Goal: Task Accomplishment & Management: Complete application form

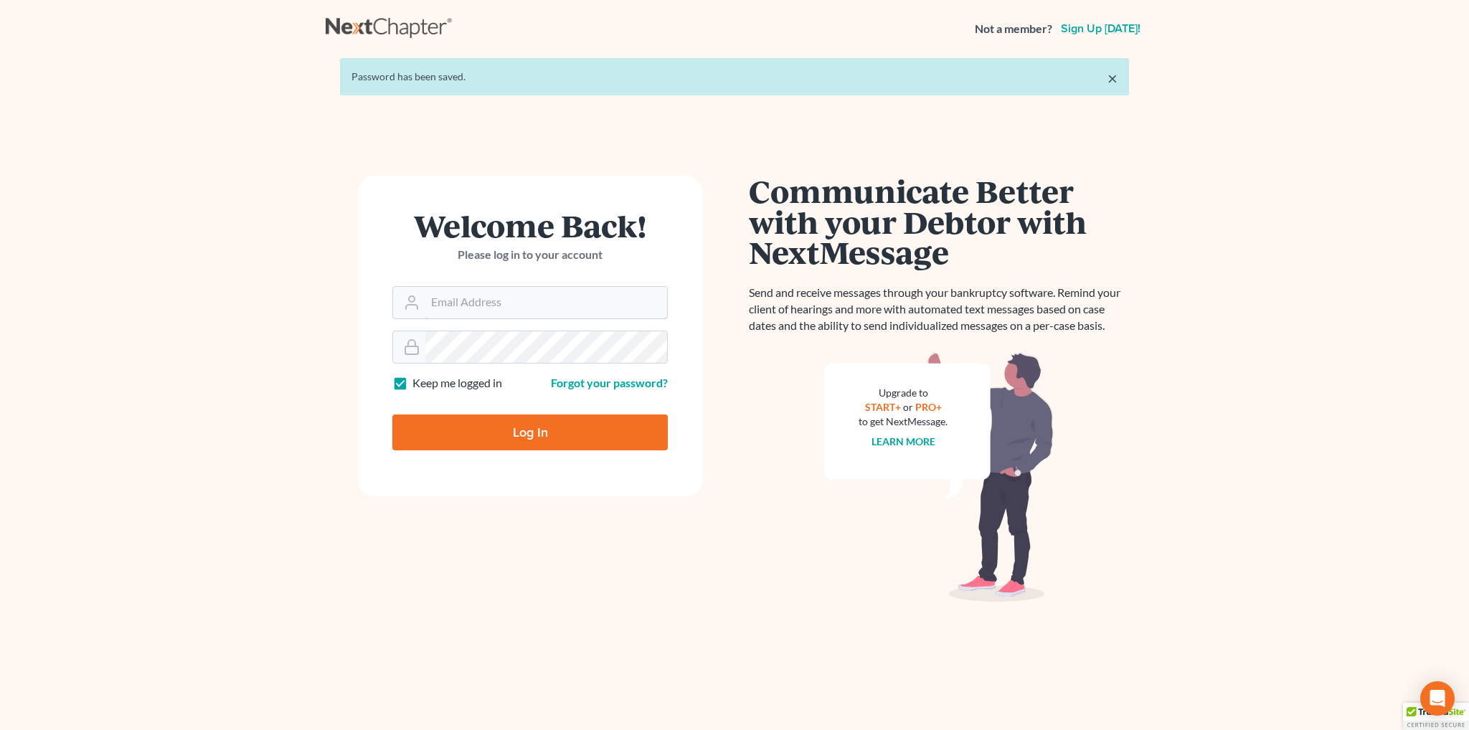
type input "saleemnora@student.purdueglobal.edu"
click at [453, 430] on input "Log In" at bounding box center [529, 432] width 275 height 36
type input "Thinking..."
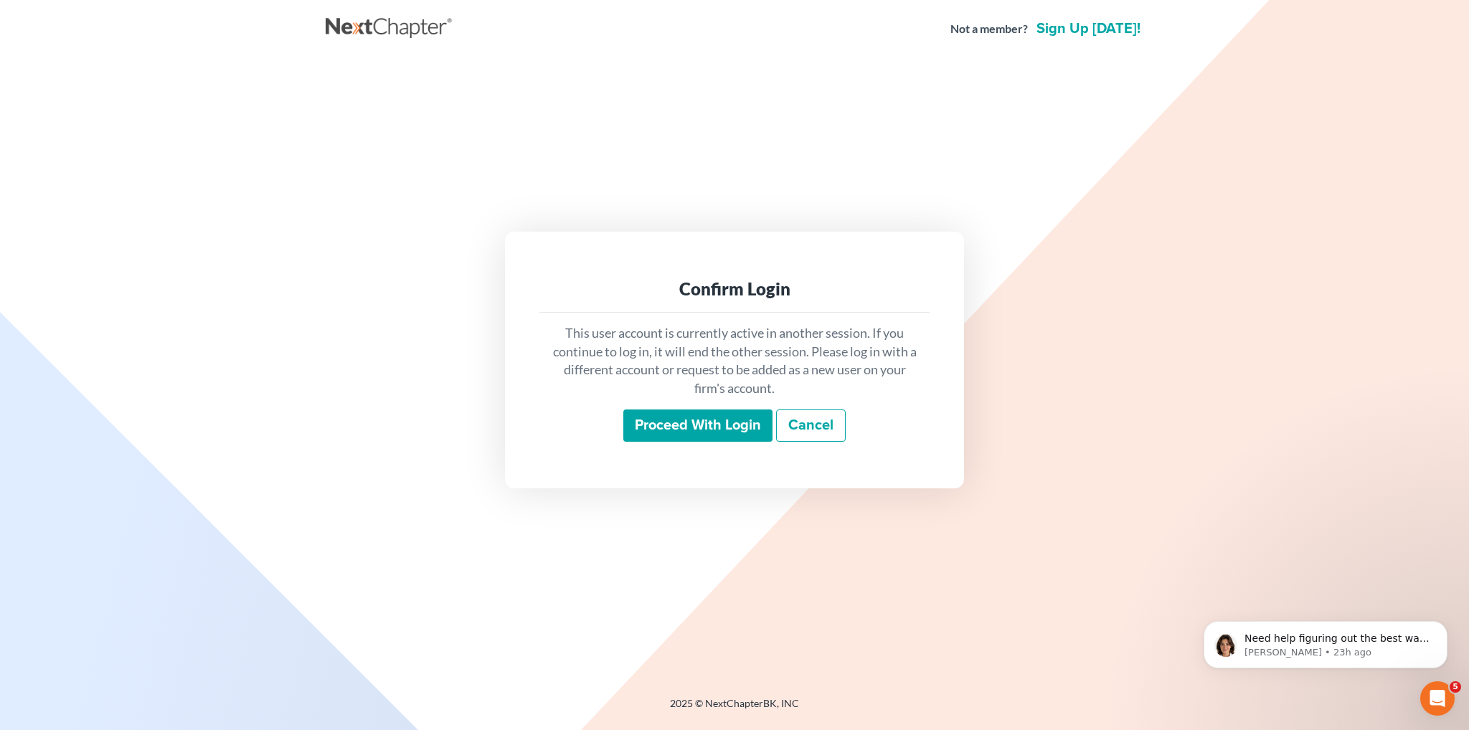
click at [727, 427] on input "Proceed with login" at bounding box center [697, 425] width 149 height 33
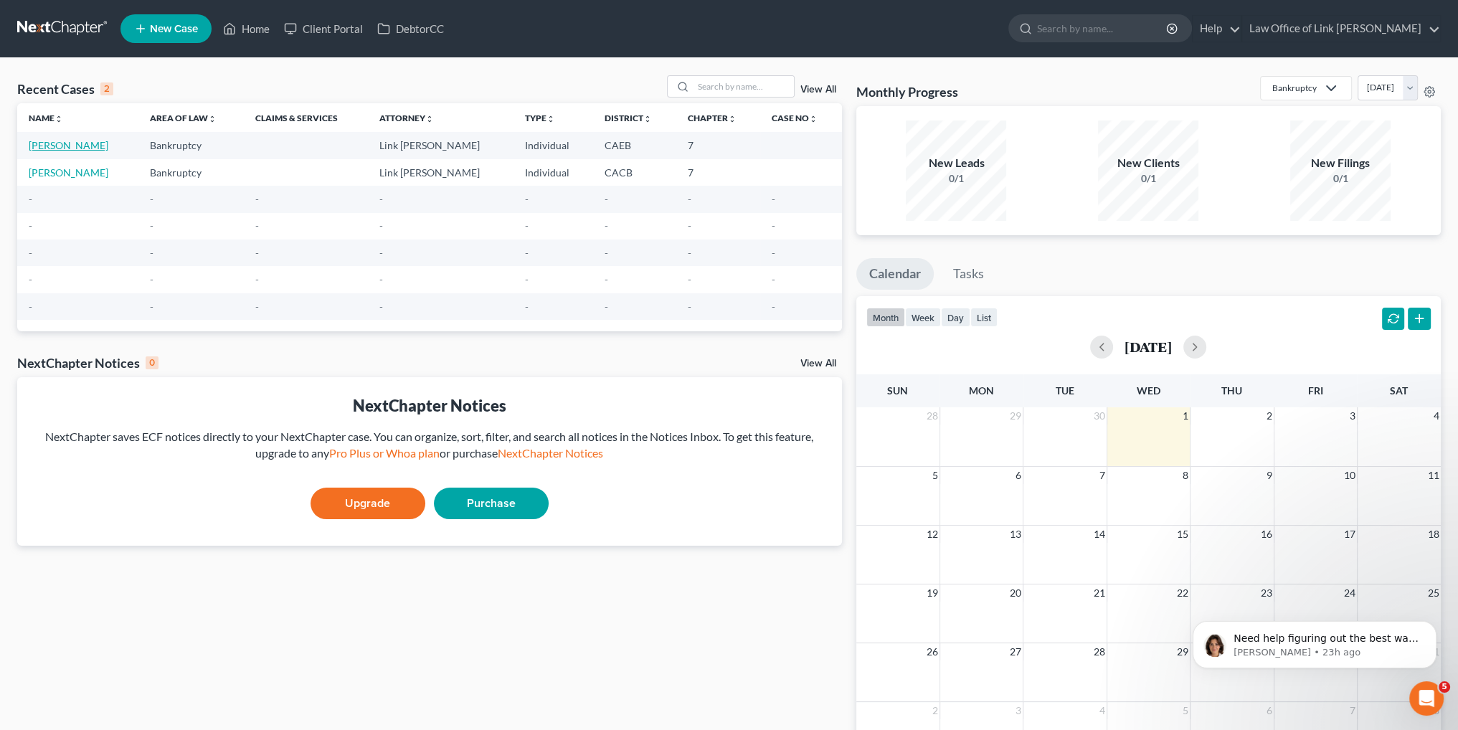
click at [74, 145] on link "[PERSON_NAME]" at bounding box center [69, 145] width 80 height 12
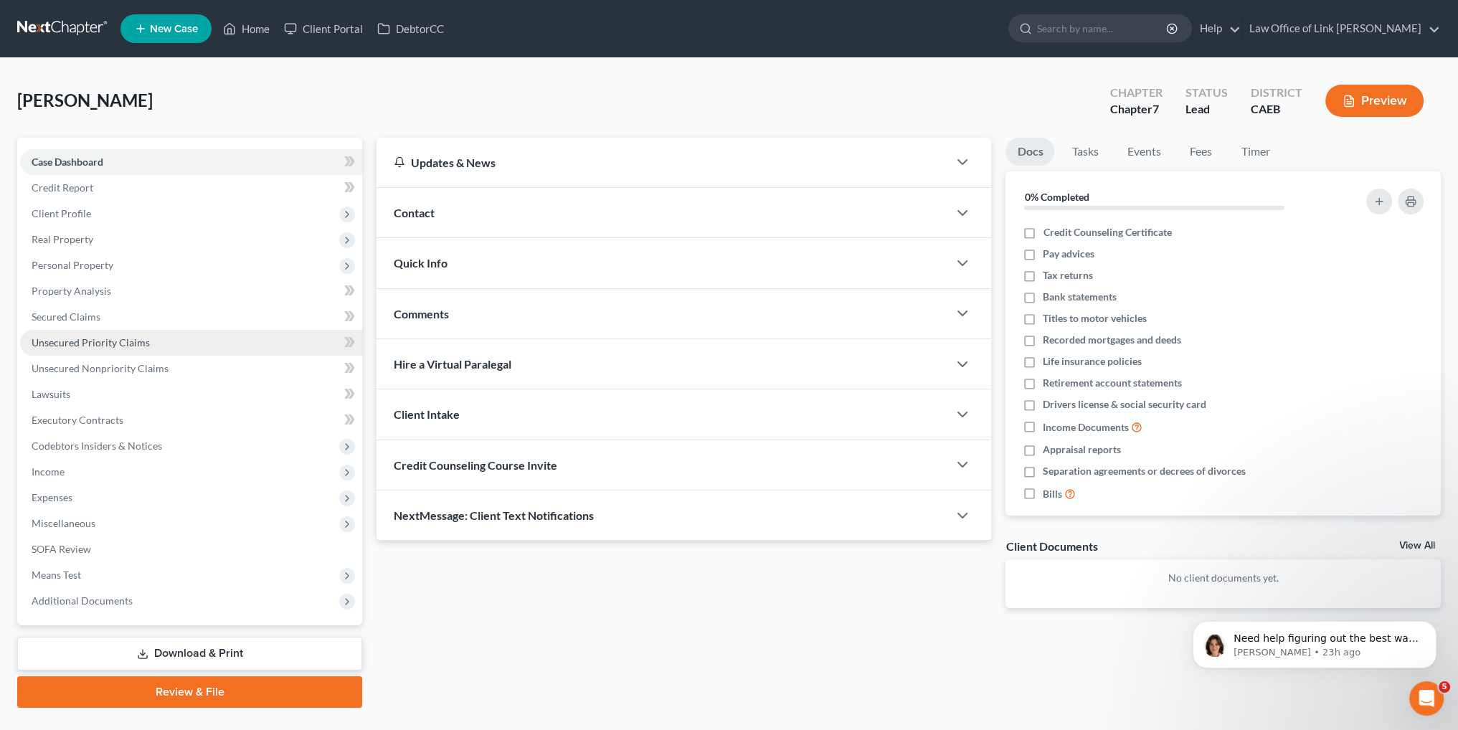
click at [111, 341] on span "Unsecured Priority Claims" at bounding box center [91, 342] width 118 height 12
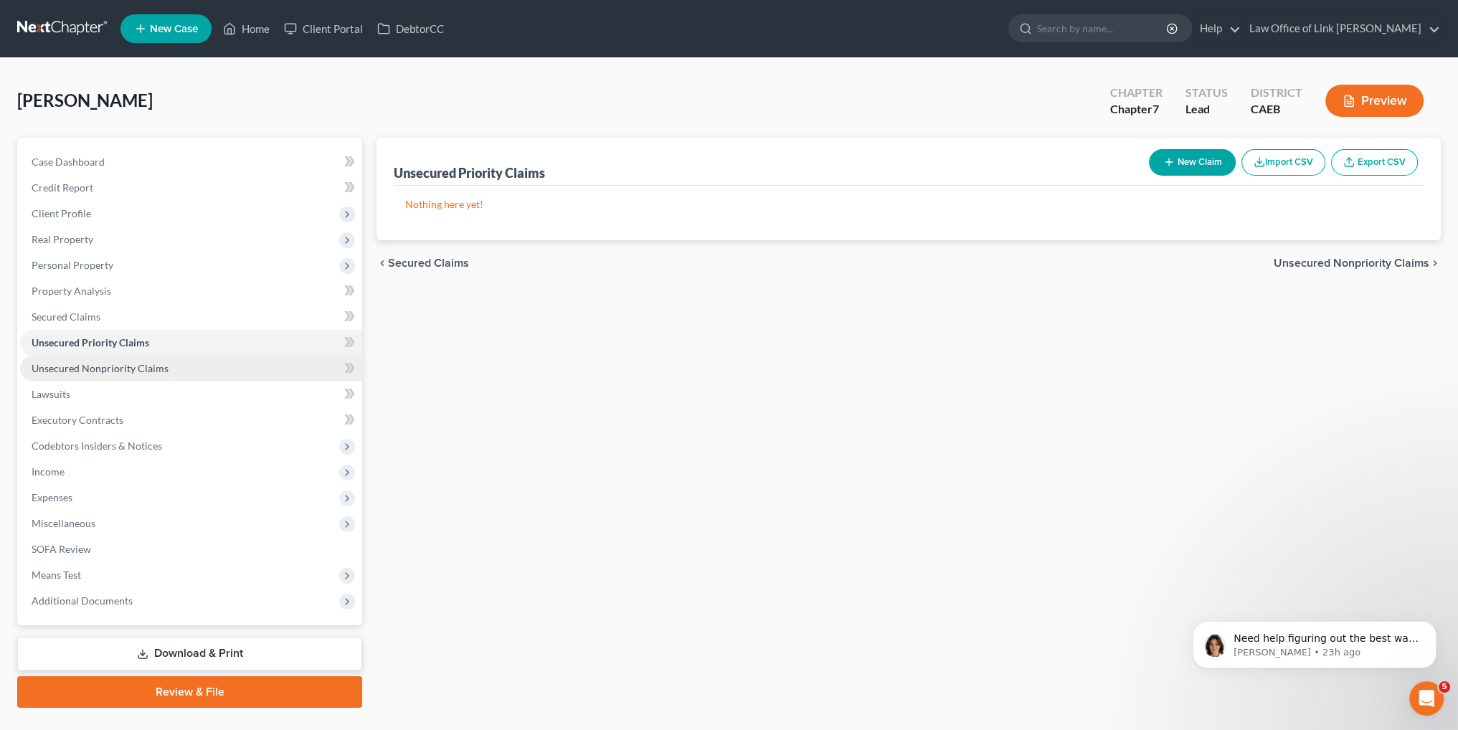
click at [110, 373] on span "Unsecured Nonpriority Claims" at bounding box center [100, 368] width 137 height 12
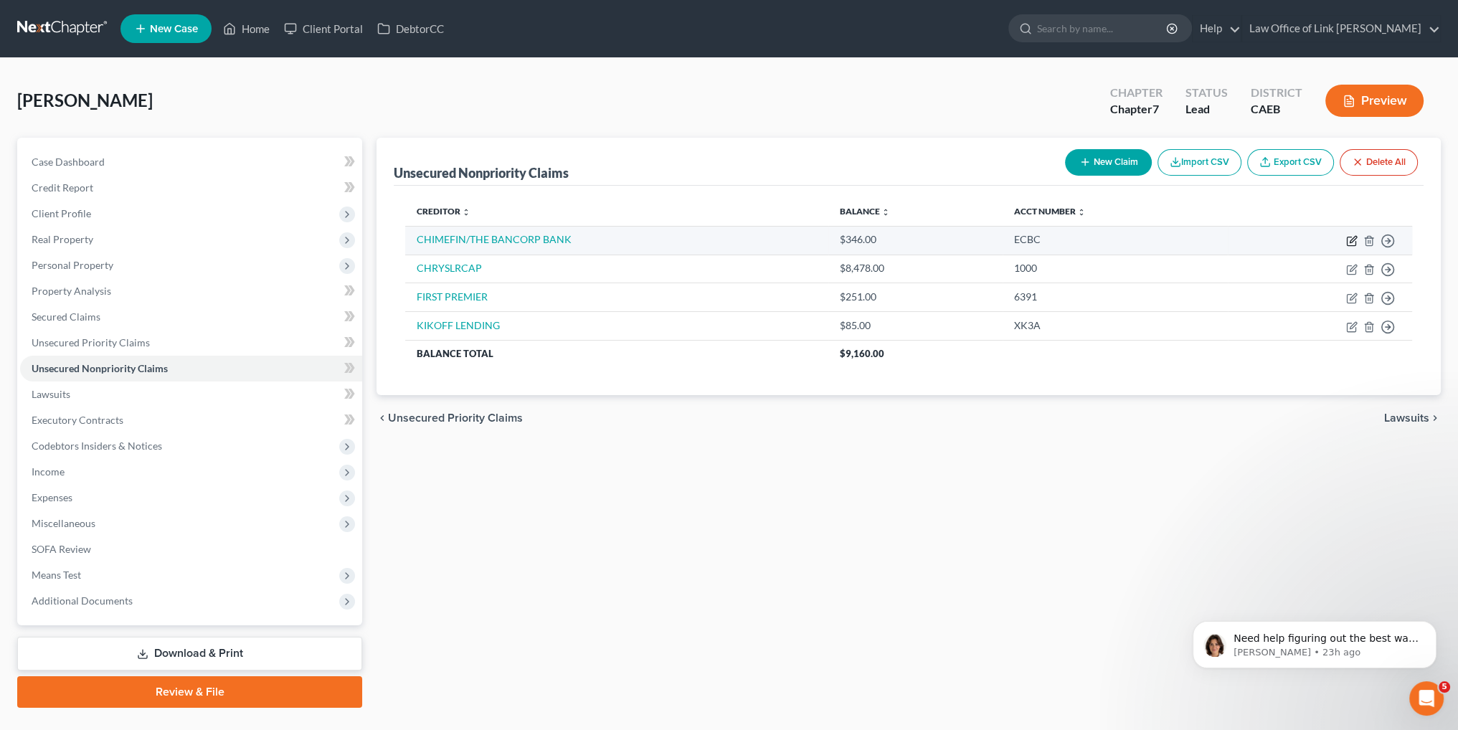
click at [1352, 238] on icon "button" at bounding box center [1353, 239] width 6 height 6
select select "0"
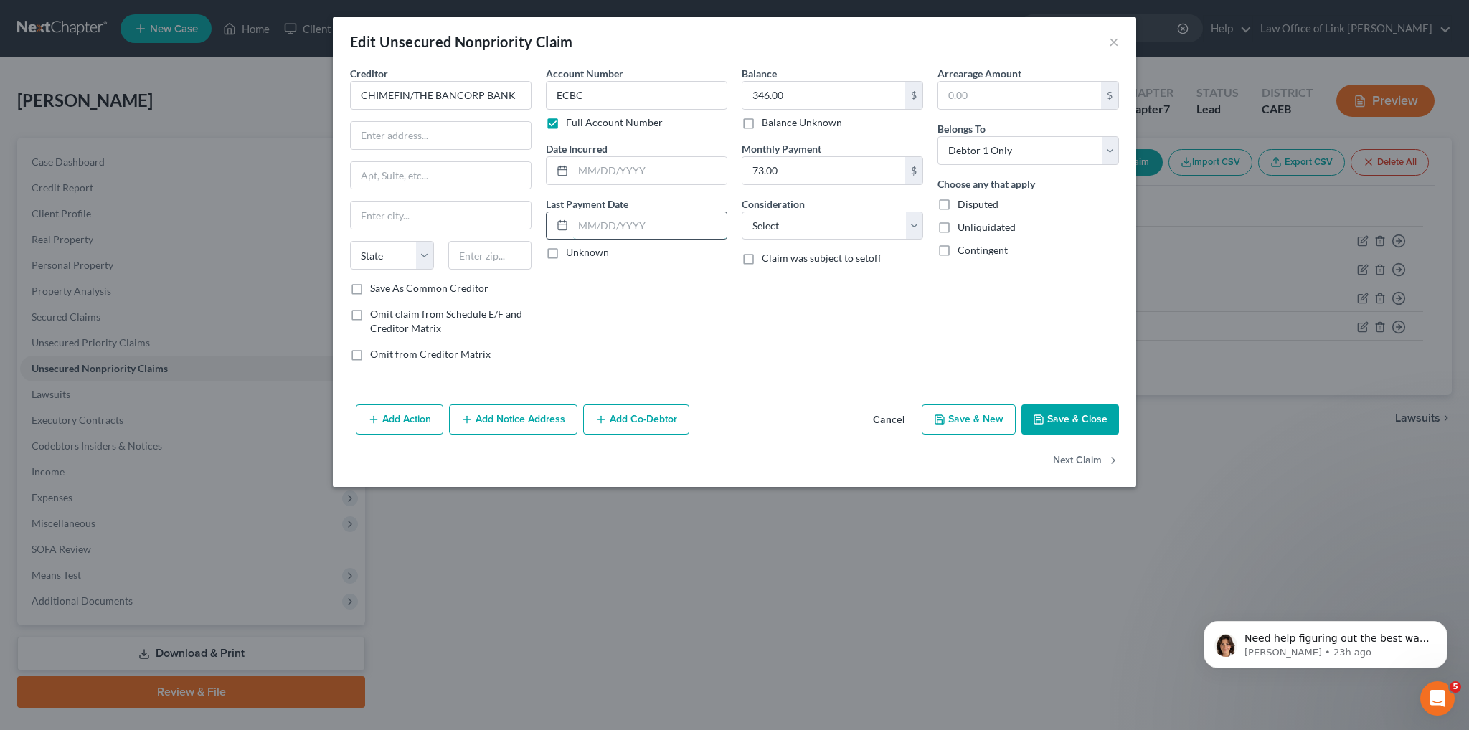
click at [597, 224] on input "text" at bounding box center [649, 225] width 153 height 27
click at [817, 606] on div "Edit Unsecured Nonpriority Claim × Creditor * CHIMEFIN/THE BANCORP BANK State […" at bounding box center [734, 365] width 1469 height 730
click at [855, 511] on div "Edit Unsecured Nonpriority Claim × Creditor * CHIMEFIN/THE BANCORP BANK State […" at bounding box center [734, 365] width 1469 height 730
click at [1119, 43] on div "Edit Unsecured Nonpriority Claim ×" at bounding box center [734, 41] width 803 height 49
click at [1114, 38] on button "×" at bounding box center [1114, 41] width 10 height 17
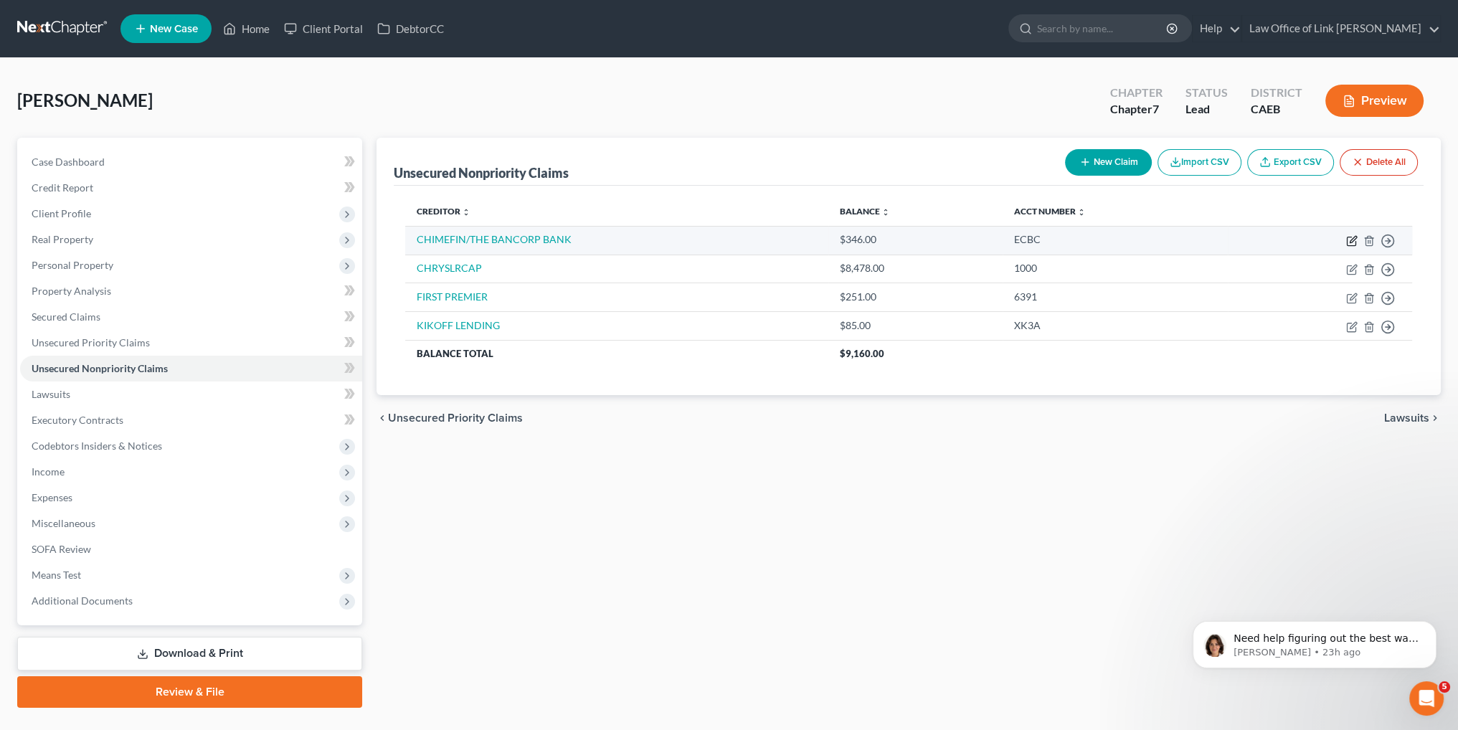
click at [1350, 242] on icon "button" at bounding box center [1353, 239] width 6 height 6
select select "0"
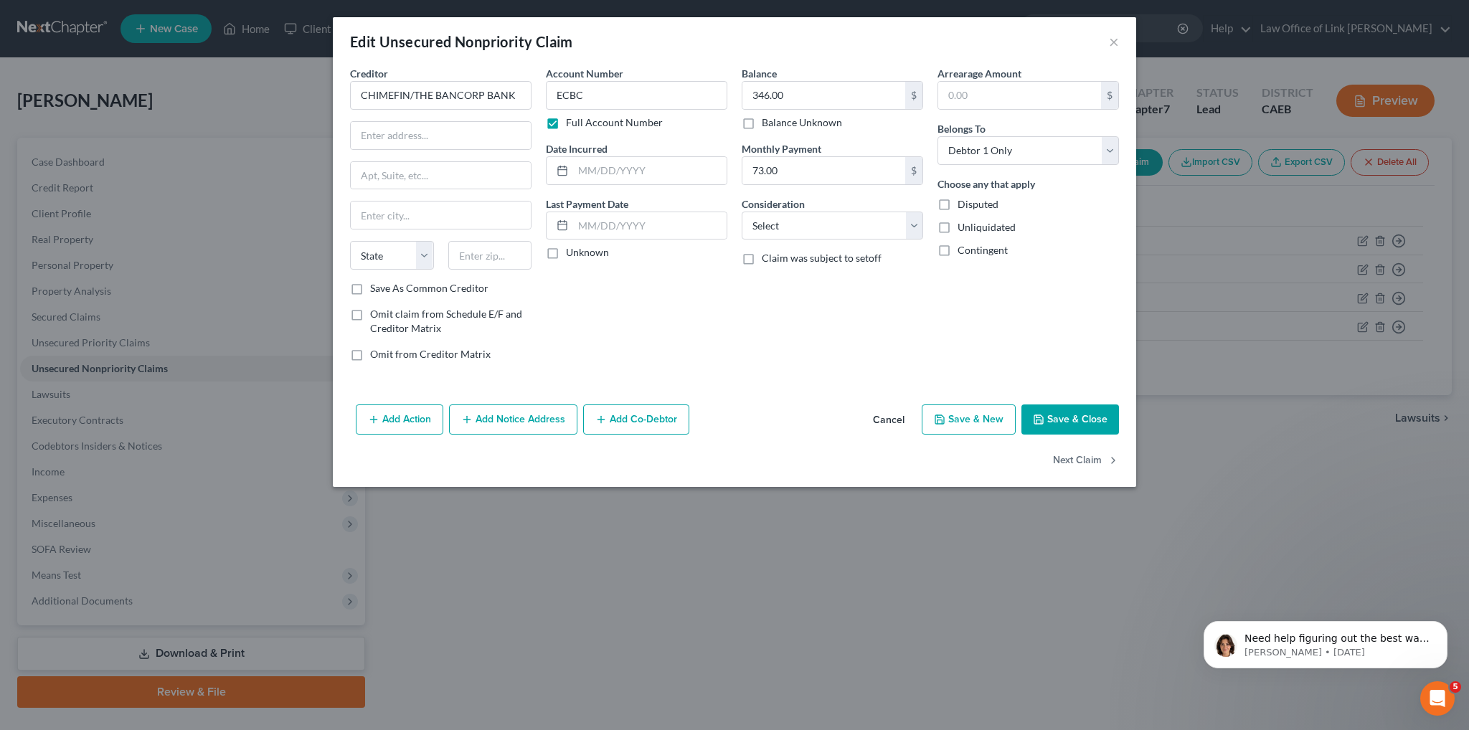
click at [941, 564] on div "Edit Unsecured Nonpriority Claim × Creditor * CHIMEFIN/THE BANCORP BANK State […" at bounding box center [734, 365] width 1469 height 730
click at [1119, 42] on div "Edit Unsecured Nonpriority Claim ×" at bounding box center [734, 41] width 803 height 49
click at [1114, 37] on button "×" at bounding box center [1114, 41] width 10 height 17
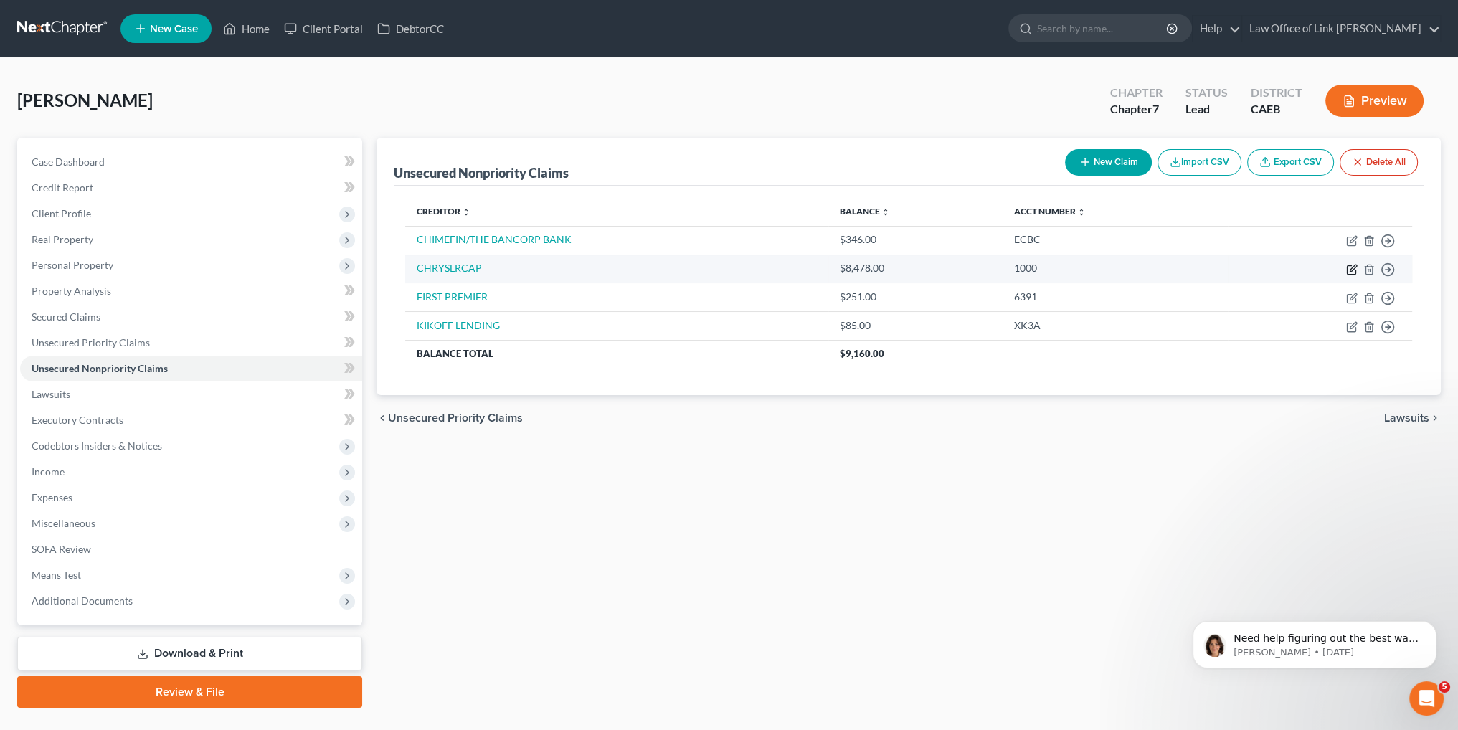
click at [1350, 265] on icon "button" at bounding box center [1351, 269] width 11 height 11
select select "0"
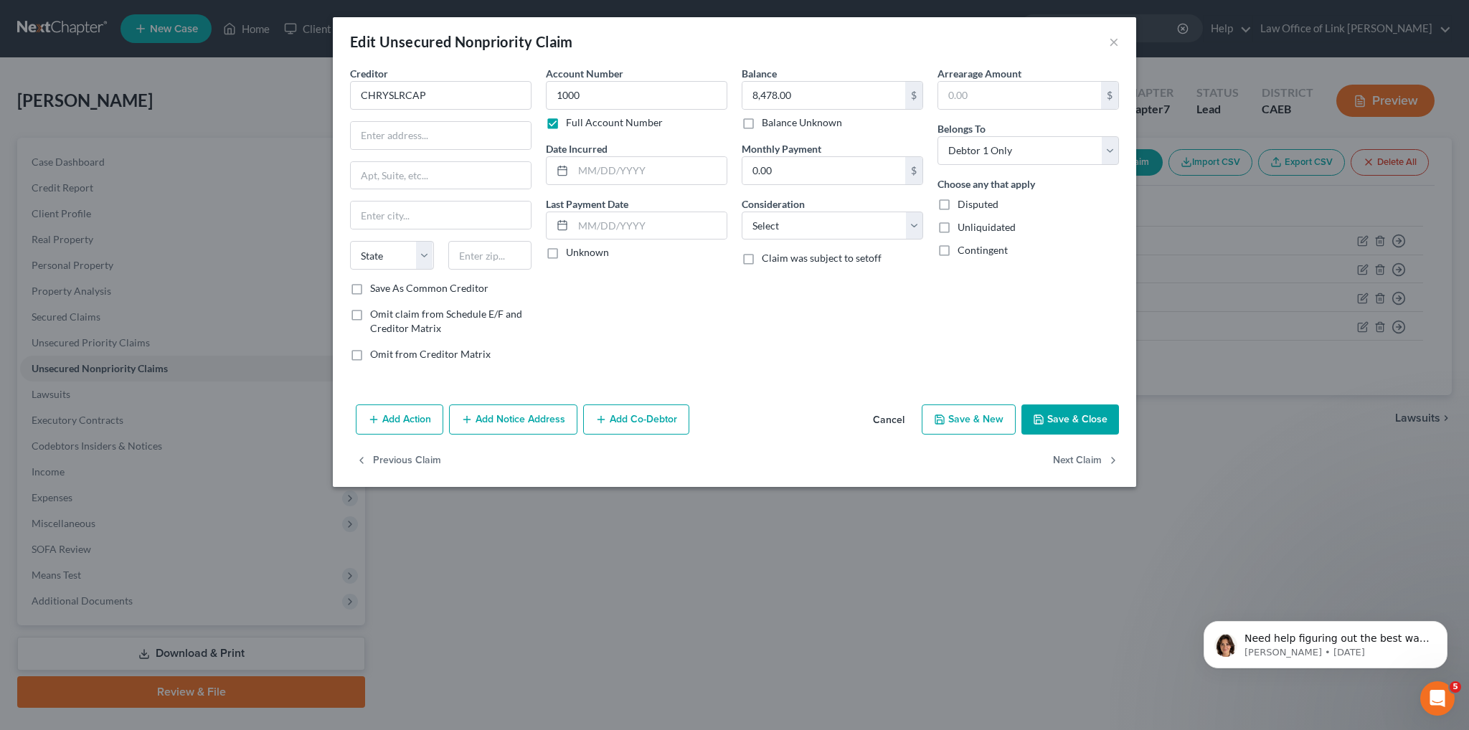
click at [810, 564] on div "Edit Unsecured Nonpriority Claim × Creditor * CHRYSLRCAP State [US_STATE] AK AR…" at bounding box center [734, 365] width 1469 height 730
click at [1109, 41] on button "×" at bounding box center [1114, 41] width 10 height 17
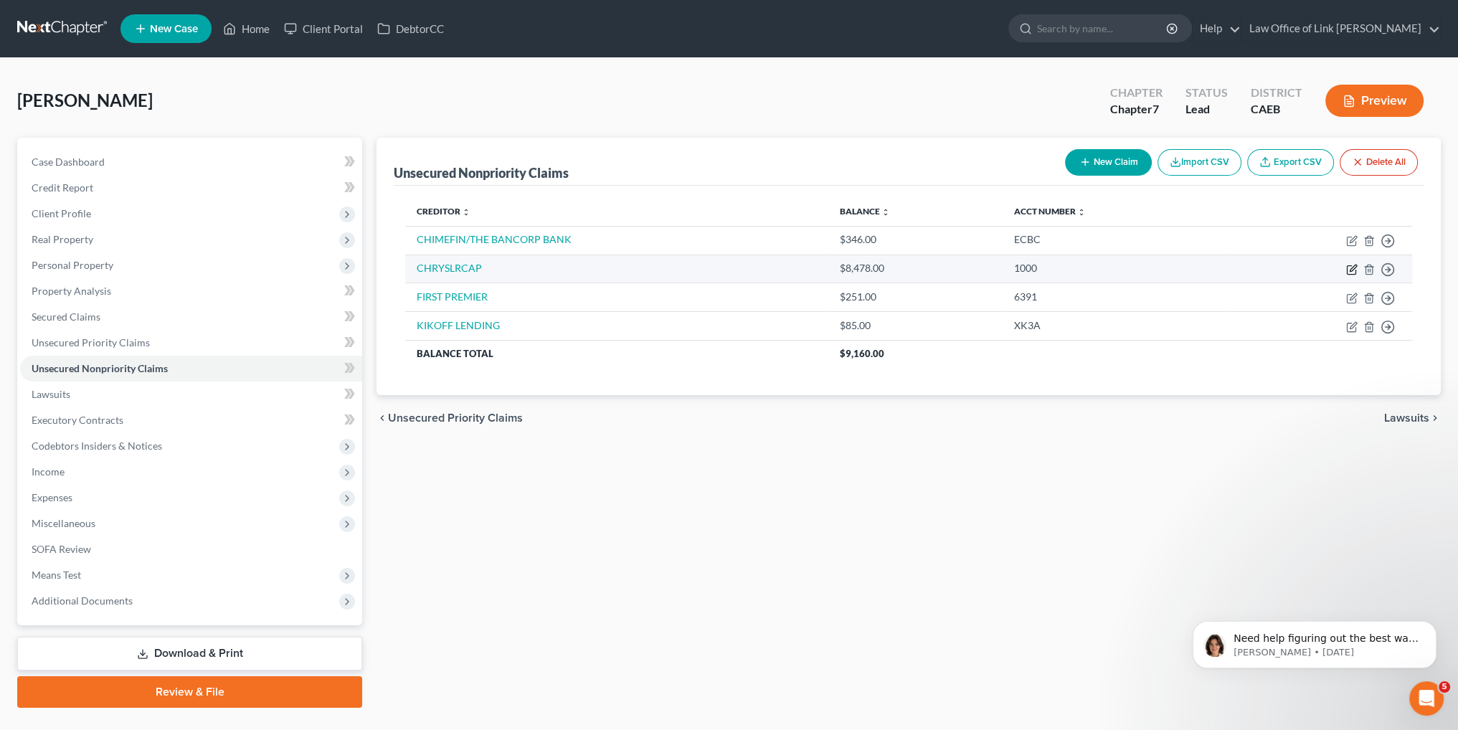
click at [1350, 270] on icon "button" at bounding box center [1353, 268] width 6 height 6
select select "0"
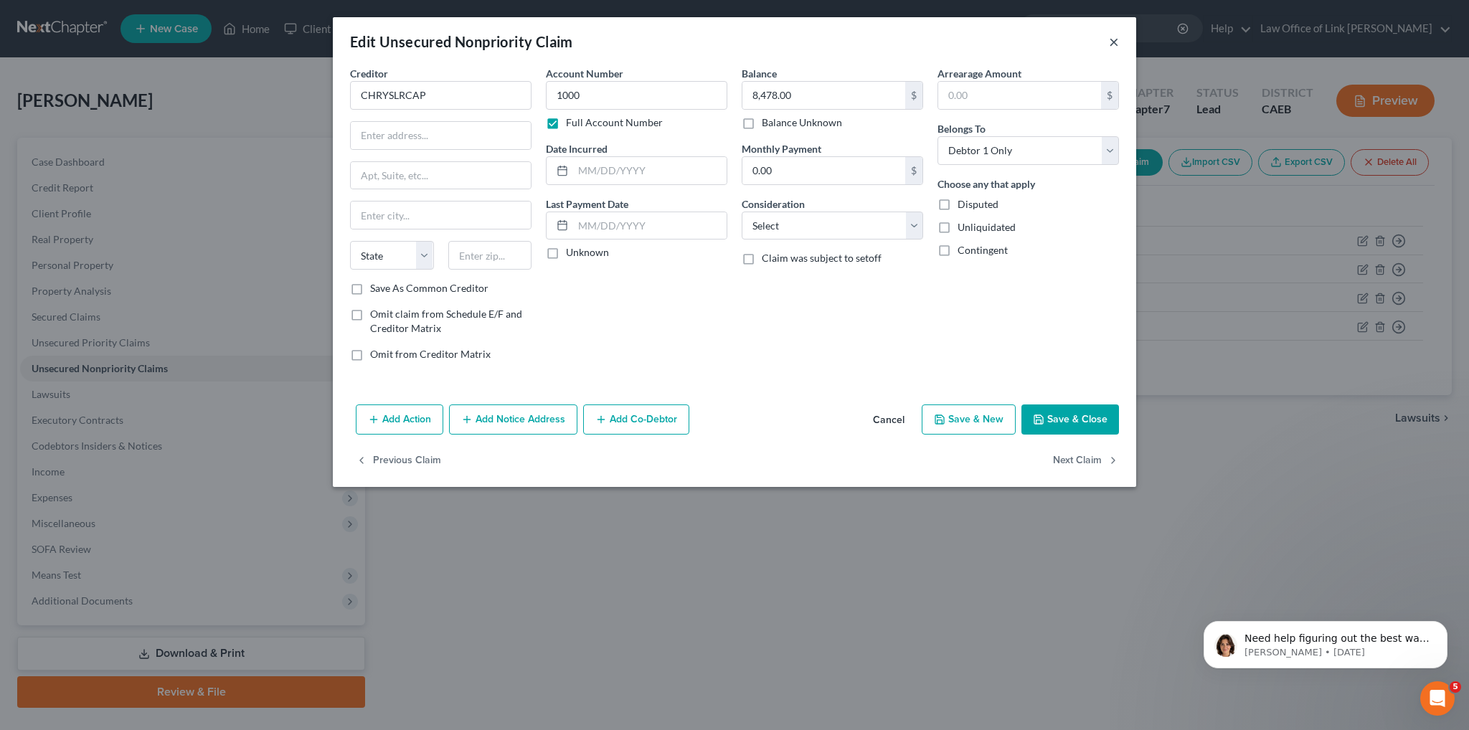
click at [1114, 40] on button "×" at bounding box center [1114, 41] width 10 height 17
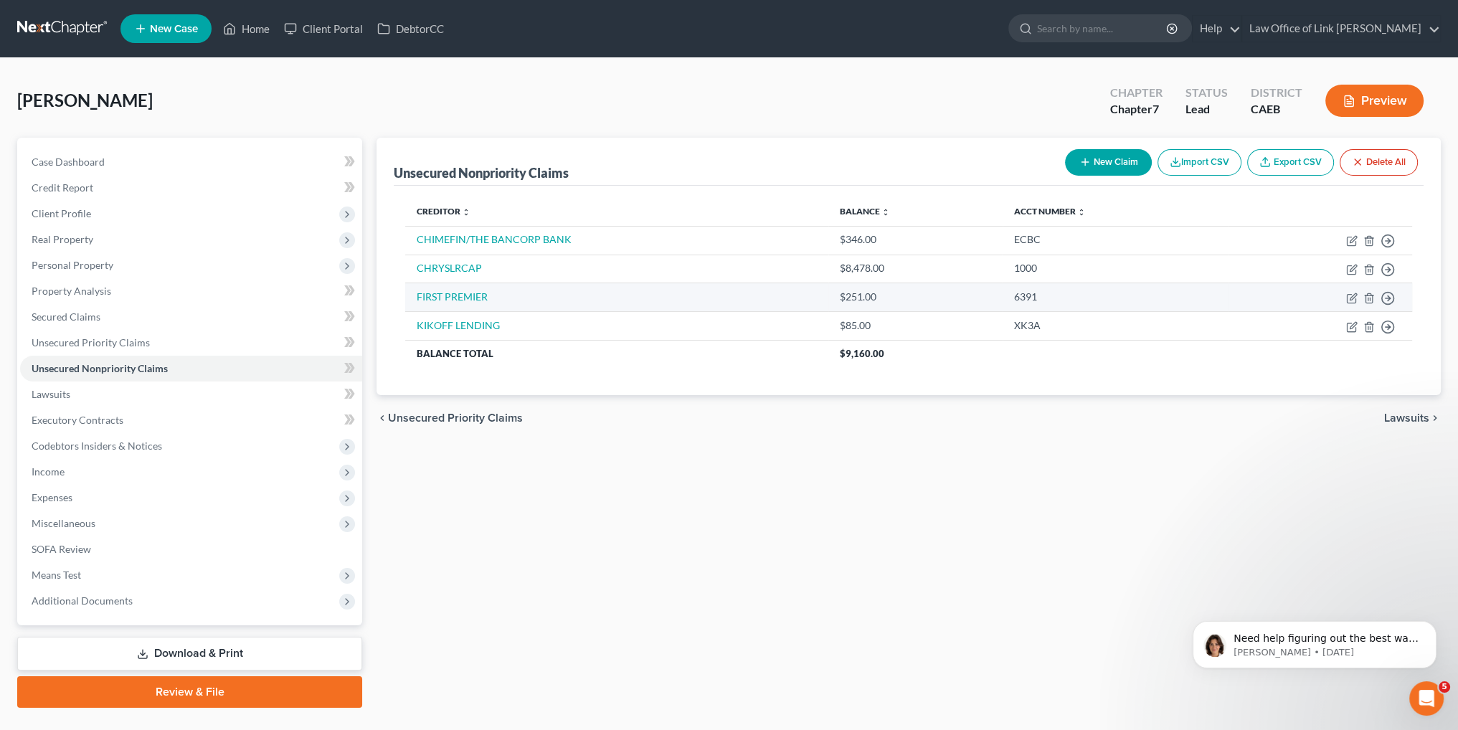
click at [1334, 297] on td "Move to D Move to E Move to G Move to Notice Only" at bounding box center [1320, 297] width 184 height 29
click at [1350, 296] on icon "button" at bounding box center [1351, 298] width 11 height 11
select select "0"
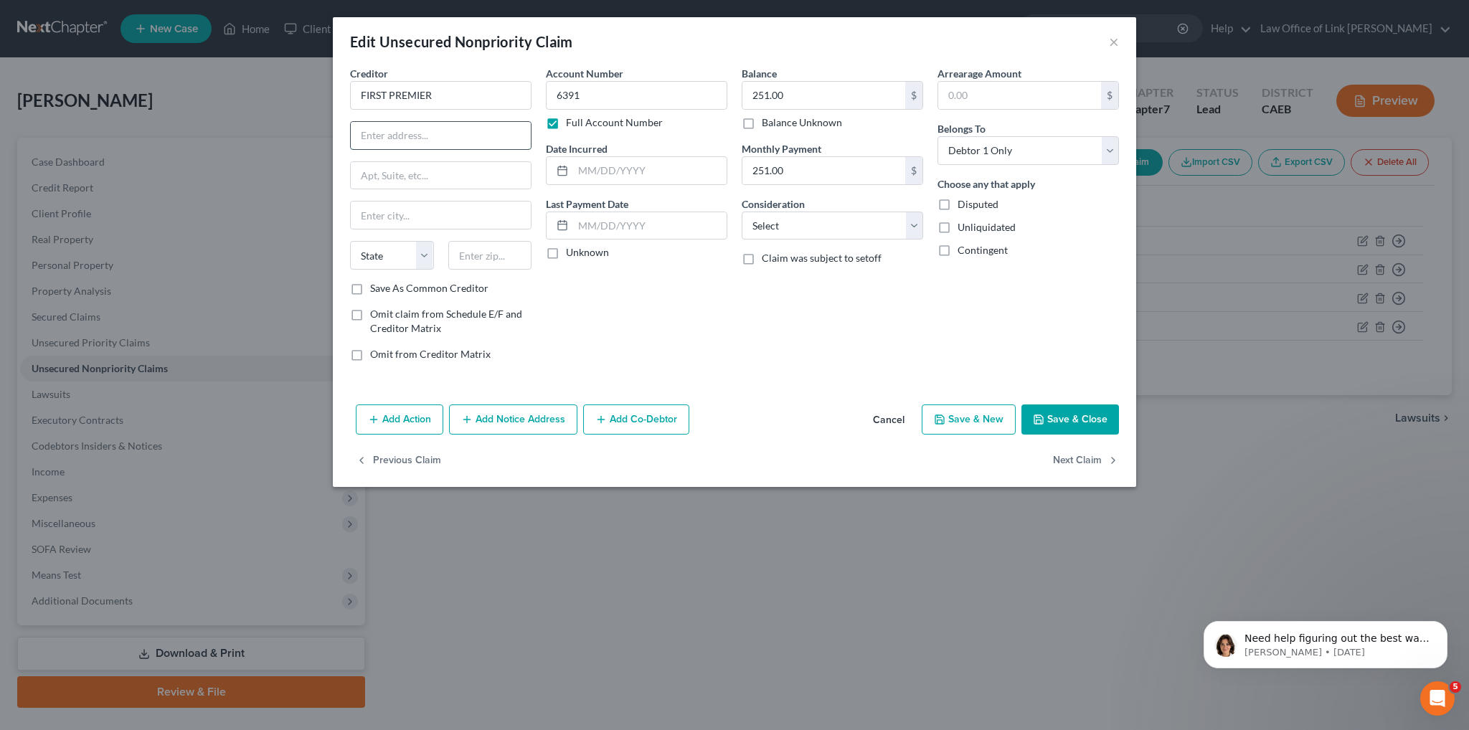
click at [418, 133] on input "text" at bounding box center [441, 135] width 180 height 27
paste input "[STREET_ADDRESS][PERSON_NAME]"
type input "[STREET_ADDRESS][PERSON_NAME]"
click at [379, 259] on select "State [US_STATE] AK AR AZ CA CO CT DE DC [GEOGRAPHIC_DATA] [GEOGRAPHIC_DATA] GU…" at bounding box center [392, 255] width 84 height 29
click at [419, 262] on select "State [US_STATE] AK AR AZ CA CO CT DE DC [GEOGRAPHIC_DATA] [GEOGRAPHIC_DATA] GU…" at bounding box center [392, 255] width 84 height 29
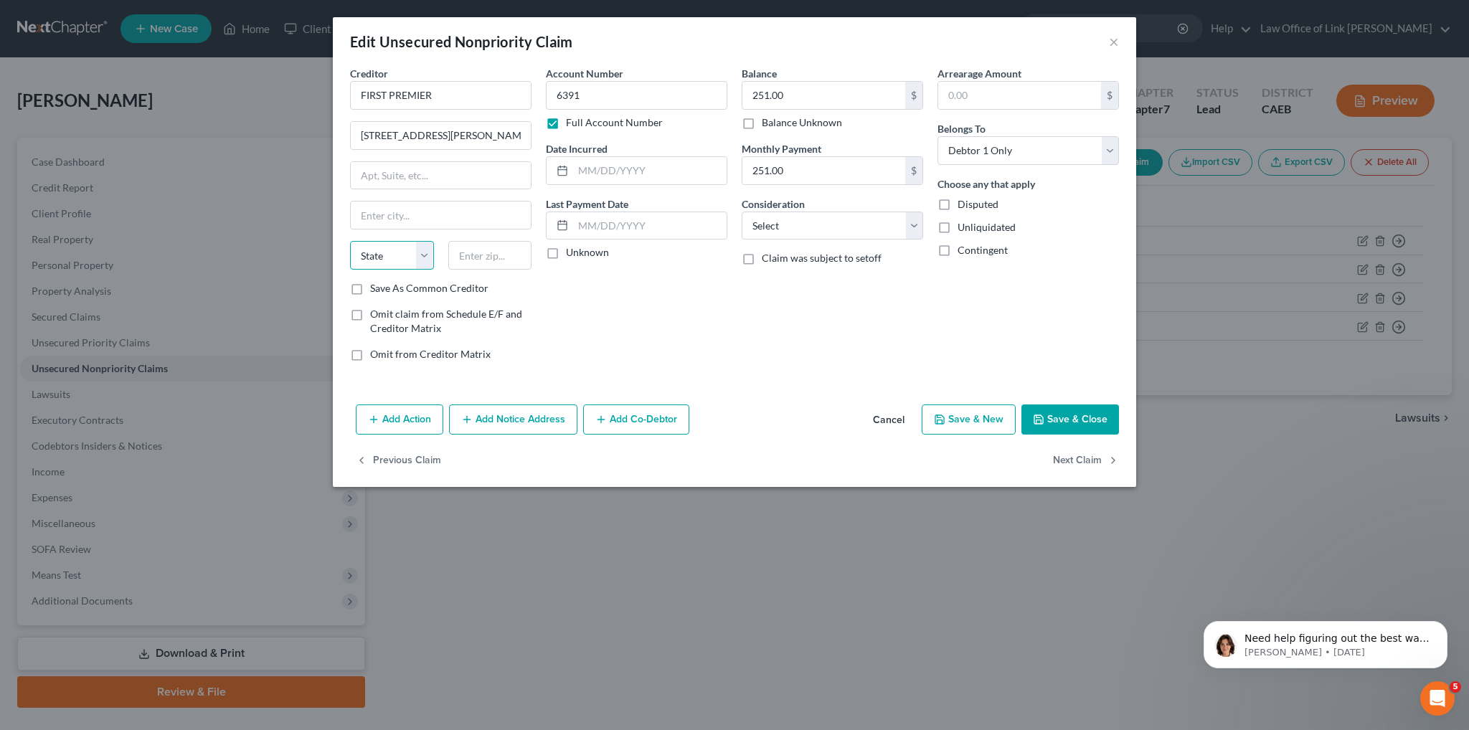
select select "43"
click at [350, 241] on select "State [US_STATE] AK AR AZ CA CO CT DE DC [GEOGRAPHIC_DATA] [GEOGRAPHIC_DATA] GU…" at bounding box center [392, 255] width 84 height 29
click at [573, 229] on input "text" at bounding box center [649, 225] width 153 height 27
paste input "[DATE]"
type input "[DATE]"
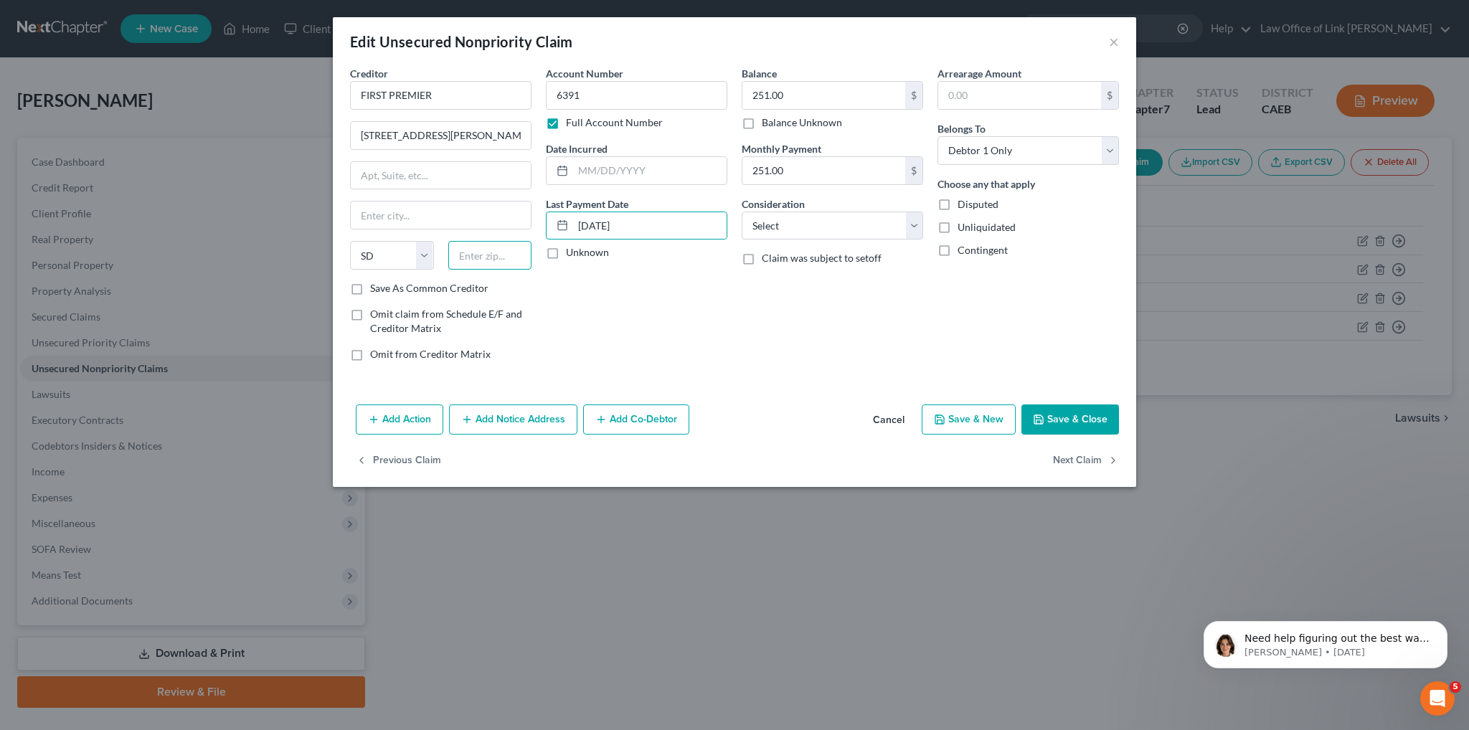
click at [470, 258] on input "text" at bounding box center [490, 255] width 84 height 29
paste input "57107"
type input "57107"
click at [1082, 410] on button "Save & Close" at bounding box center [1070, 419] width 98 height 30
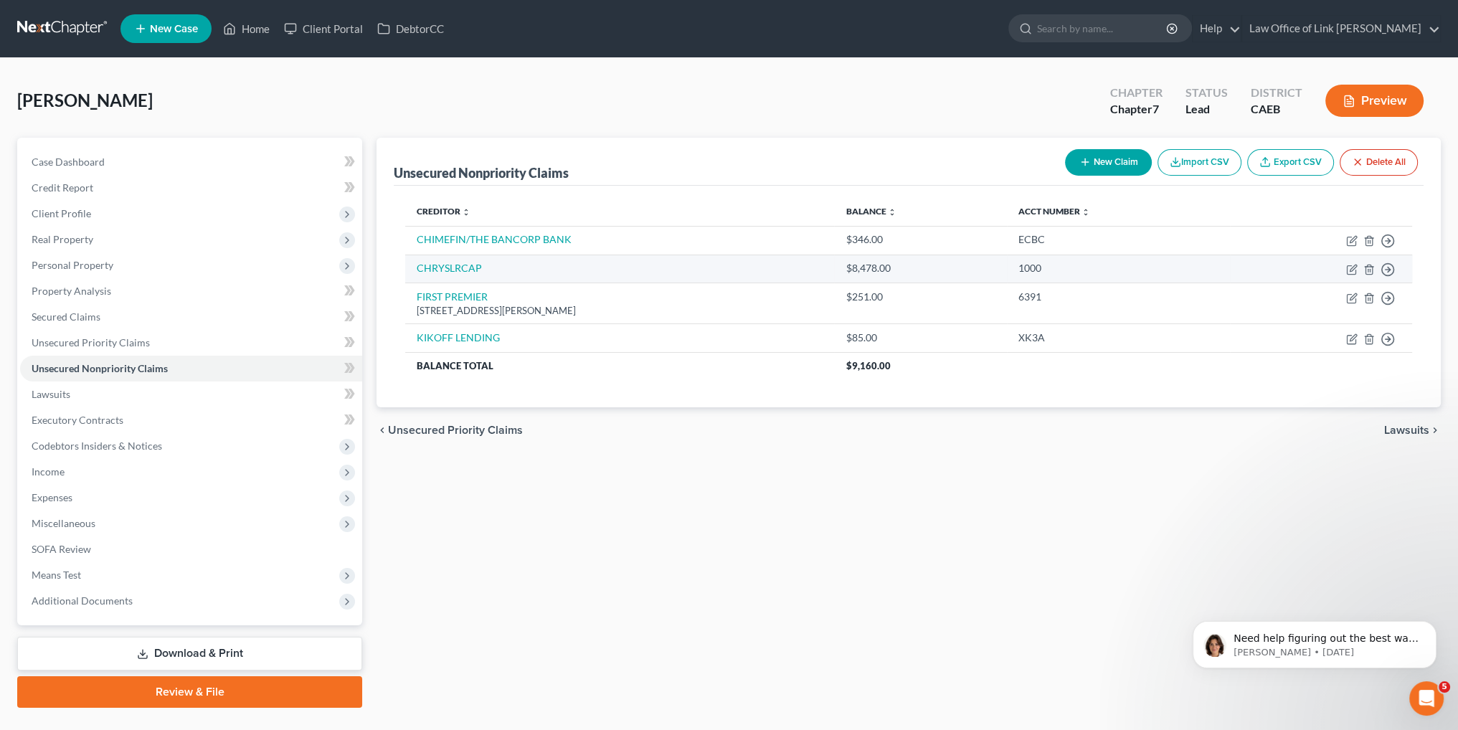
click at [1342, 267] on td "Move to D Move to E Move to G Move to Notice Only" at bounding box center [1321, 269] width 182 height 29
click at [1349, 267] on icon "button" at bounding box center [1351, 269] width 11 height 11
select select "0"
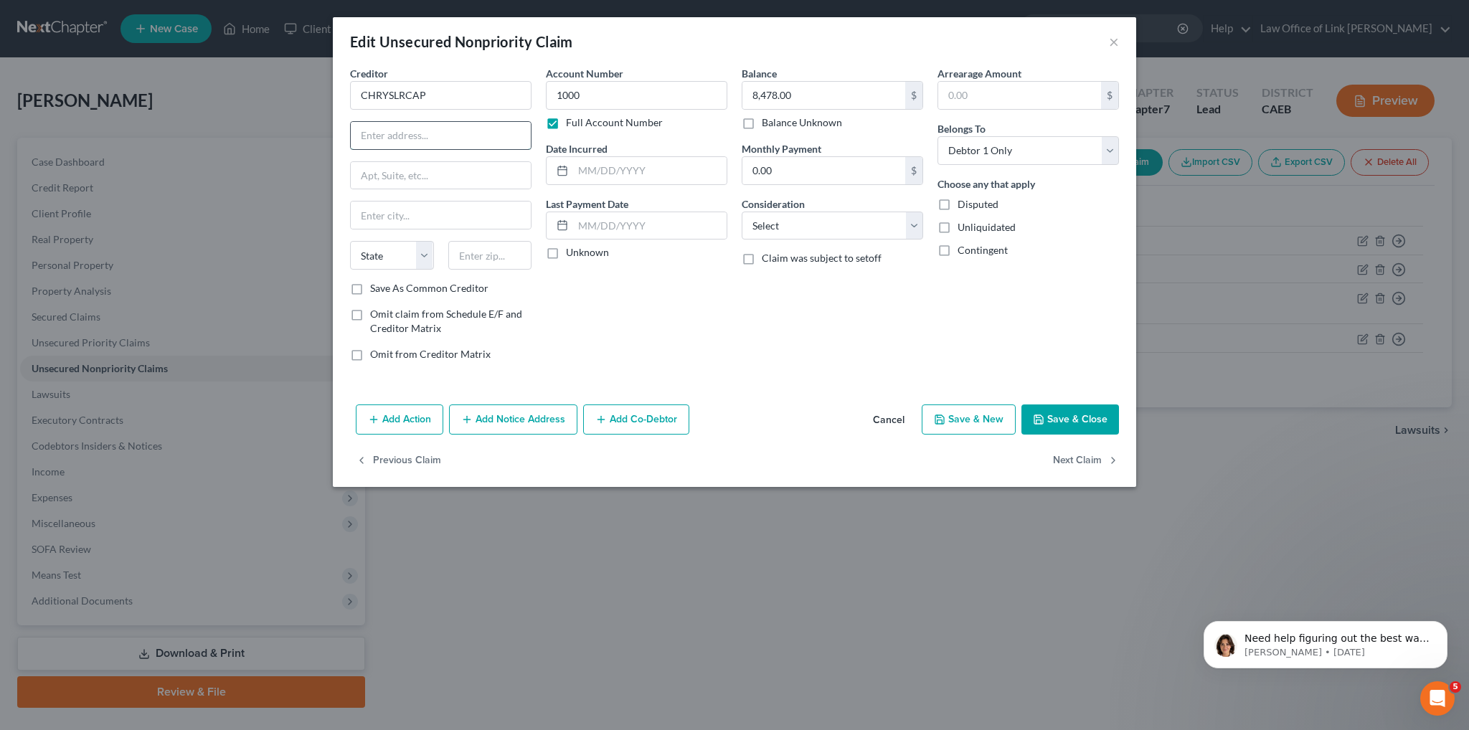
click at [419, 134] on input "text" at bounding box center [441, 135] width 180 height 27
paste input "[STREET_ADDRESS]"
type input "[STREET_ADDRESS]"
click at [481, 259] on input "text" at bounding box center [490, 255] width 84 height 29
paste input "7520"
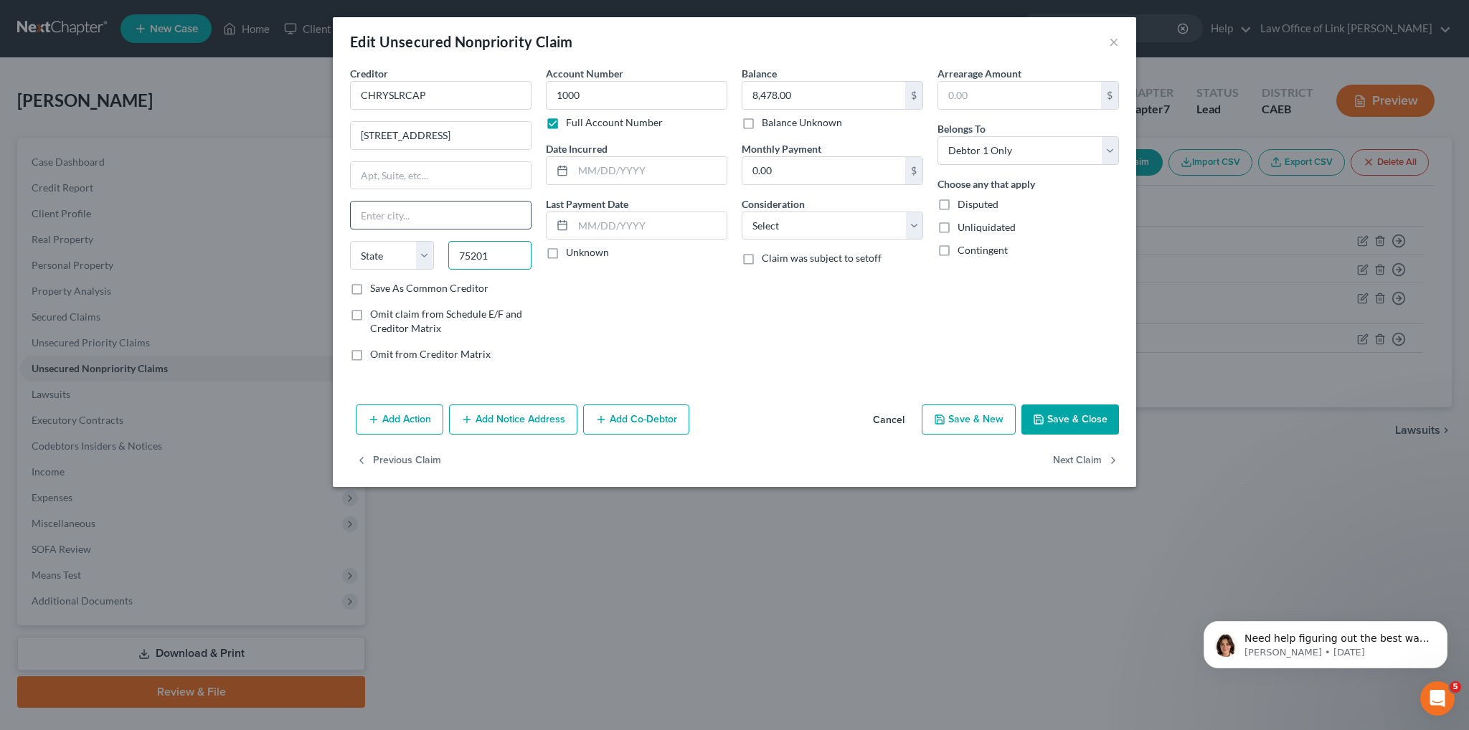
type input "75201"
click at [386, 216] on input "text" at bounding box center [441, 214] width 180 height 27
type input "[GEOGRAPHIC_DATA]"
select select "45"
click at [410, 176] on input "text" at bounding box center [441, 175] width 180 height 27
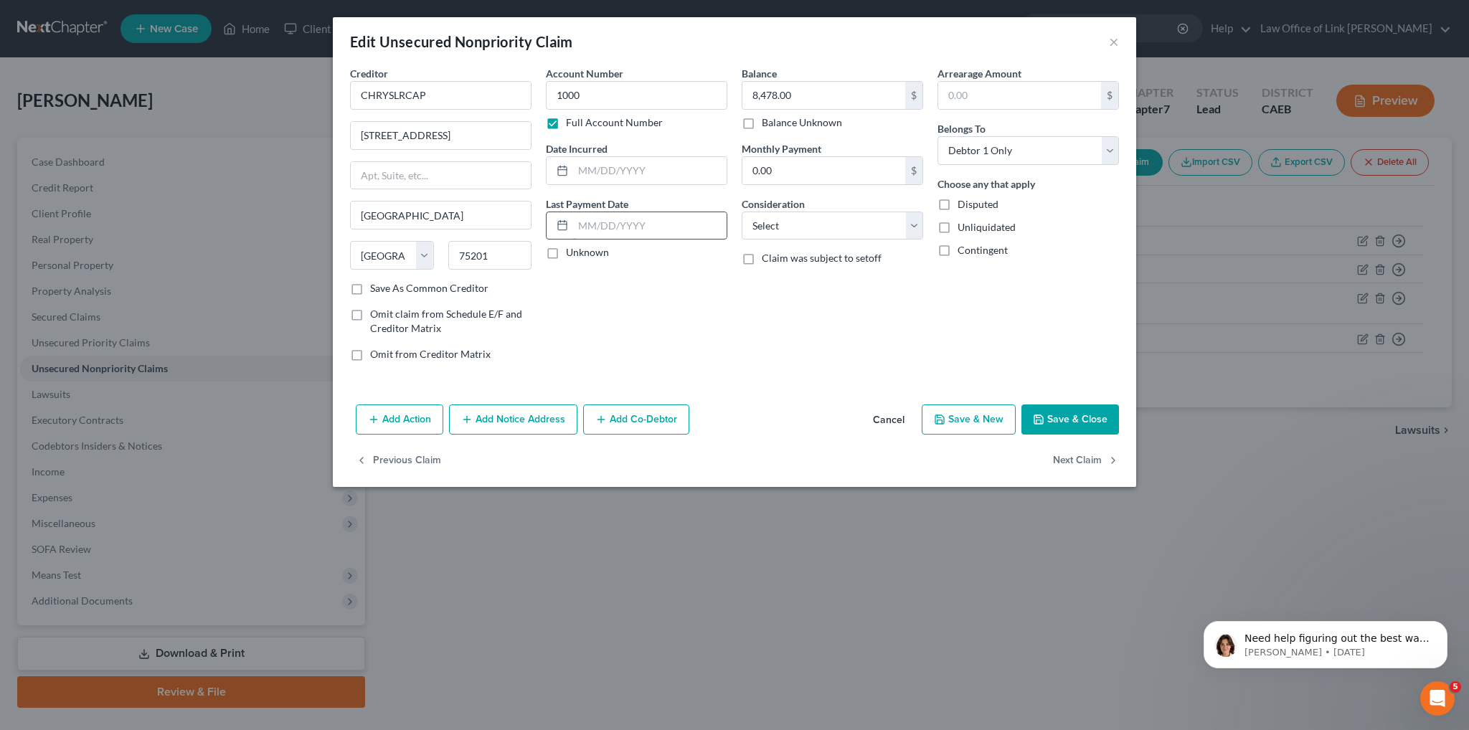
click at [608, 226] on input "text" at bounding box center [649, 225] width 153 height 27
paste input "[DATE]"
type input "[DATE]"
click at [1056, 415] on button "Save & Close" at bounding box center [1070, 419] width 98 height 30
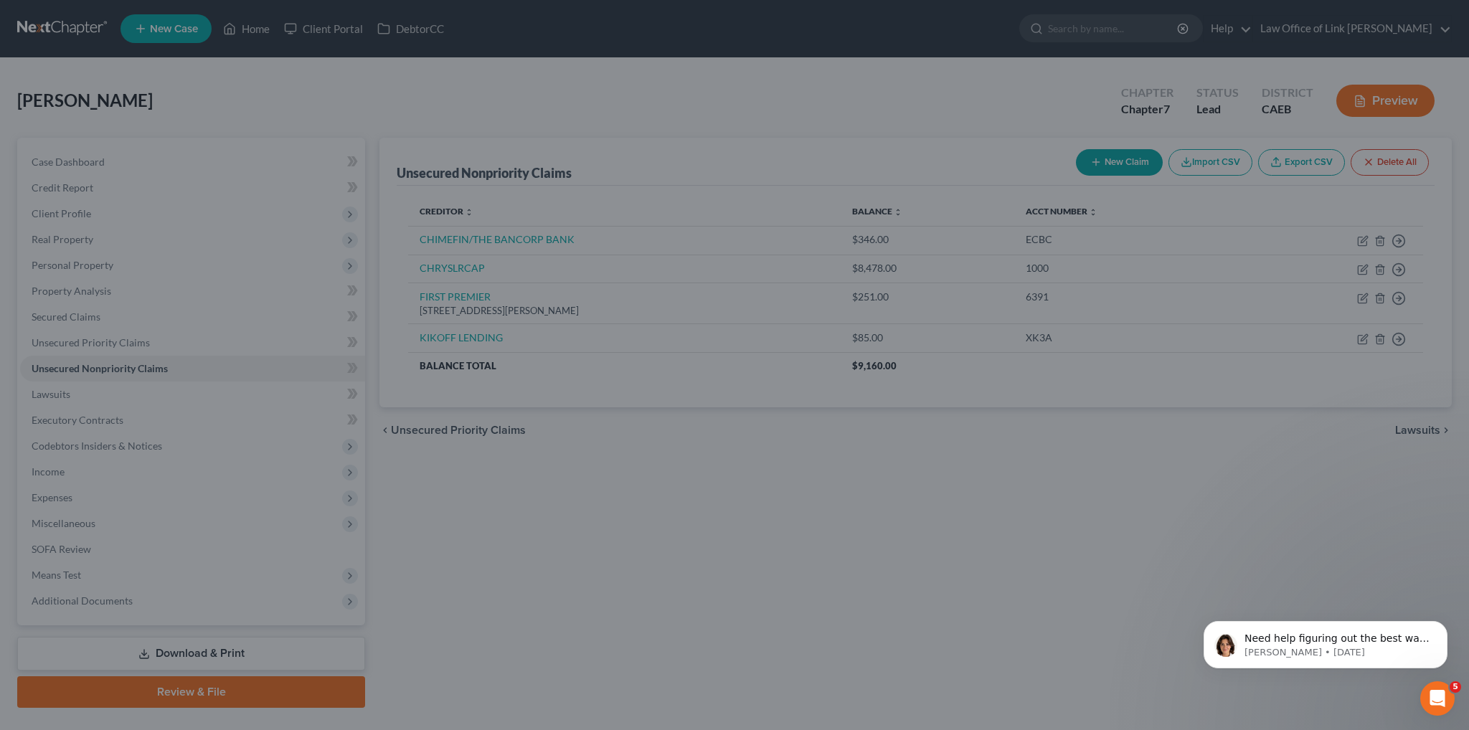
type input "0"
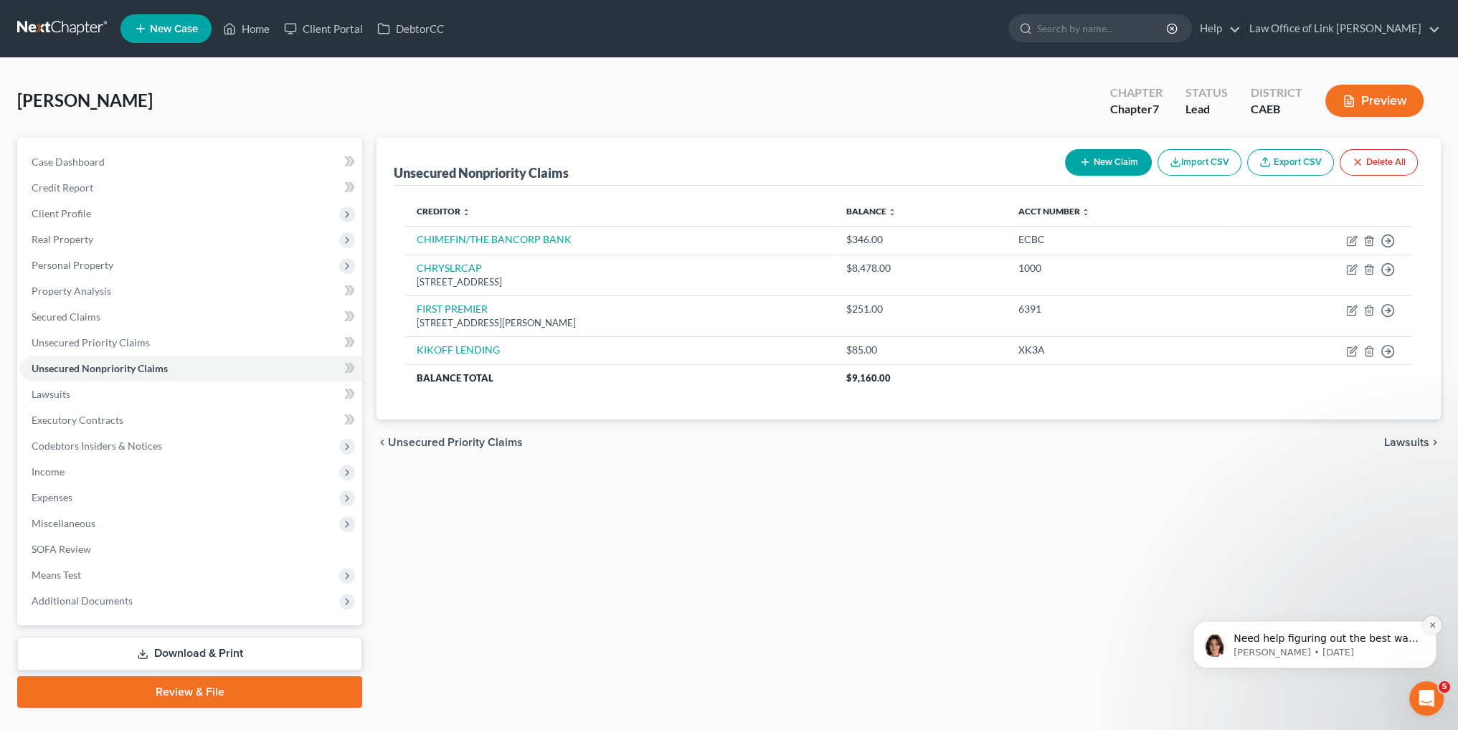
click at [1432, 627] on icon "Dismiss notification" at bounding box center [1432, 625] width 8 height 8
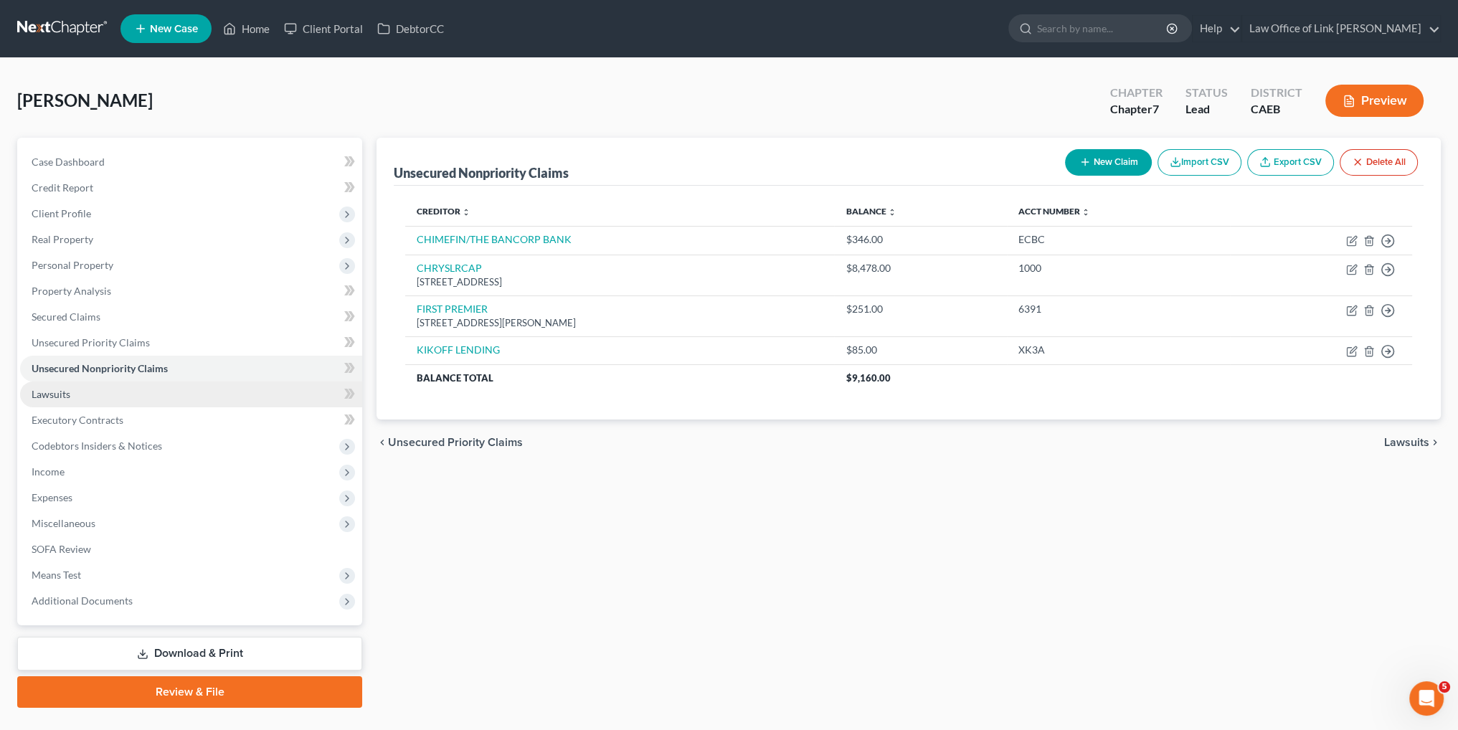
click at [158, 385] on link "Lawsuits" at bounding box center [191, 394] width 342 height 26
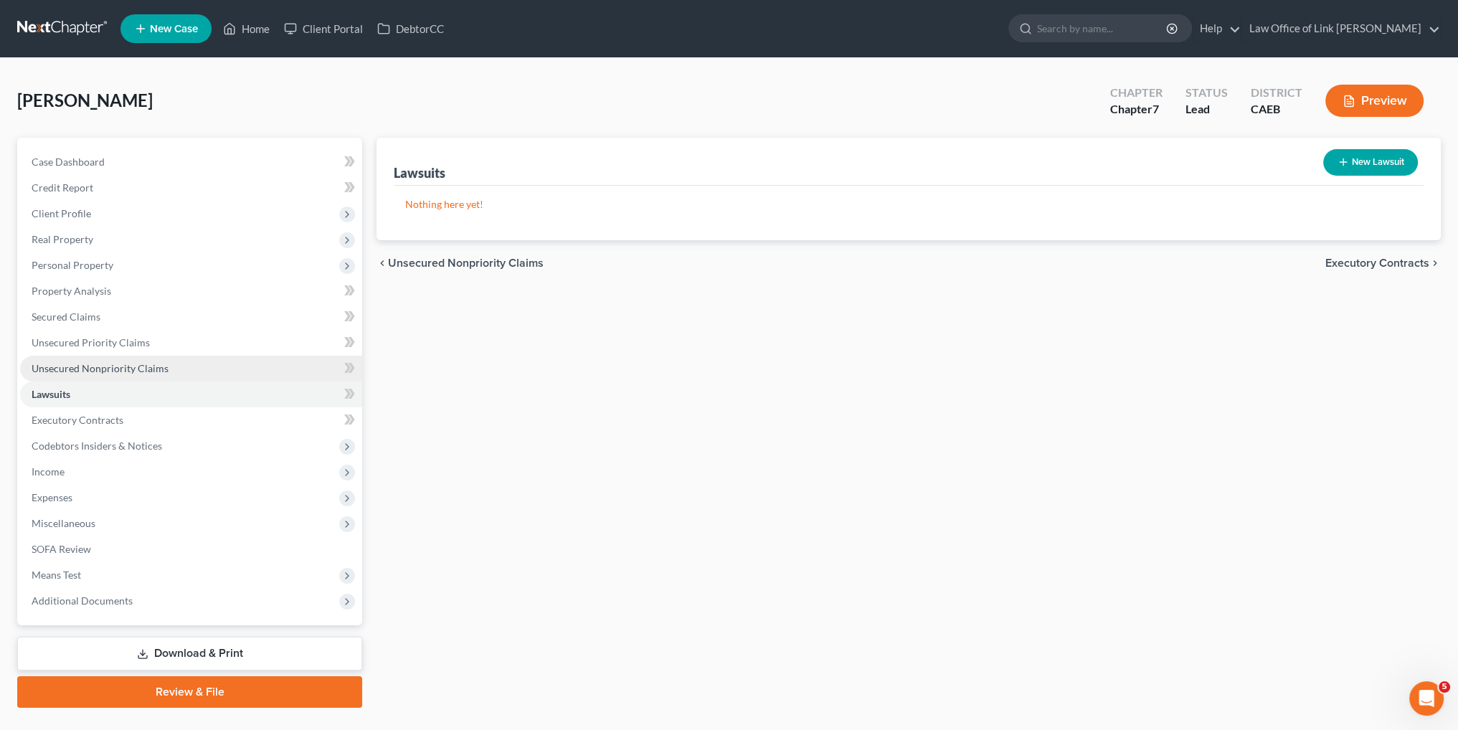
click at [182, 369] on link "Unsecured Nonpriority Claims" at bounding box center [191, 369] width 342 height 26
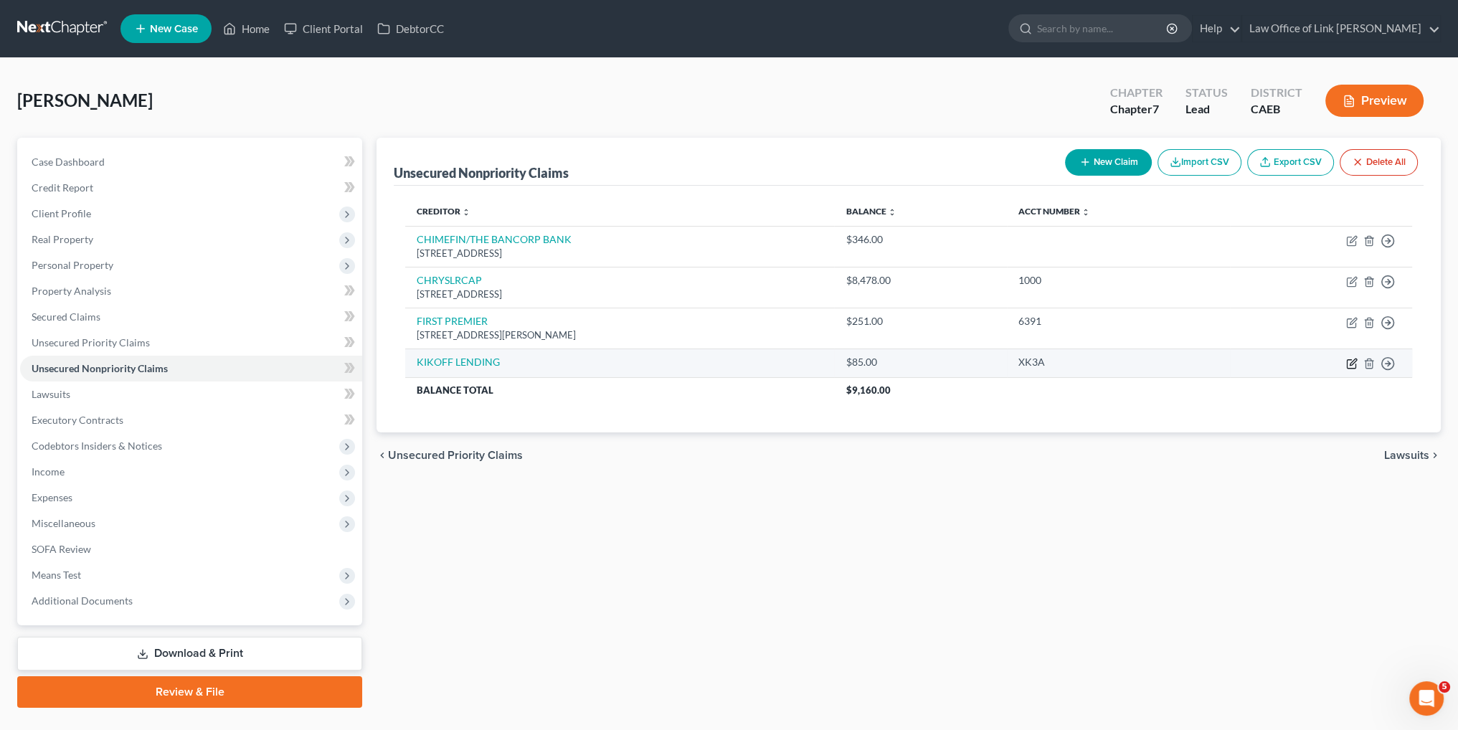
click at [1348, 365] on icon "button" at bounding box center [1351, 363] width 11 height 11
select select "0"
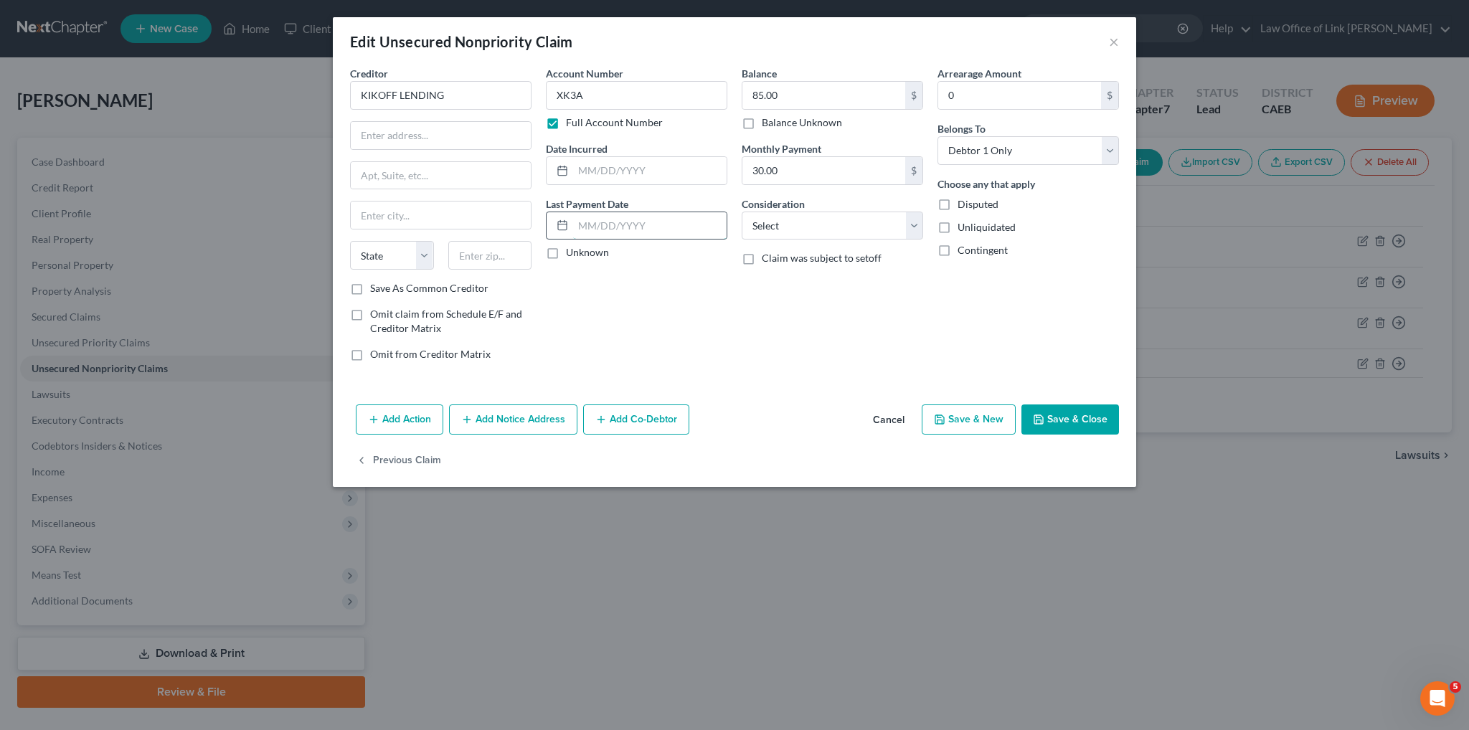
click at [597, 224] on input "text" at bounding box center [649, 225] width 153 height 27
paste input "[DATE]"
type input "[DATE]"
click at [409, 148] on div at bounding box center [440, 135] width 181 height 29
click at [403, 171] on input "text" at bounding box center [441, 175] width 180 height 27
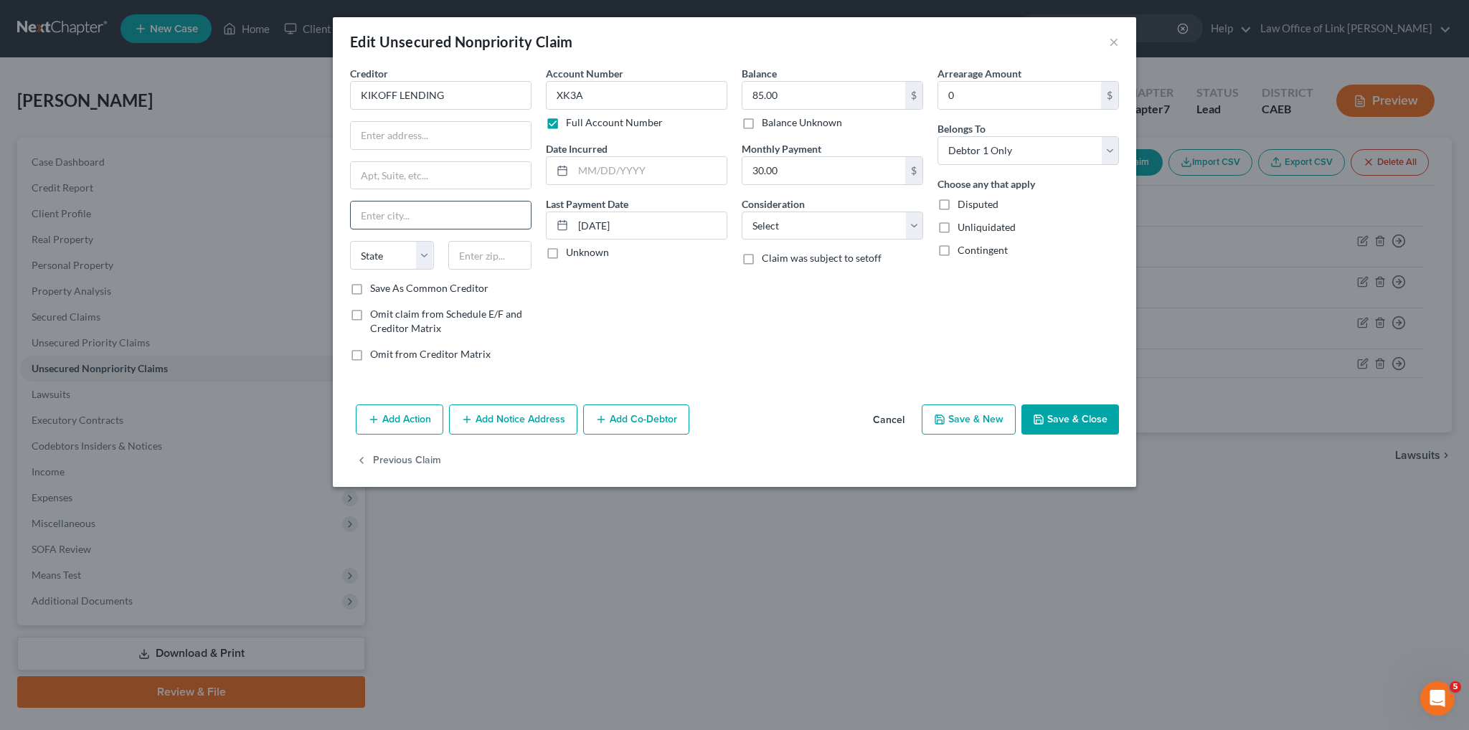
click at [389, 214] on input "text" at bounding box center [441, 214] width 180 height 27
click at [397, 214] on input "text" at bounding box center [441, 214] width 180 height 27
click at [390, 135] on input "text" at bounding box center [441, 135] width 180 height 27
paste input "PO BOX 40070"
type input "PO BOX 40070"
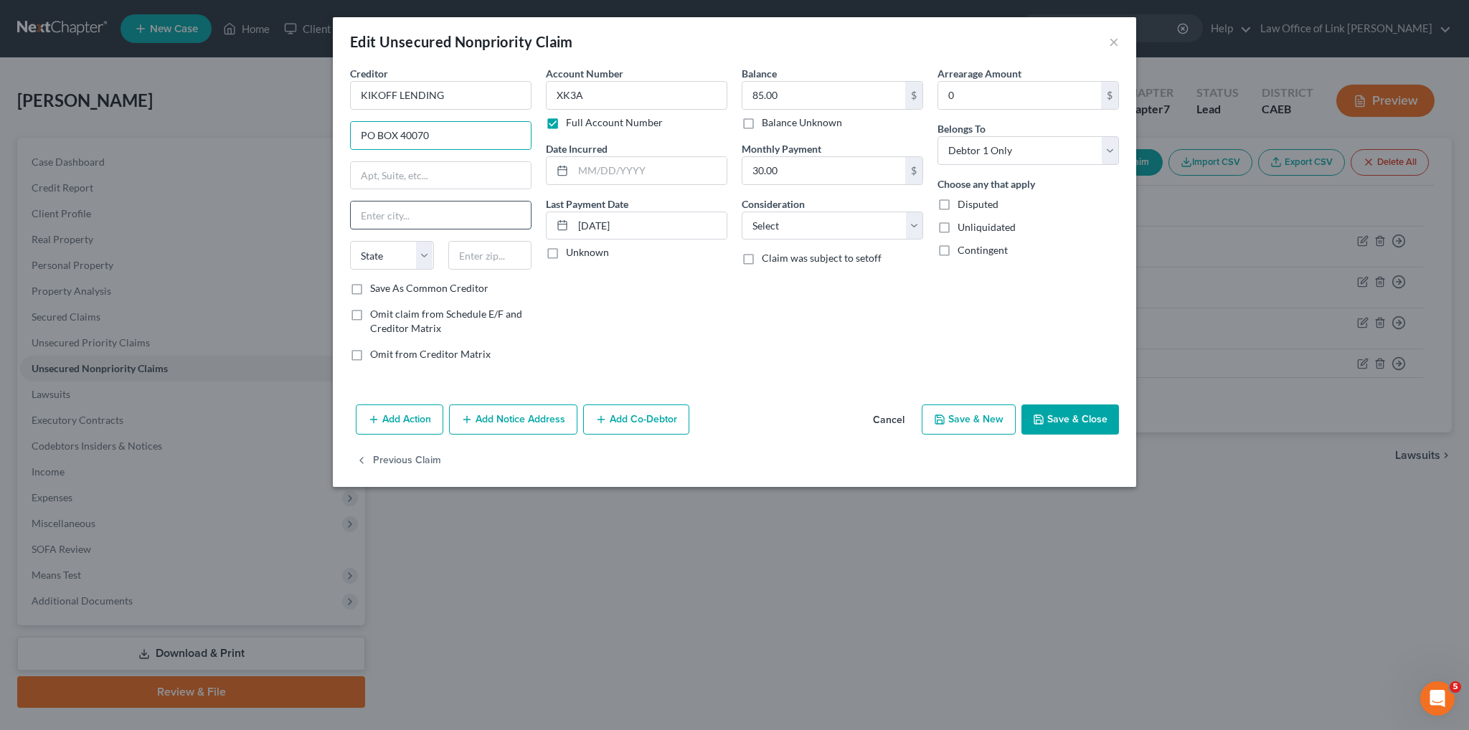
click at [408, 213] on input "text" at bounding box center [441, 214] width 180 height 27
drag, startPoint x: 526, startPoint y: 299, endPoint x: 536, endPoint y: 300, distance: 10.1
click at [533, 300] on div "Creditor * KIKOFF LENDING PO BOX 40070 State [US_STATE] AK AR AZ CA CO CT DE DC…" at bounding box center [441, 219] width 196 height 307
click at [485, 255] on input "text" at bounding box center [490, 255] width 84 height 29
paste input "8950"
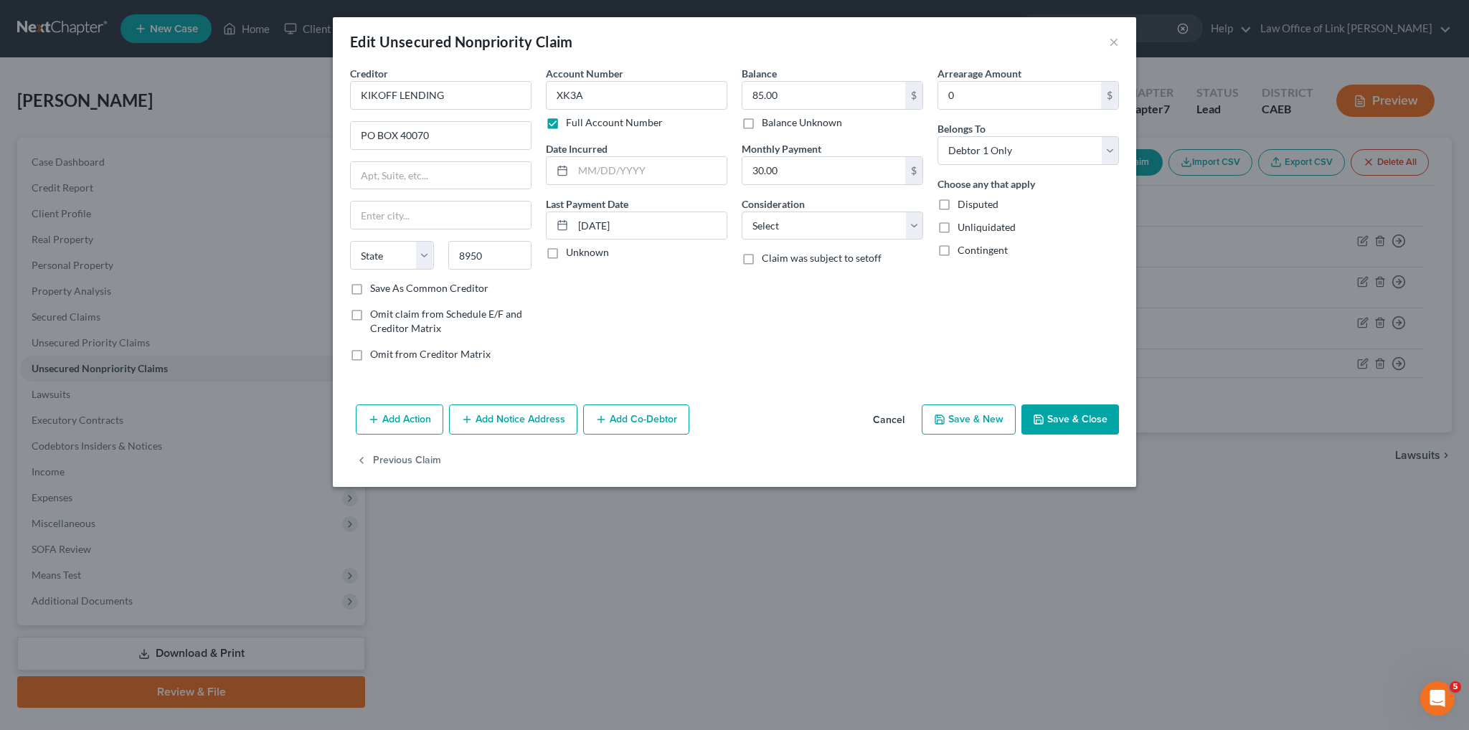
click at [714, 336] on div "Account Number XK3A Full Account Number Date Incurred Last Payment Date [DATE] …" at bounding box center [637, 219] width 196 height 307
click at [501, 260] on input "8950" at bounding box center [490, 255] width 84 height 29
type input "89504"
click at [473, 213] on input "text" at bounding box center [441, 214] width 180 height 27
type input "Reno"
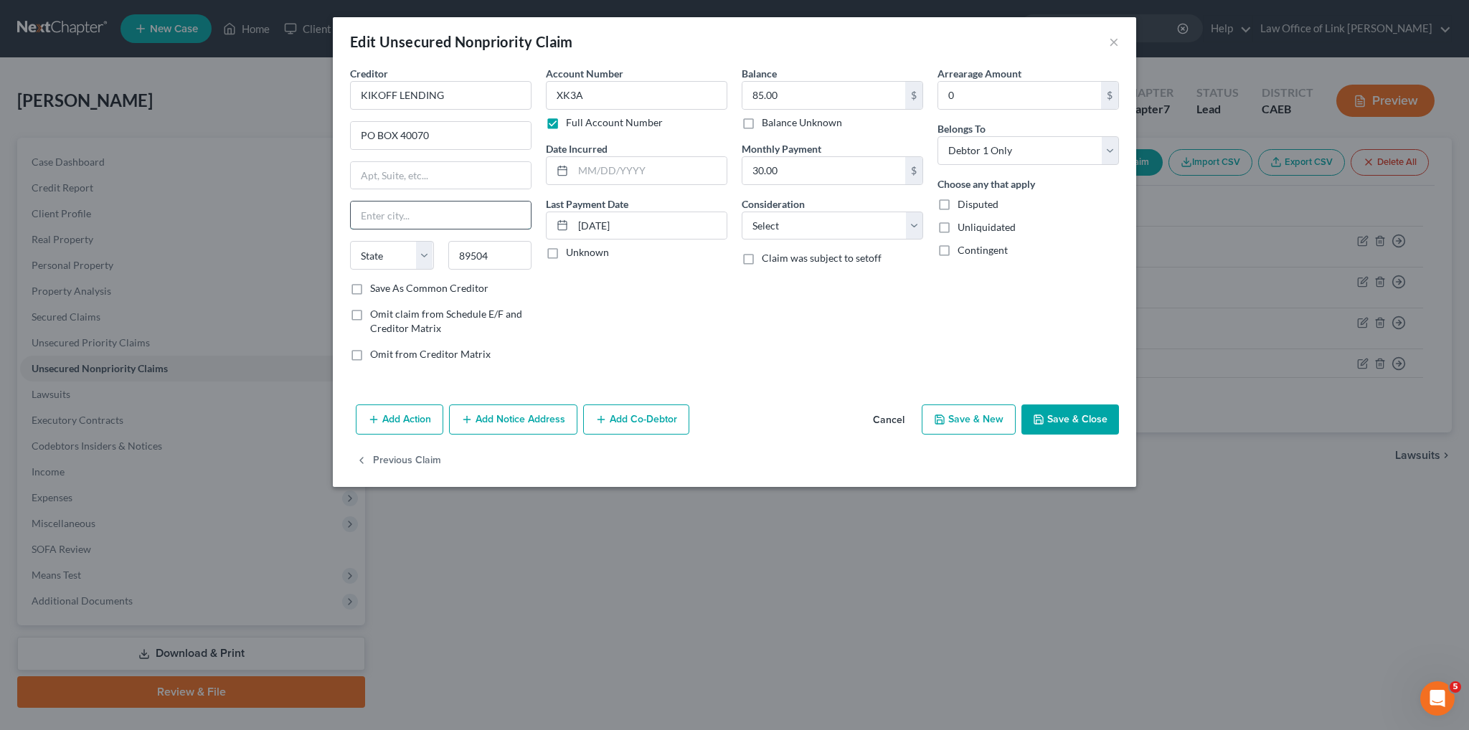
select select "31"
click at [693, 316] on div "Account Number XK3A Full Account Number Date Incurred Last Payment Date [DATE] …" at bounding box center [637, 219] width 196 height 307
click at [1064, 423] on button "Save & Close" at bounding box center [1070, 419] width 98 height 30
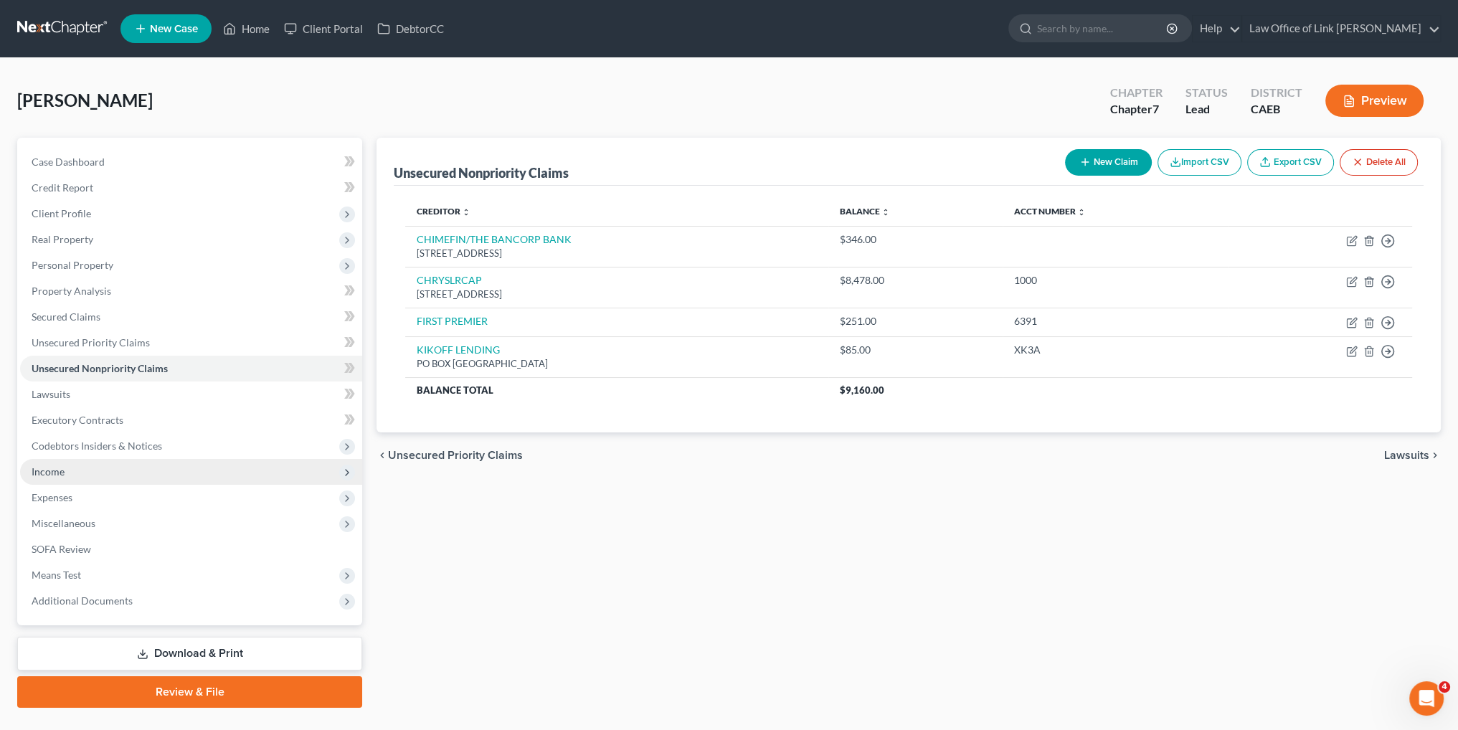
click at [80, 475] on span "Income" at bounding box center [191, 472] width 342 height 26
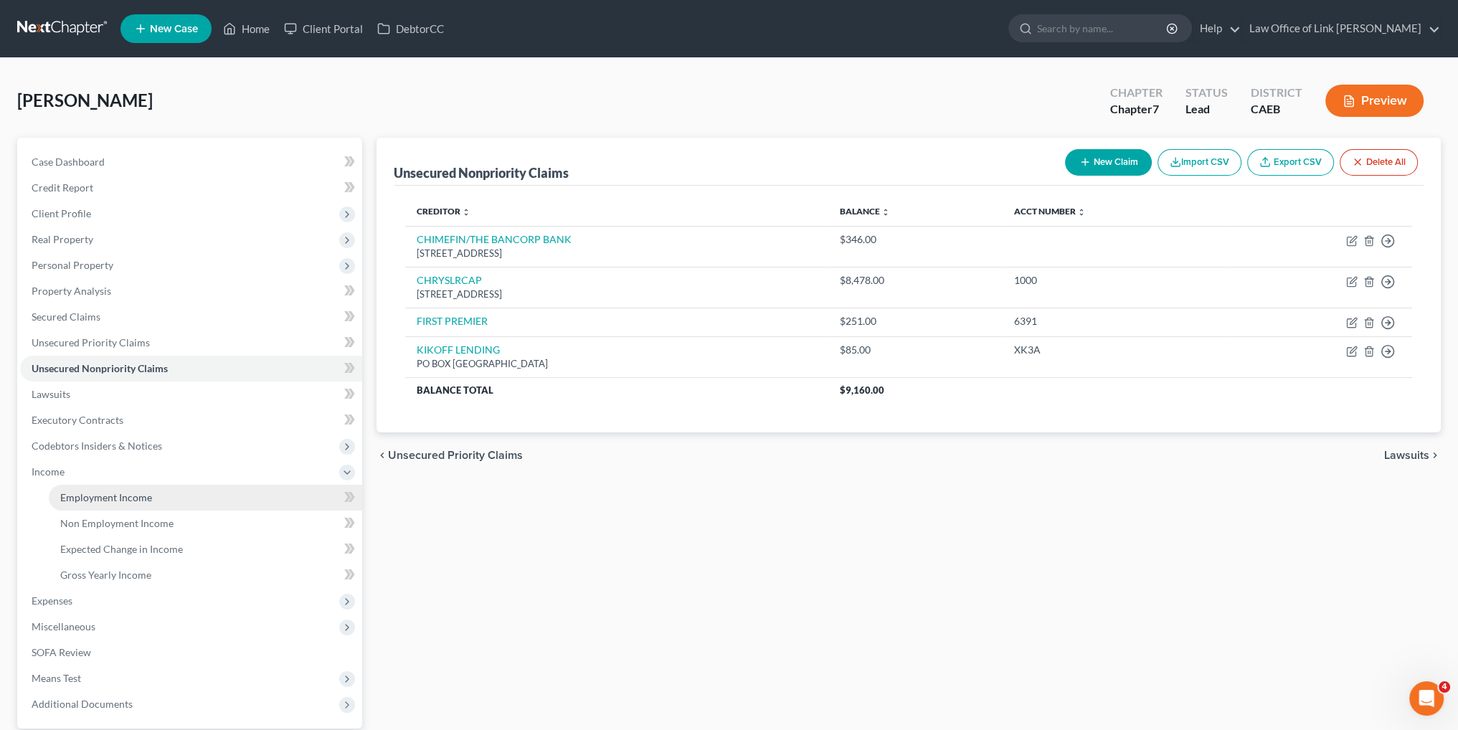
click at [90, 497] on span "Employment Income" at bounding box center [106, 497] width 92 height 12
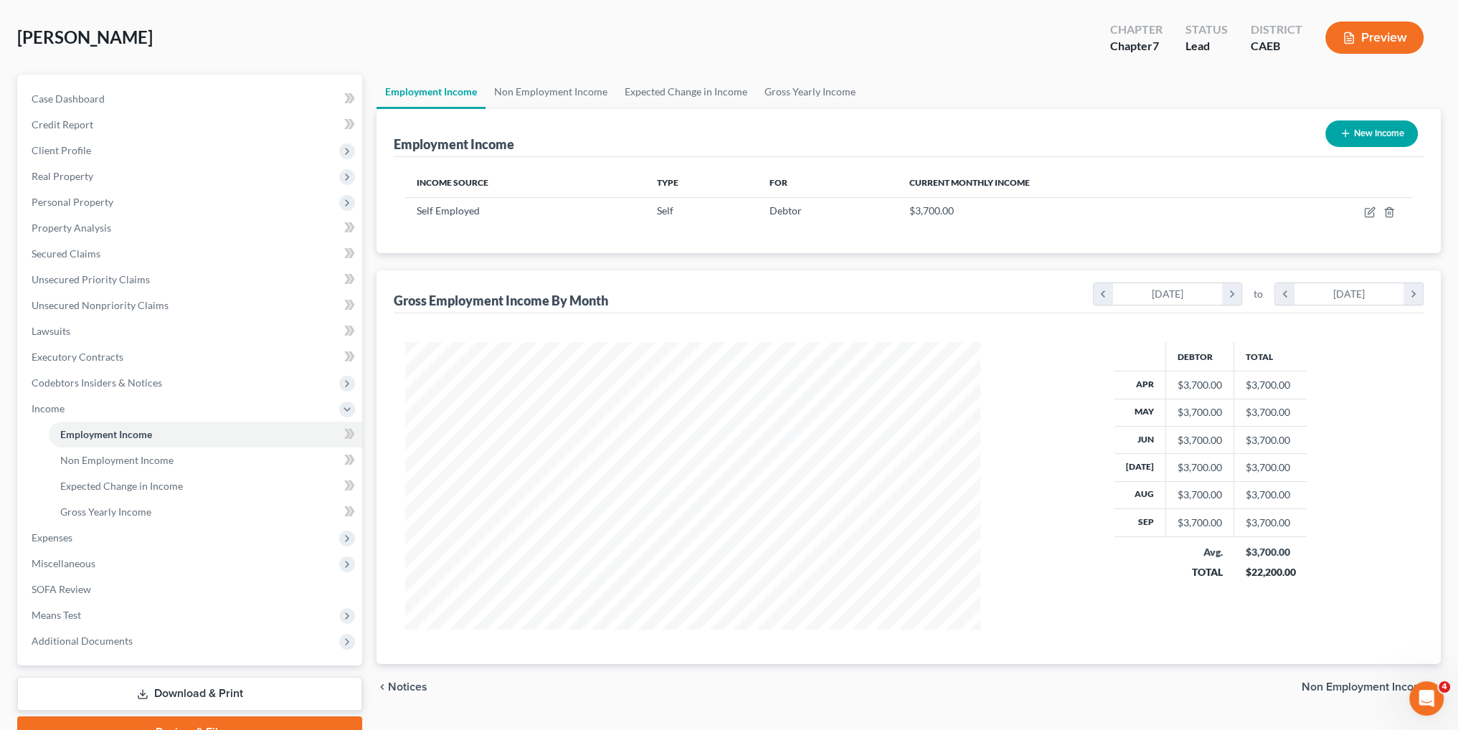
scroll to position [72, 0]
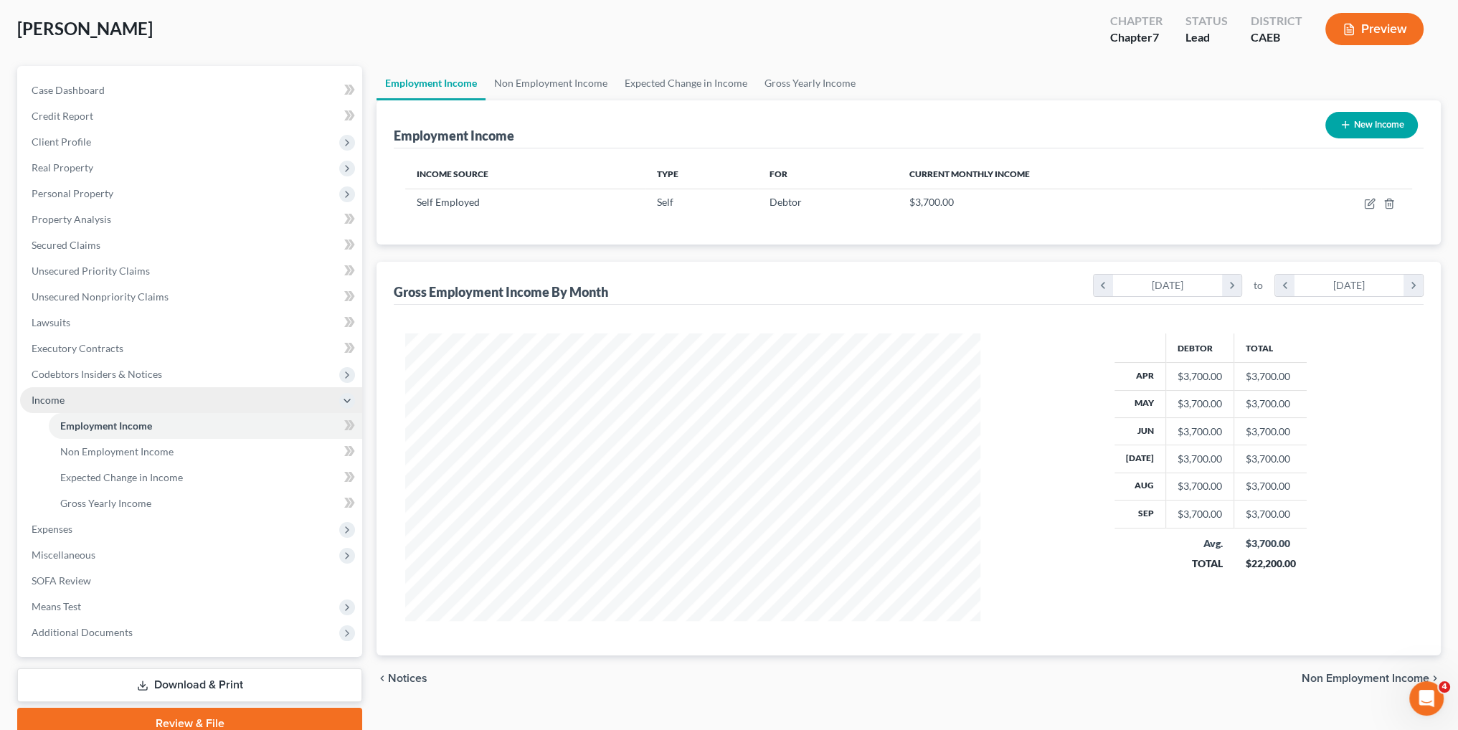
click at [92, 402] on span "Income" at bounding box center [191, 400] width 342 height 26
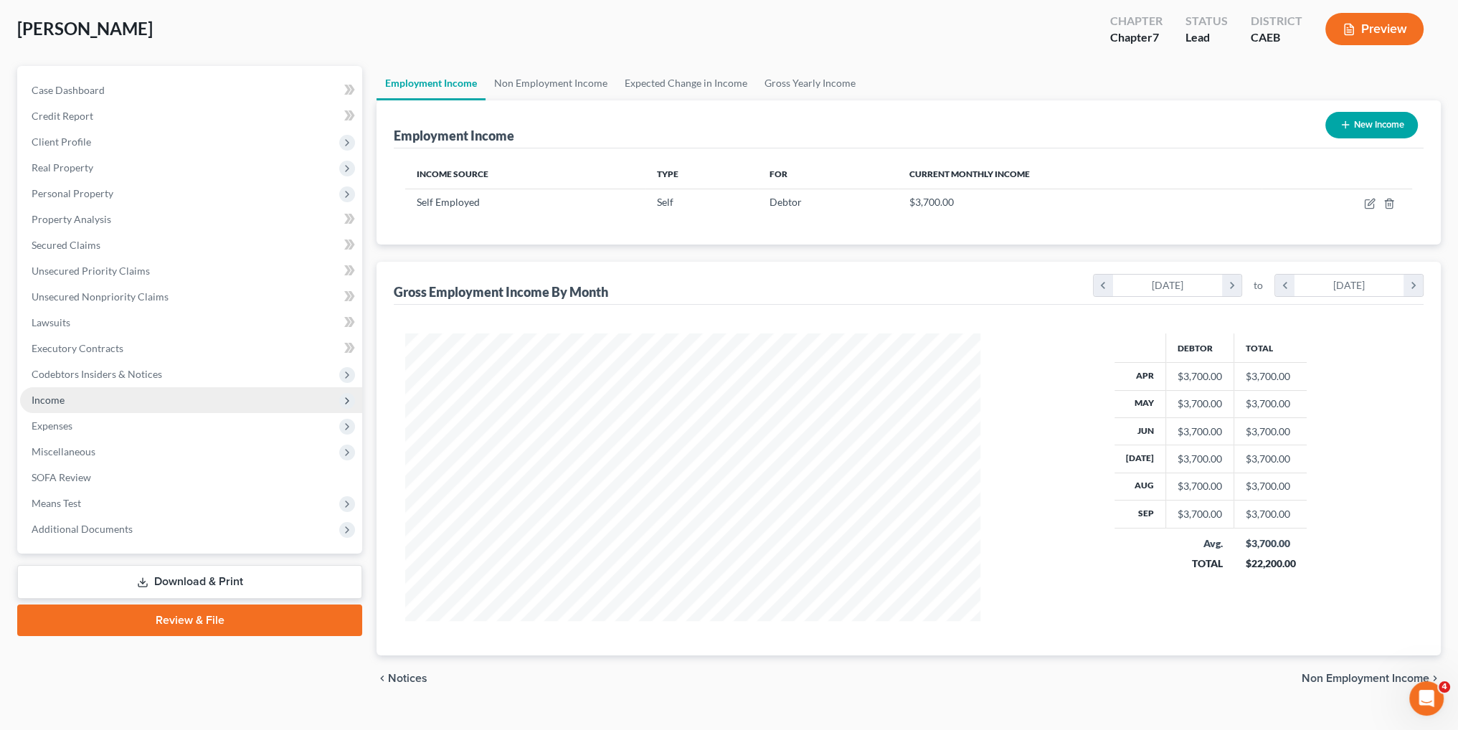
click at [92, 402] on span "Income" at bounding box center [191, 400] width 342 height 26
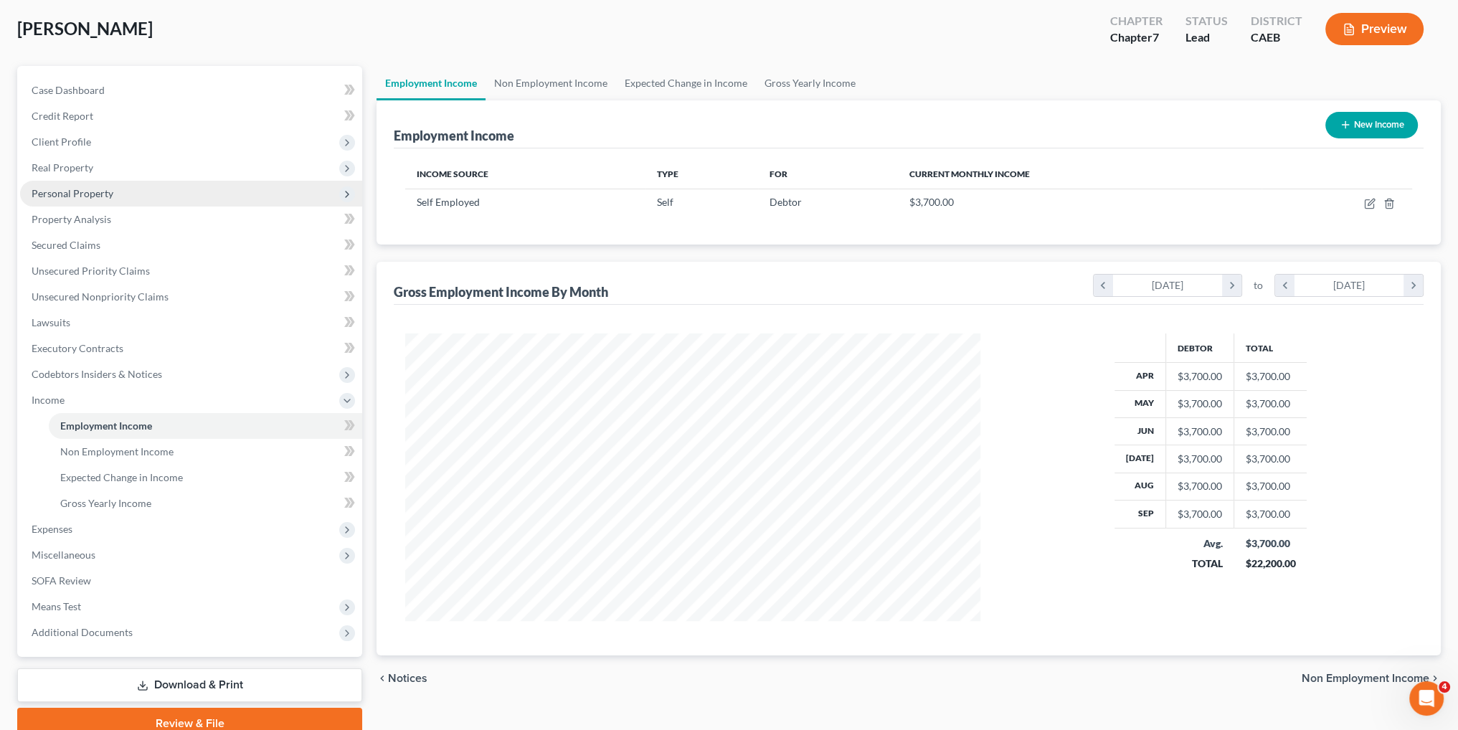
click at [128, 194] on span "Personal Property" at bounding box center [191, 194] width 342 height 26
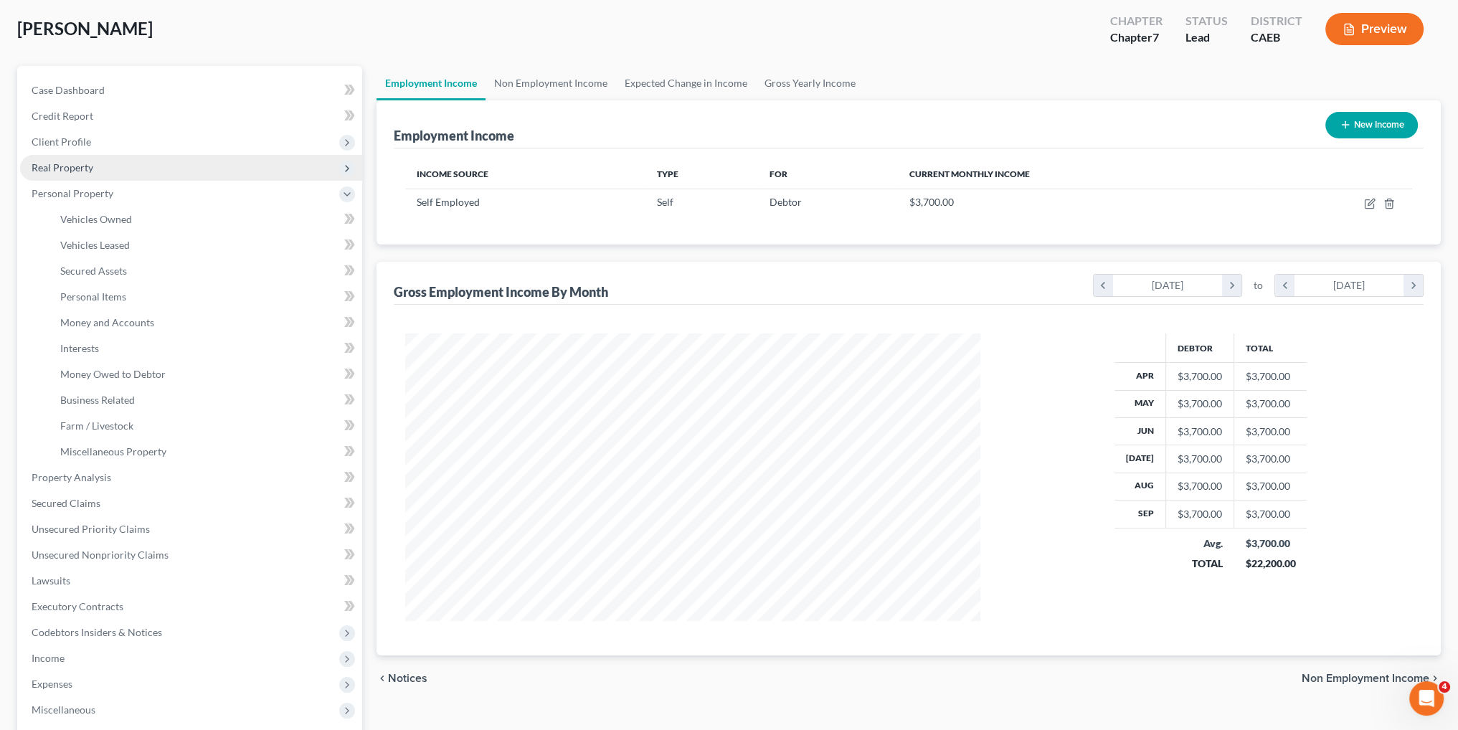
click at [100, 170] on span "Real Property" at bounding box center [191, 168] width 342 height 26
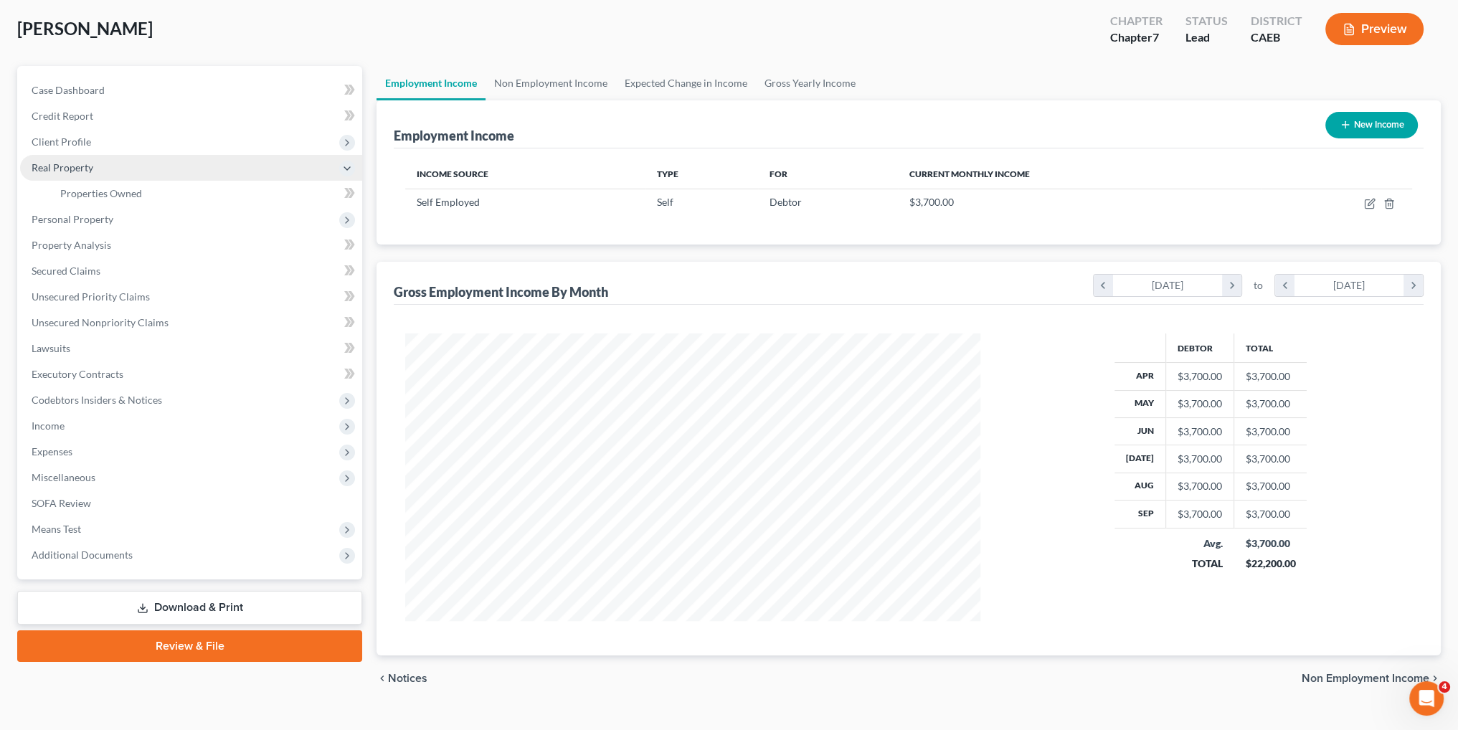
click at [100, 170] on span "Real Property" at bounding box center [191, 168] width 342 height 26
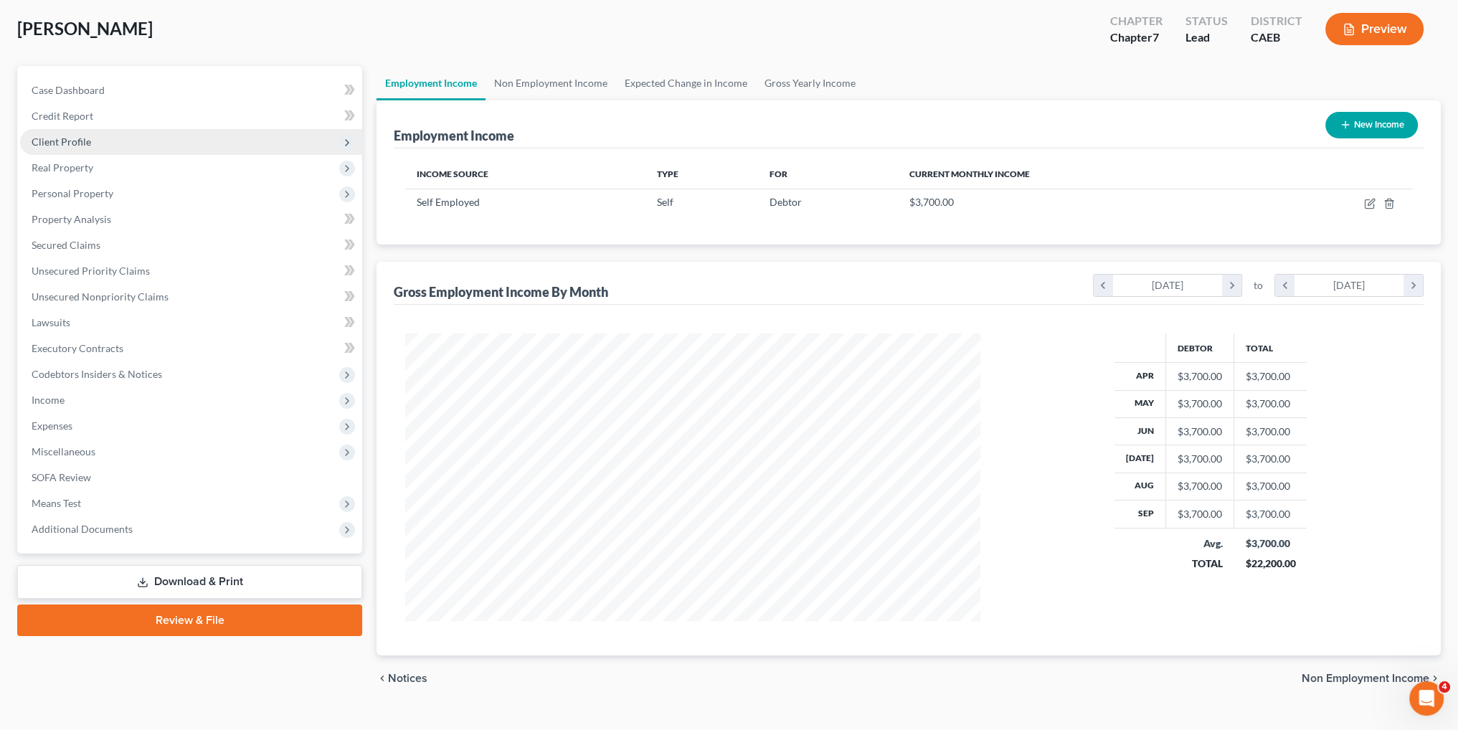
click at [103, 139] on span "Client Profile" at bounding box center [191, 142] width 342 height 26
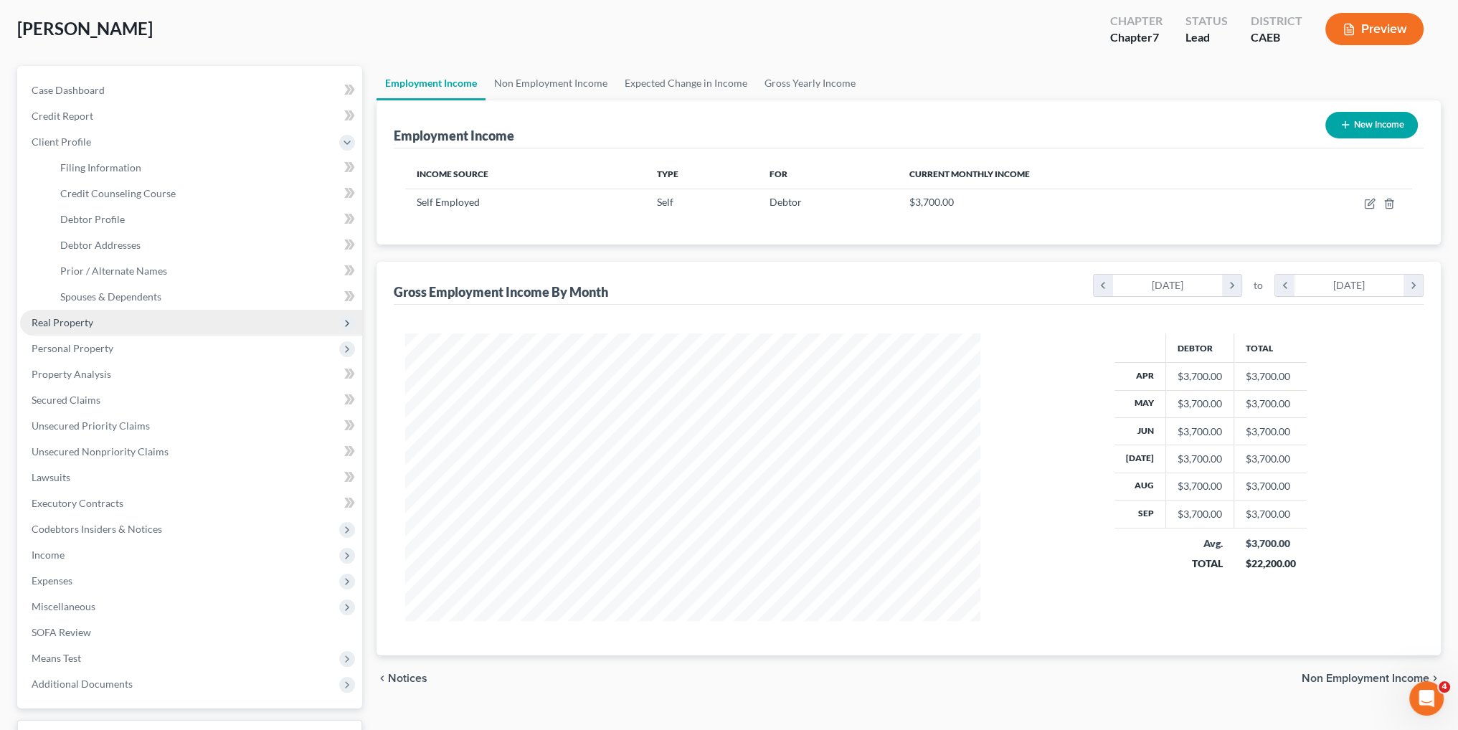
click at [93, 321] on span "Real Property" at bounding box center [191, 323] width 342 height 26
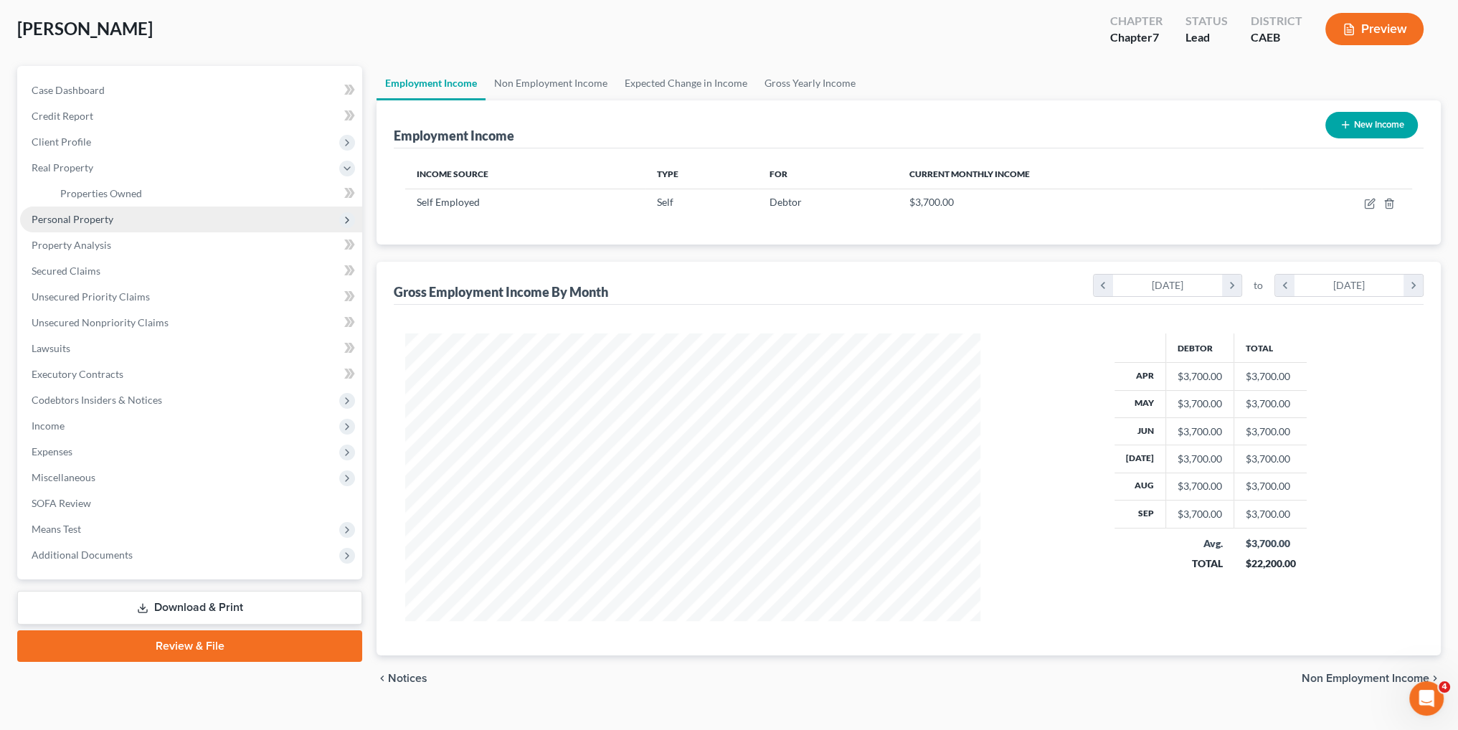
click at [95, 223] on span "Personal Property" at bounding box center [73, 219] width 82 height 12
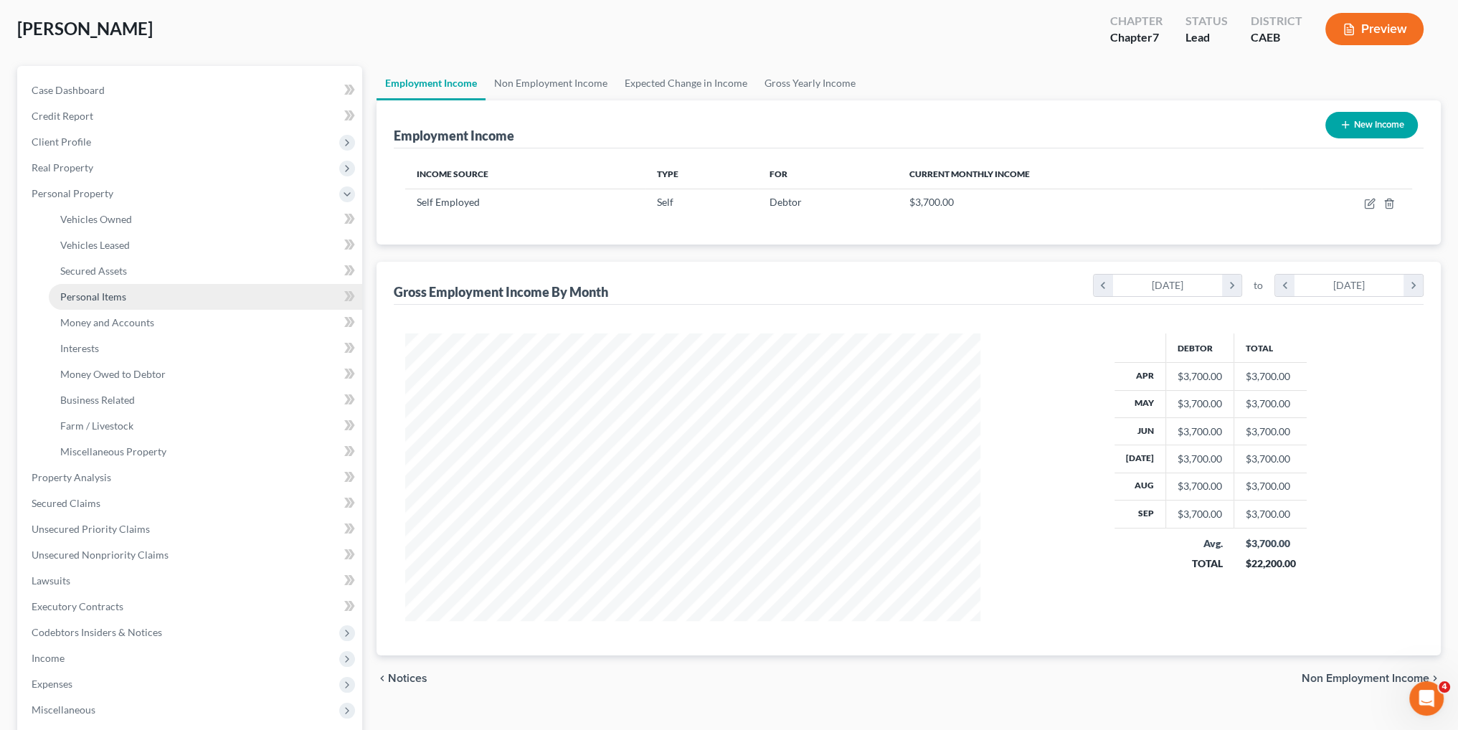
click at [134, 295] on link "Personal Items" at bounding box center [205, 297] width 313 height 26
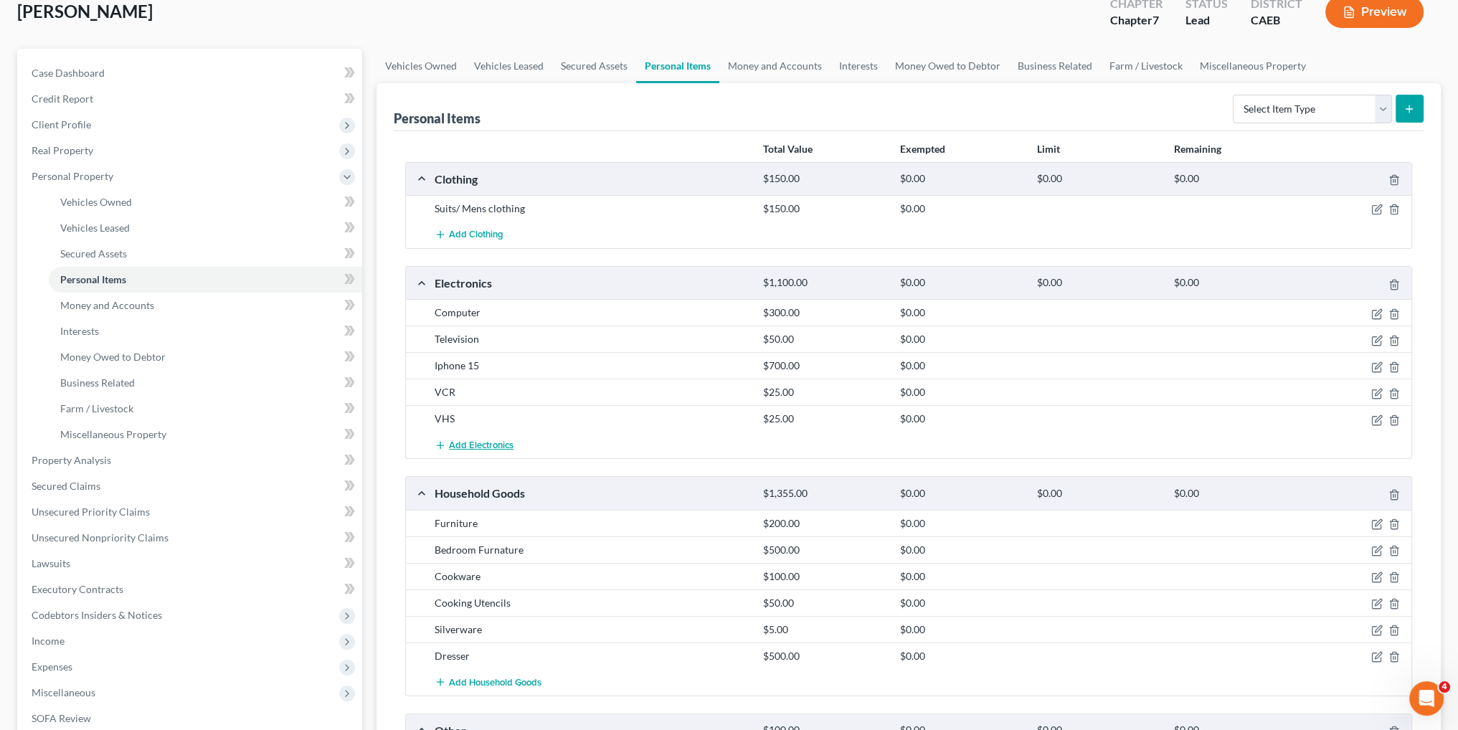
scroll to position [72, 0]
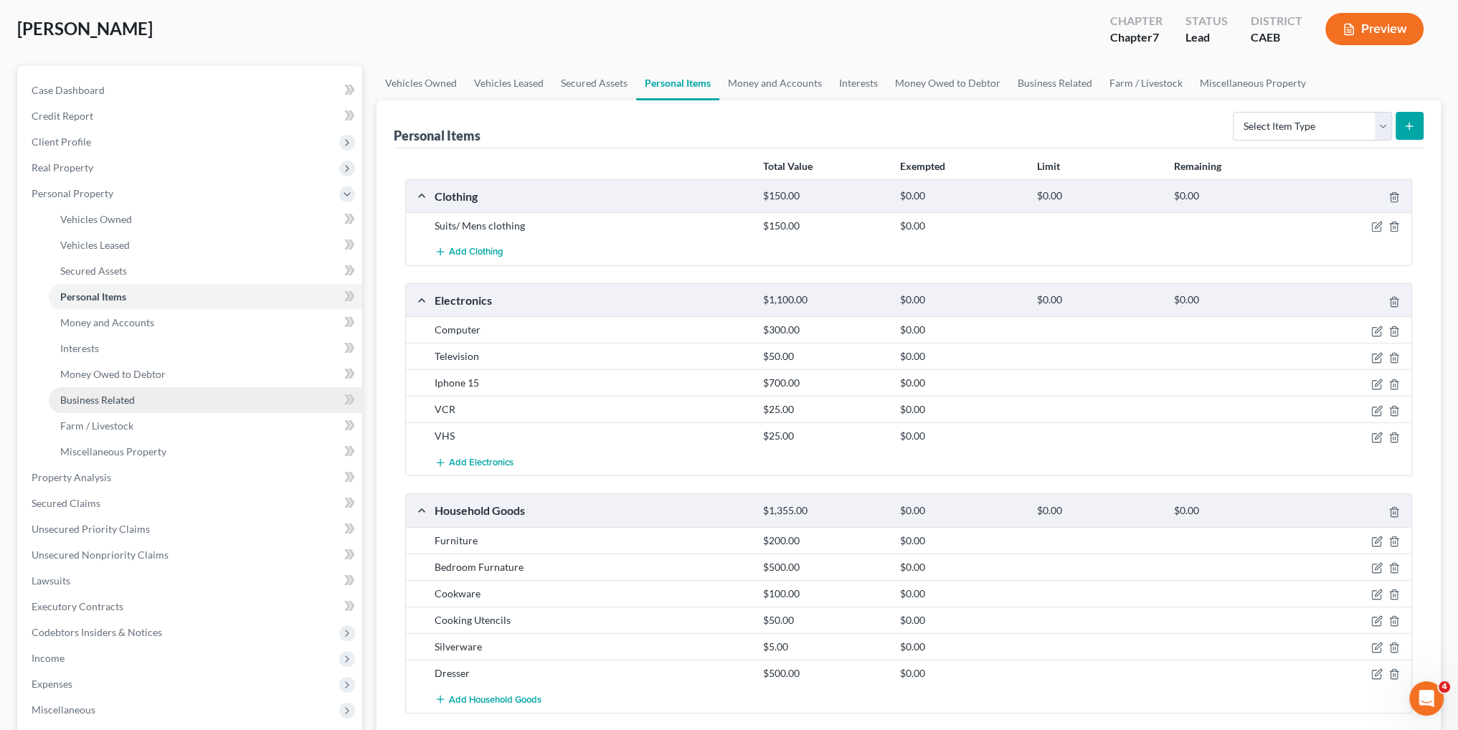
click at [149, 403] on link "Business Related" at bounding box center [205, 400] width 313 height 26
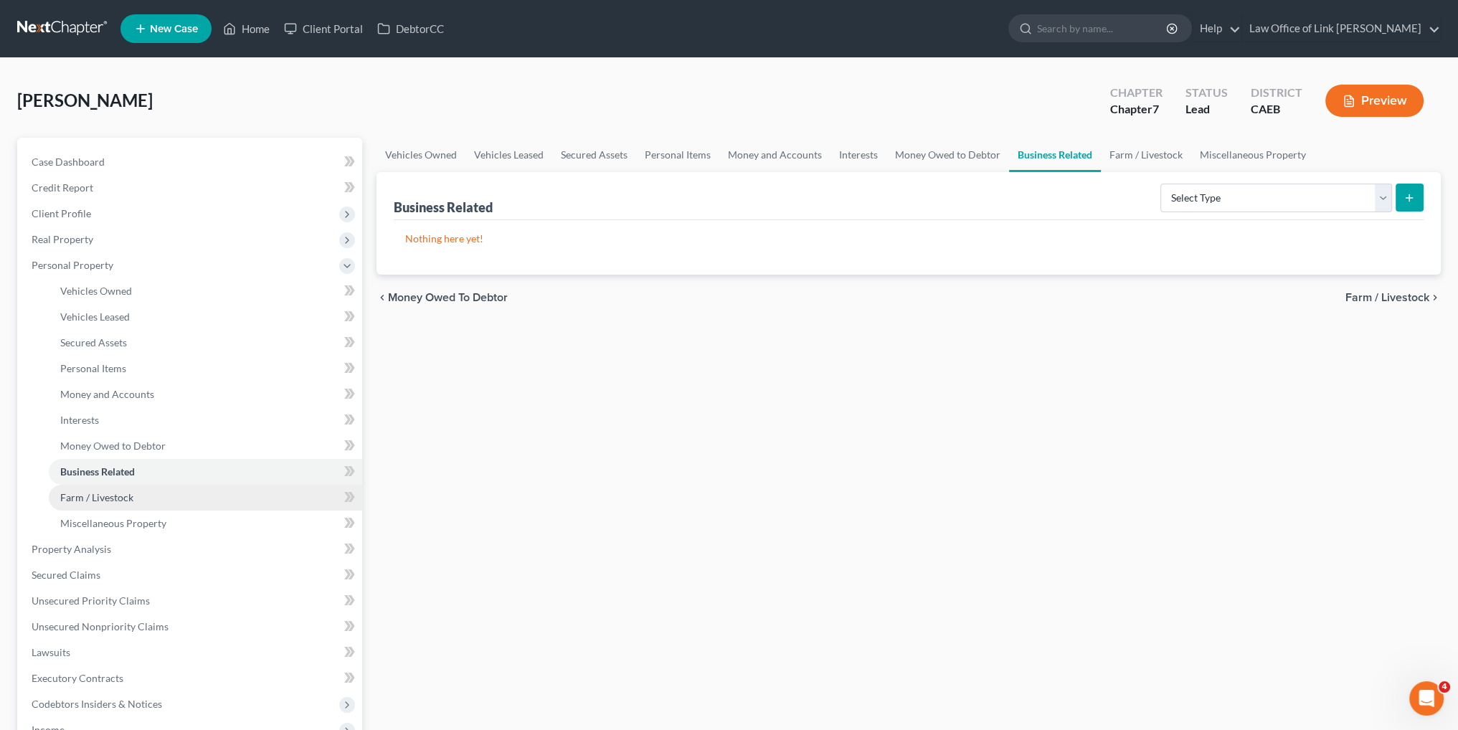
click at [145, 488] on link "Farm / Livestock" at bounding box center [205, 498] width 313 height 26
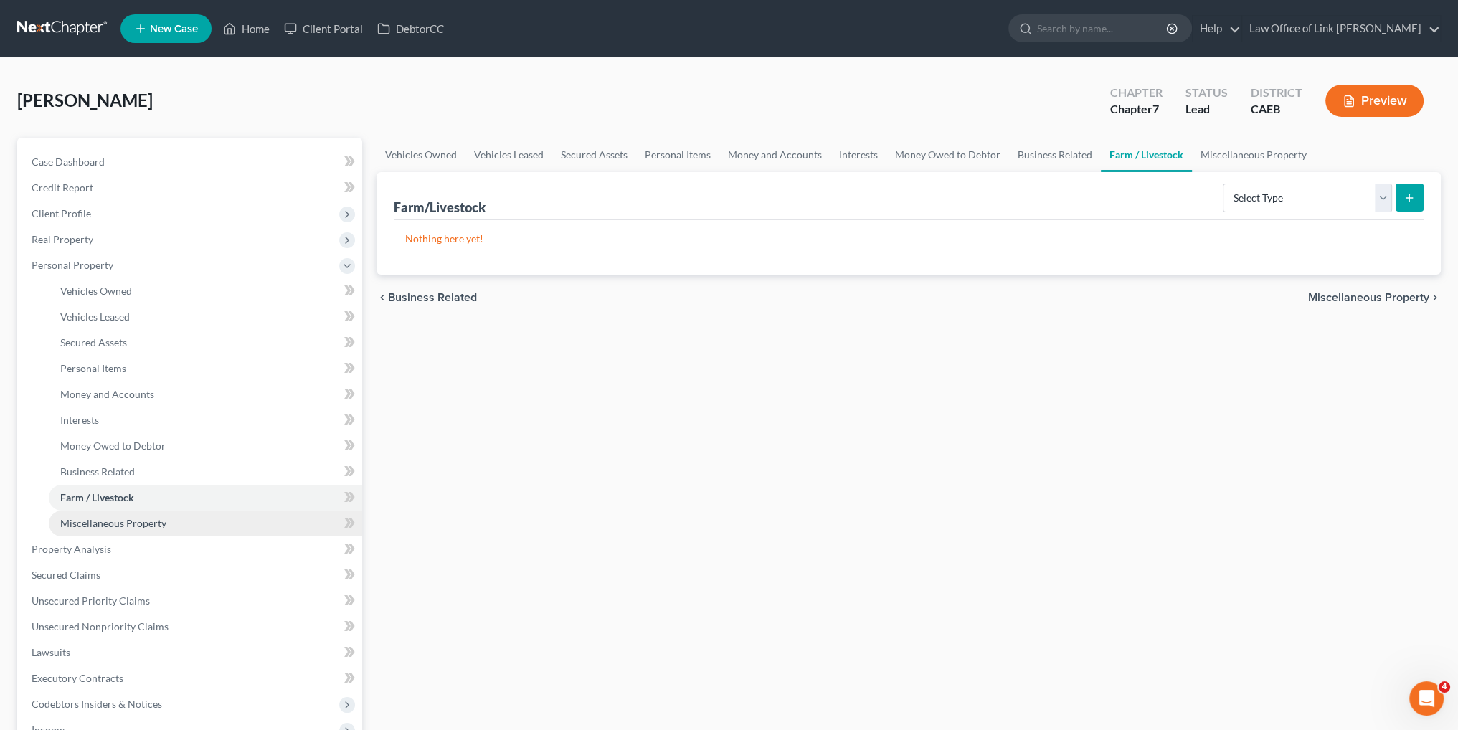
click at [143, 526] on span "Miscellaneous Property" at bounding box center [113, 523] width 106 height 12
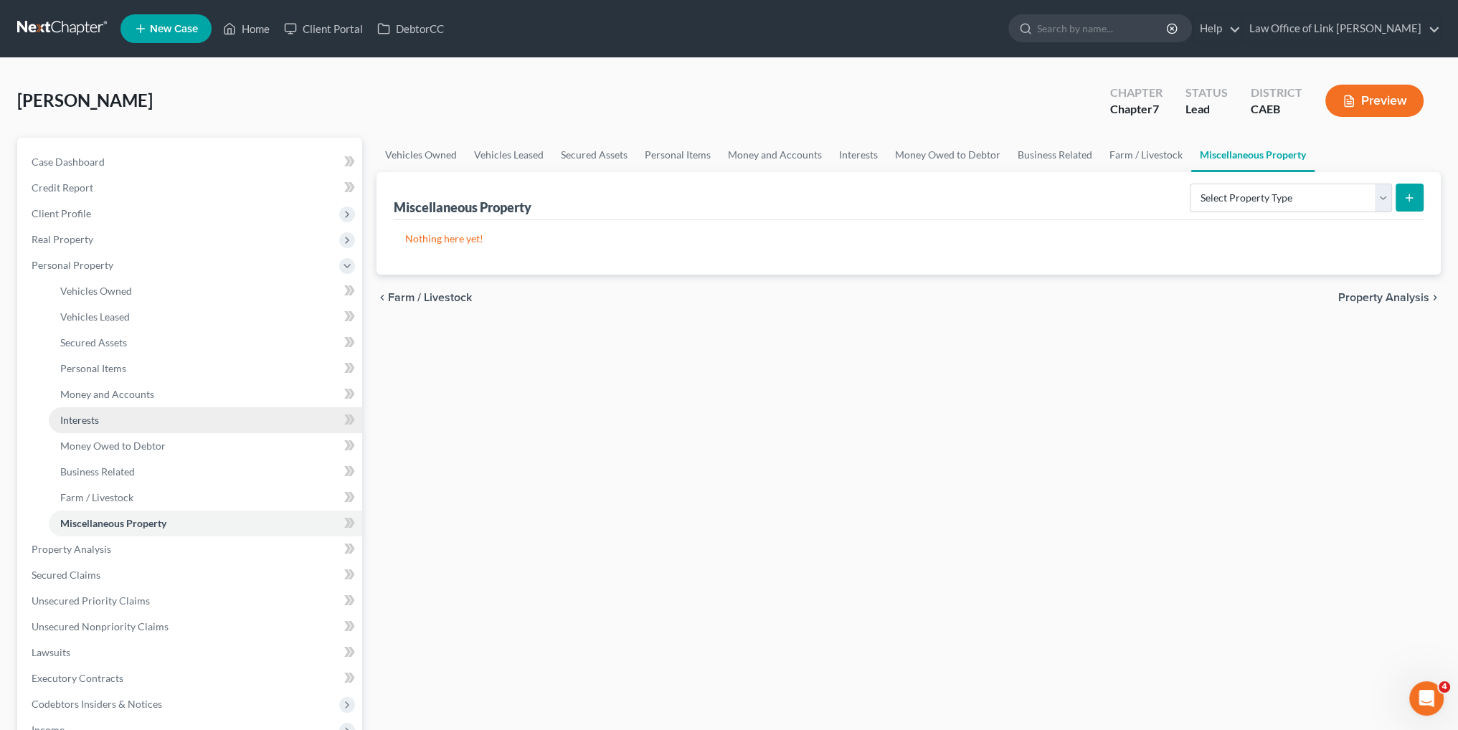
click at [123, 428] on link "Interests" at bounding box center [205, 420] width 313 height 26
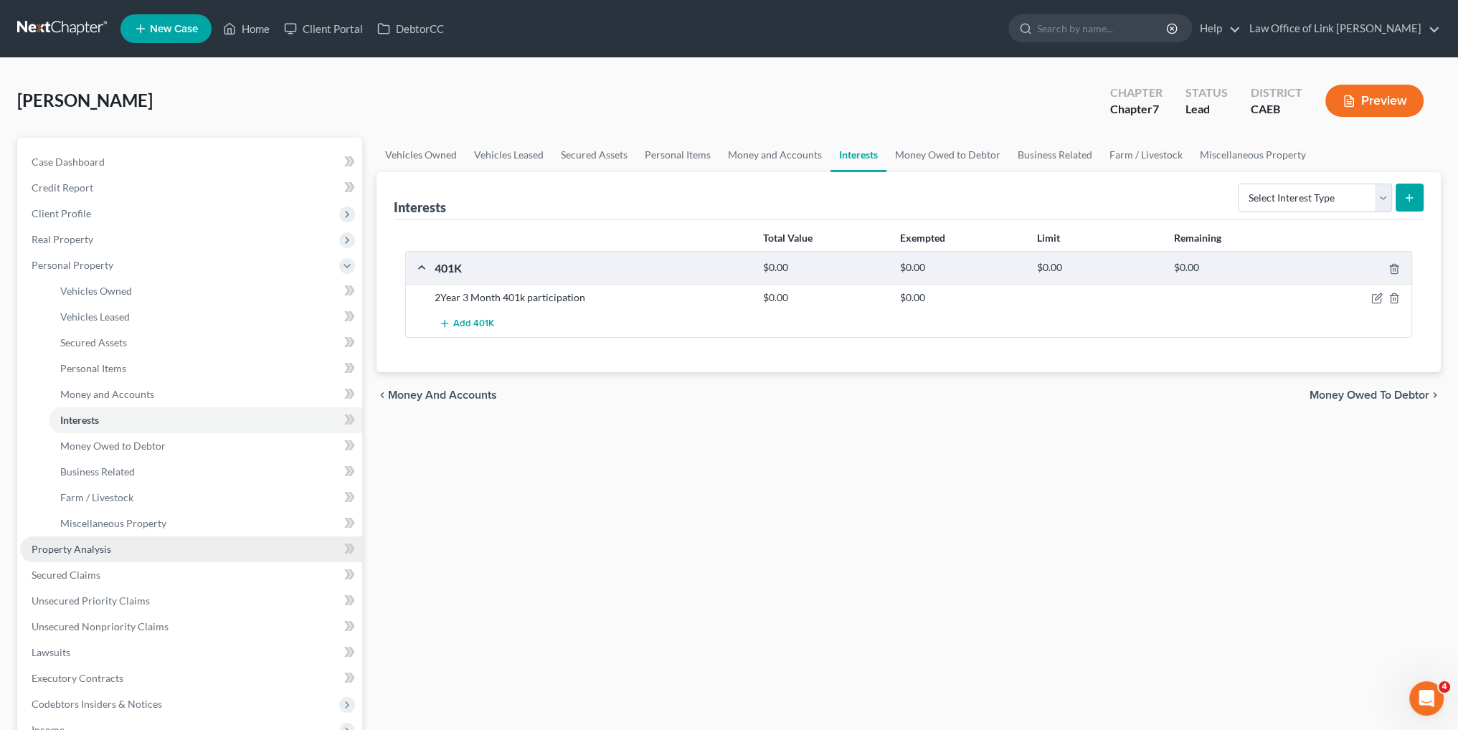
click at [110, 553] on link "Property Analysis" at bounding box center [191, 549] width 342 height 26
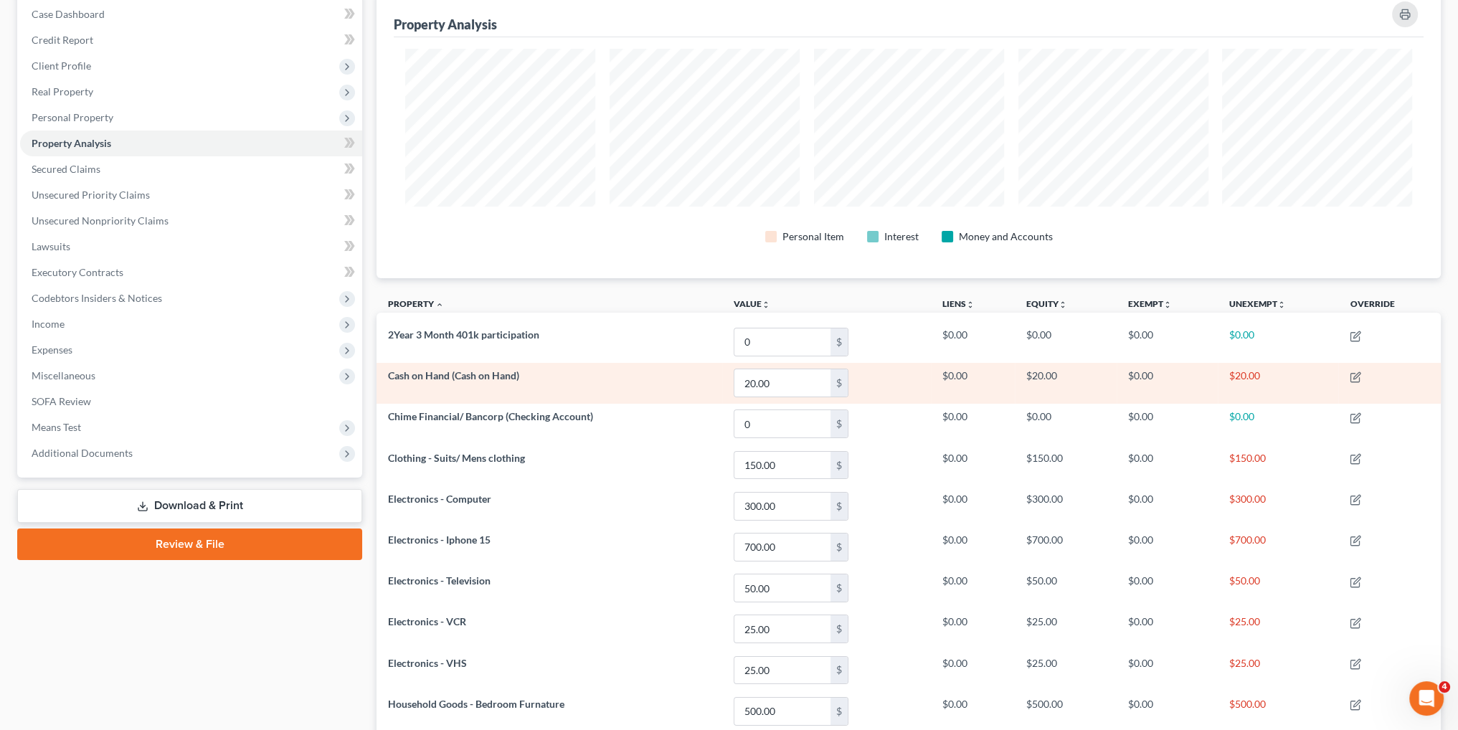
scroll to position [143, 0]
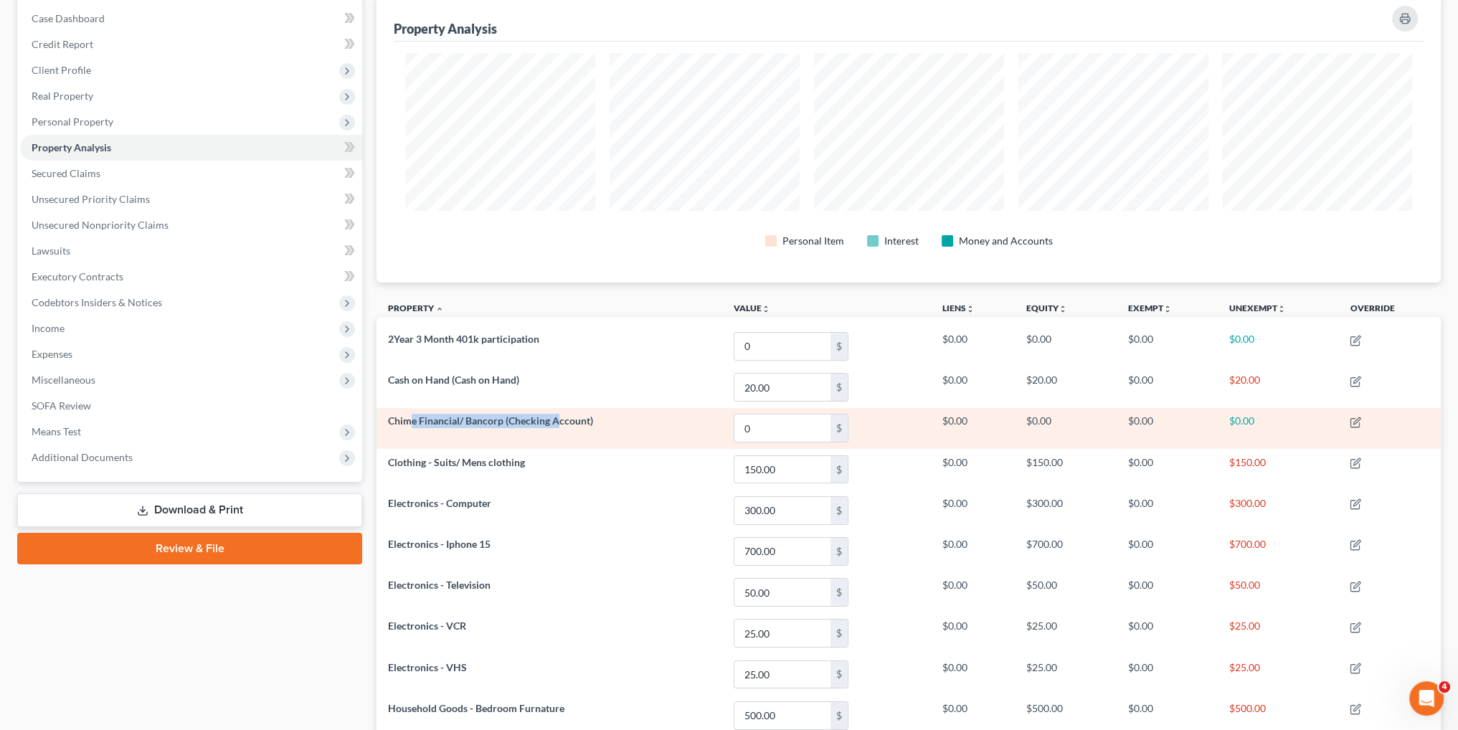
drag, startPoint x: 409, startPoint y: 422, endPoint x: 556, endPoint y: 425, distance: 147.0
click at [556, 425] on span "Chime Financial/ Bancorp (Checking Account)" at bounding box center [490, 420] width 205 height 12
click at [775, 431] on input "0" at bounding box center [782, 427] width 96 height 27
click at [669, 423] on td "Chime Financial/ Bancorp (Checking Account)" at bounding box center [549, 428] width 346 height 41
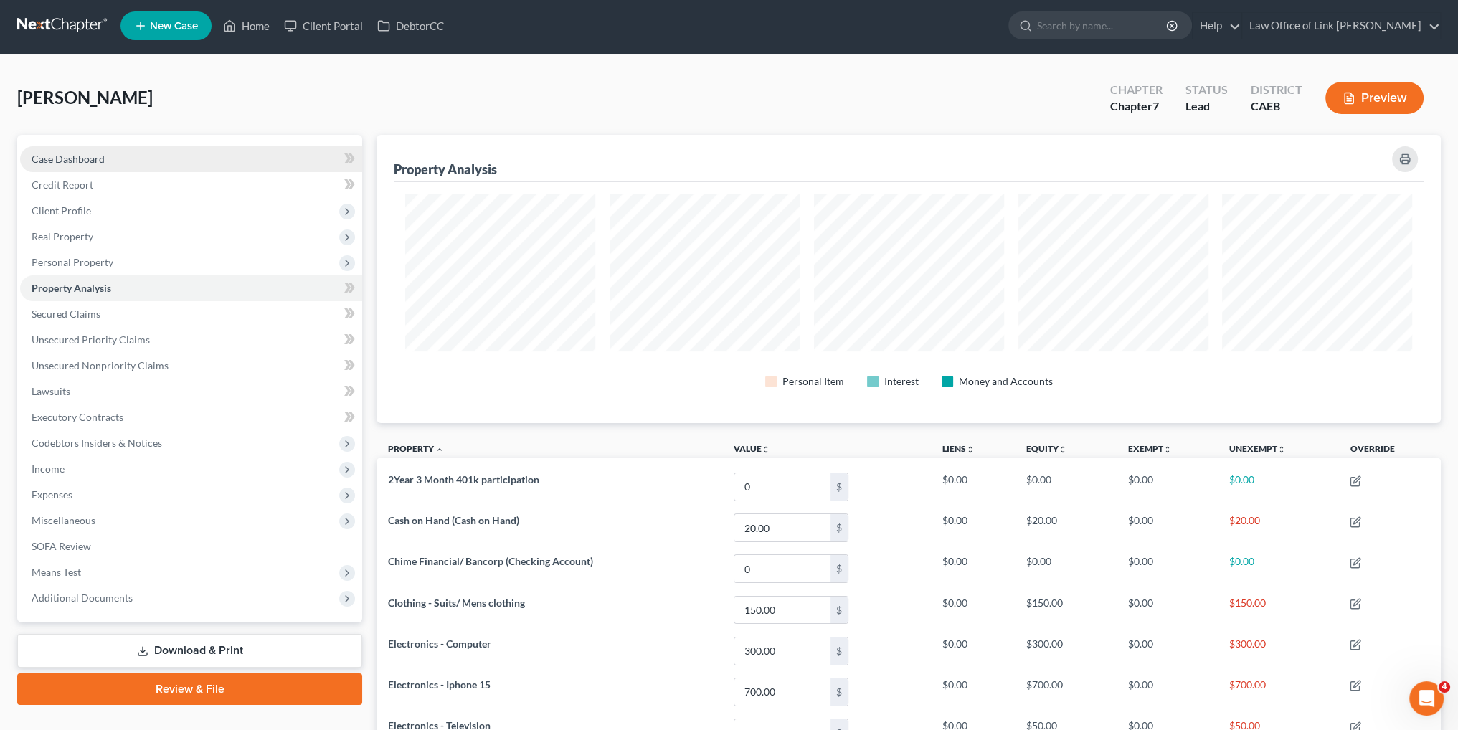
scroll to position [0, 0]
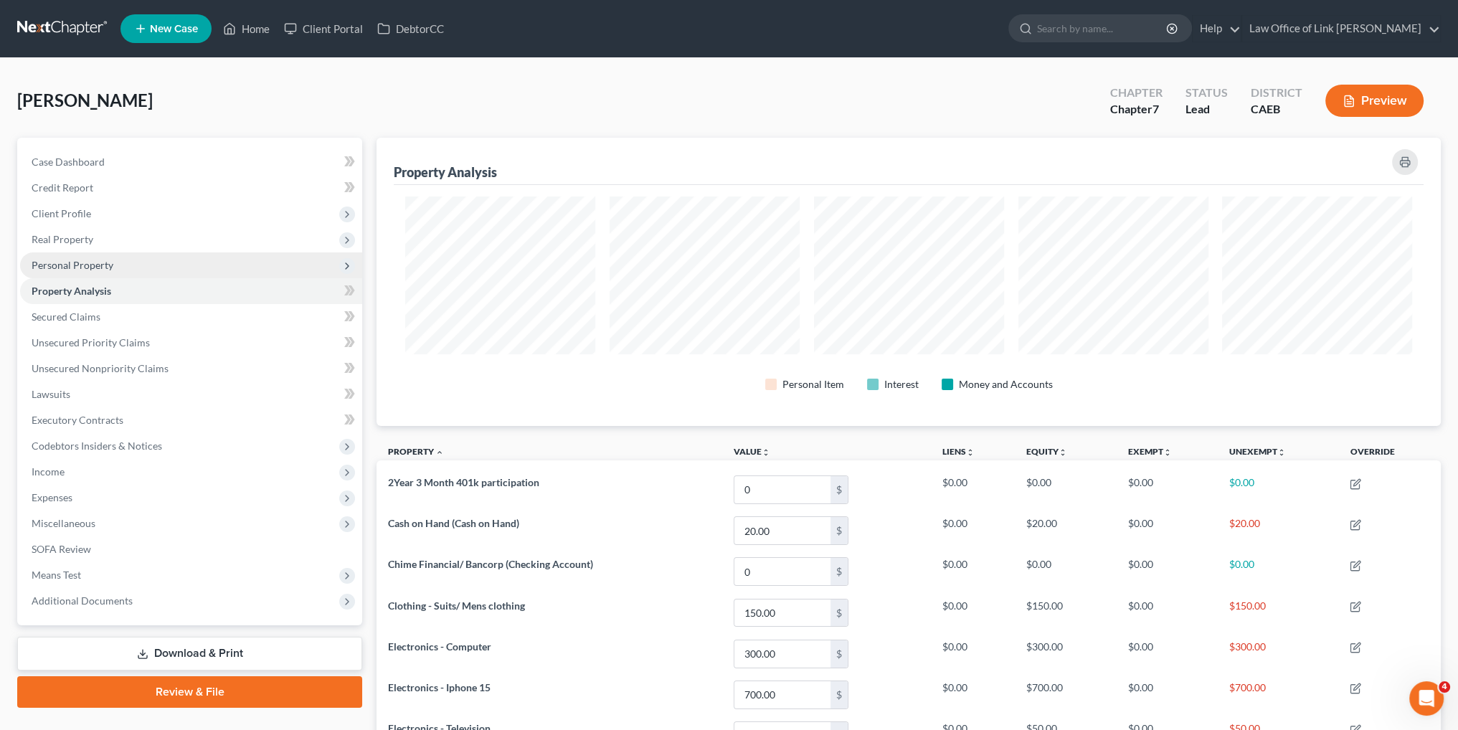
click at [85, 259] on span "Personal Property" at bounding box center [73, 265] width 82 height 12
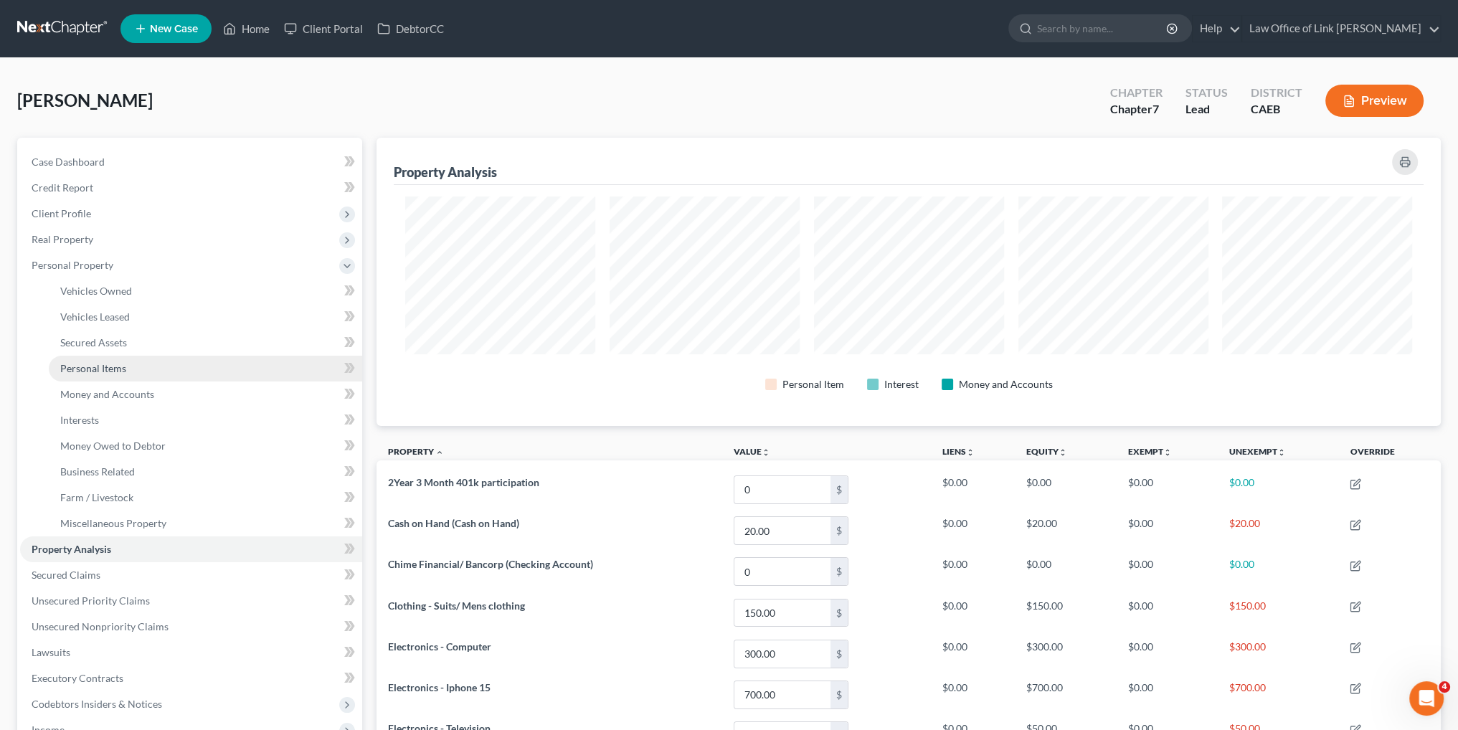
click at [128, 371] on link "Personal Items" at bounding box center [205, 369] width 313 height 26
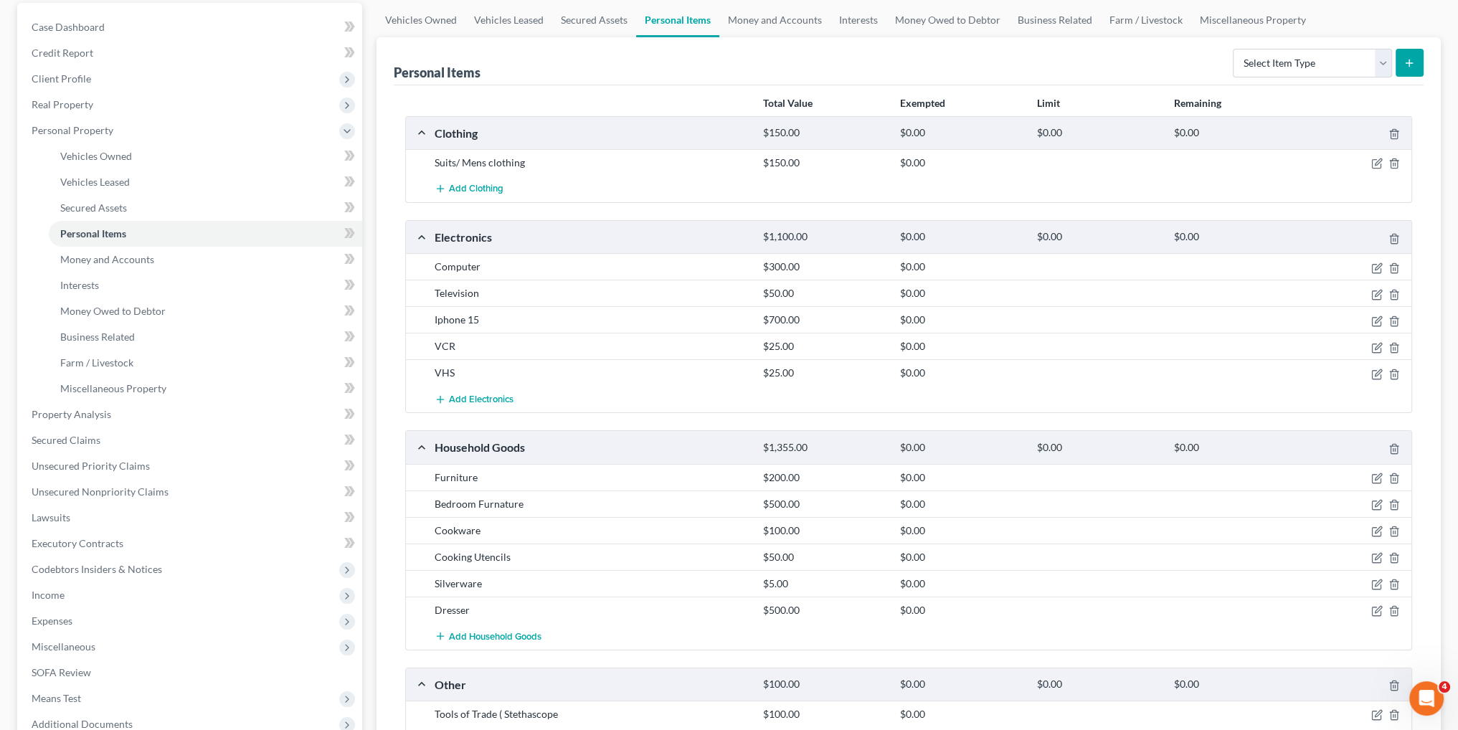
scroll to position [143, 0]
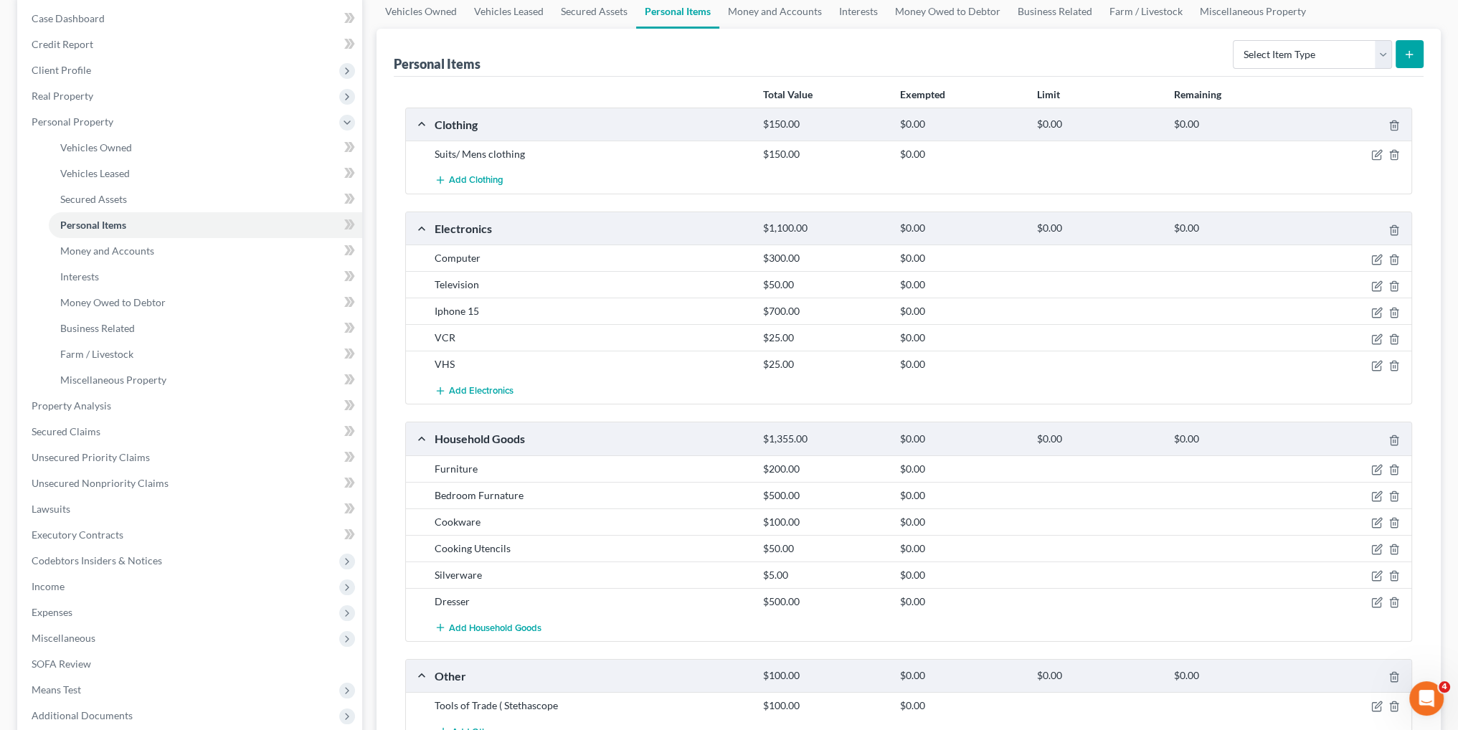
click at [1368, 364] on div at bounding box center [1358, 364] width 110 height 14
click at [1377, 364] on icon "button" at bounding box center [1378, 364] width 6 height 6
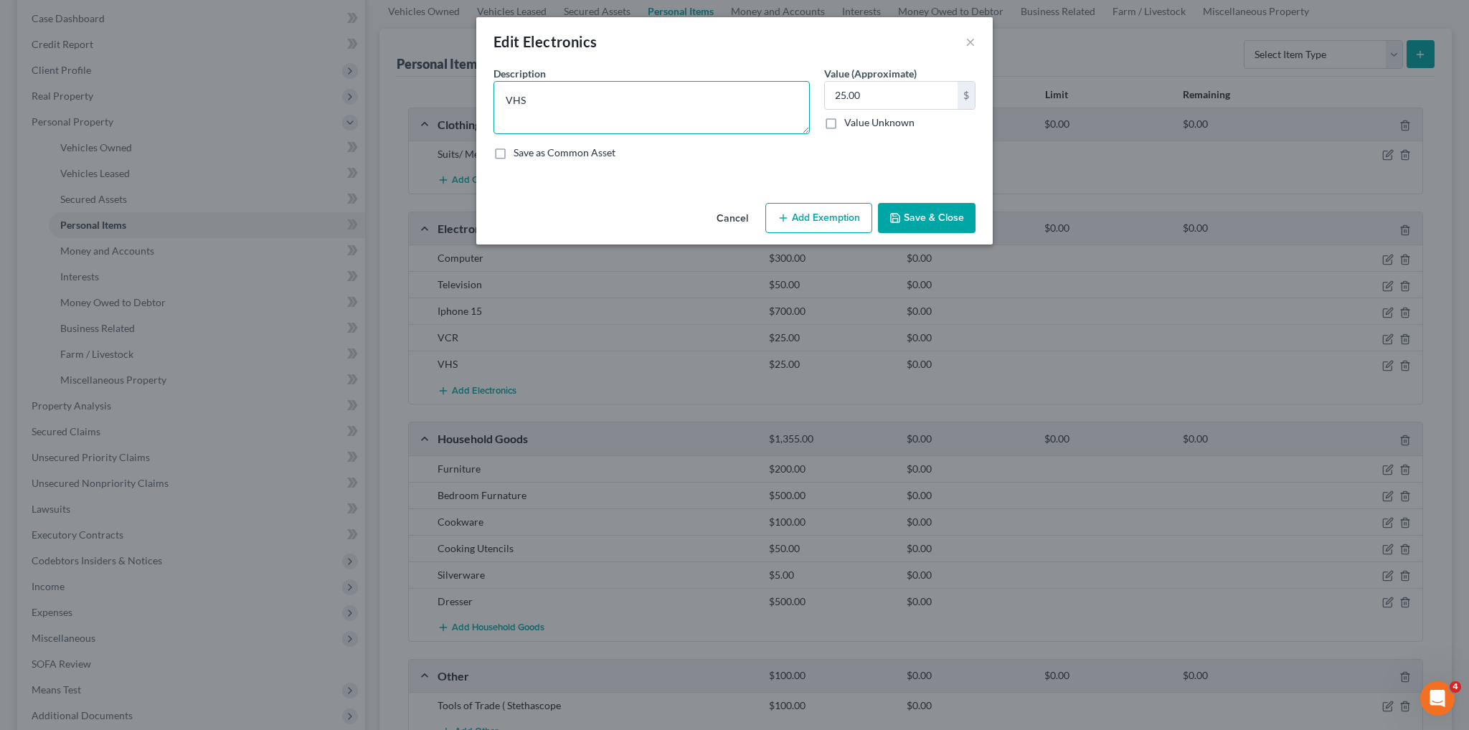
click at [600, 107] on textarea "VHS" at bounding box center [651, 107] width 316 height 53
type textarea "VHS/DVD/CS"
click at [892, 214] on icon "button" at bounding box center [895, 218] width 9 height 9
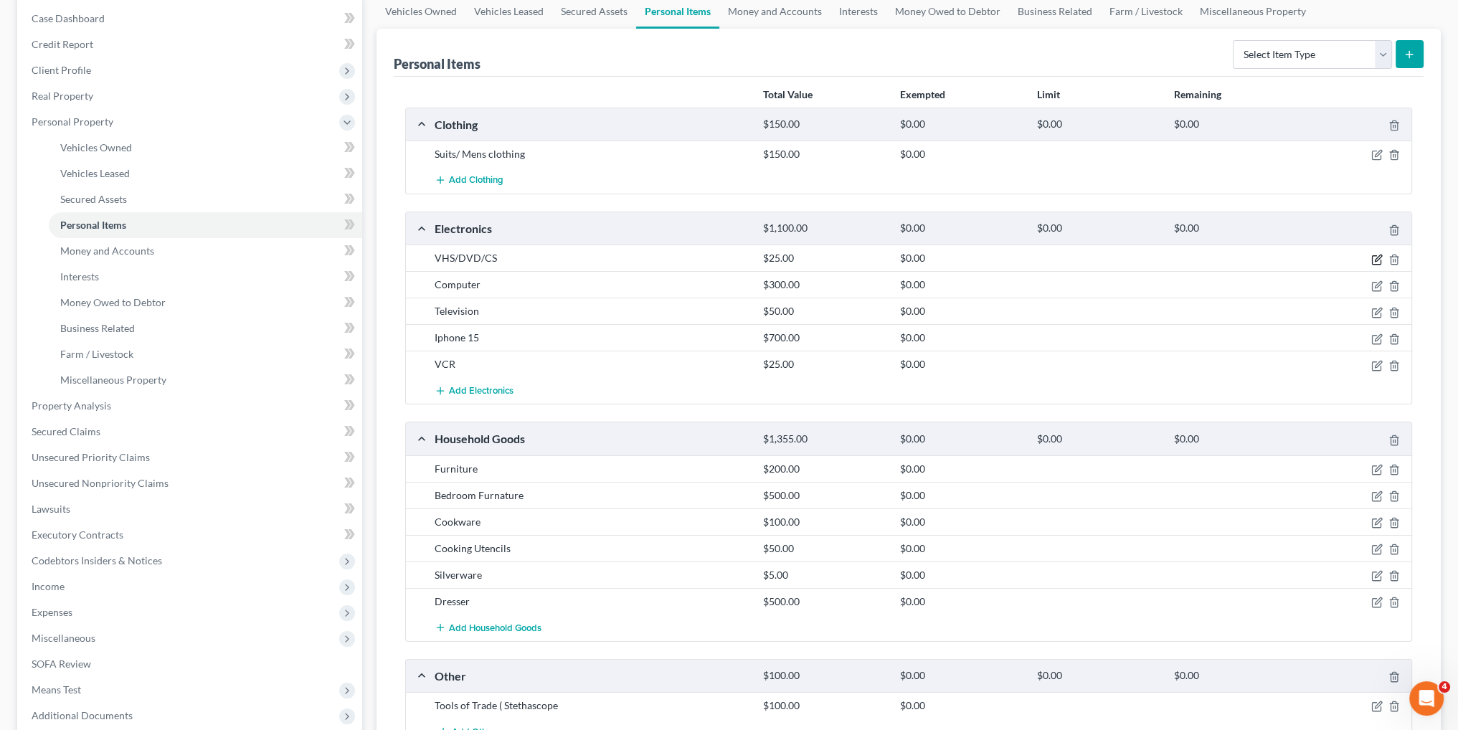
click at [1380, 256] on icon "button" at bounding box center [1378, 258] width 6 height 6
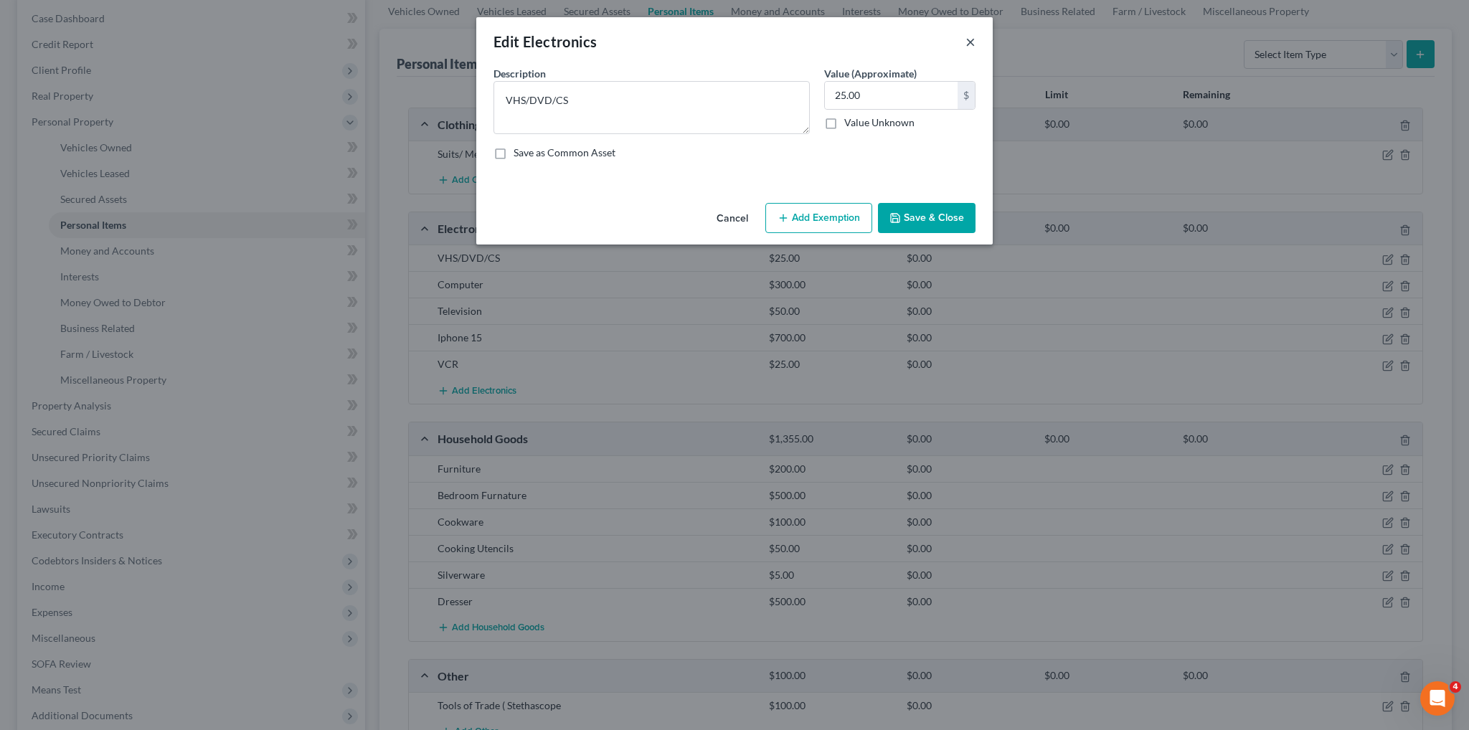
click at [970, 41] on button "×" at bounding box center [970, 41] width 10 height 17
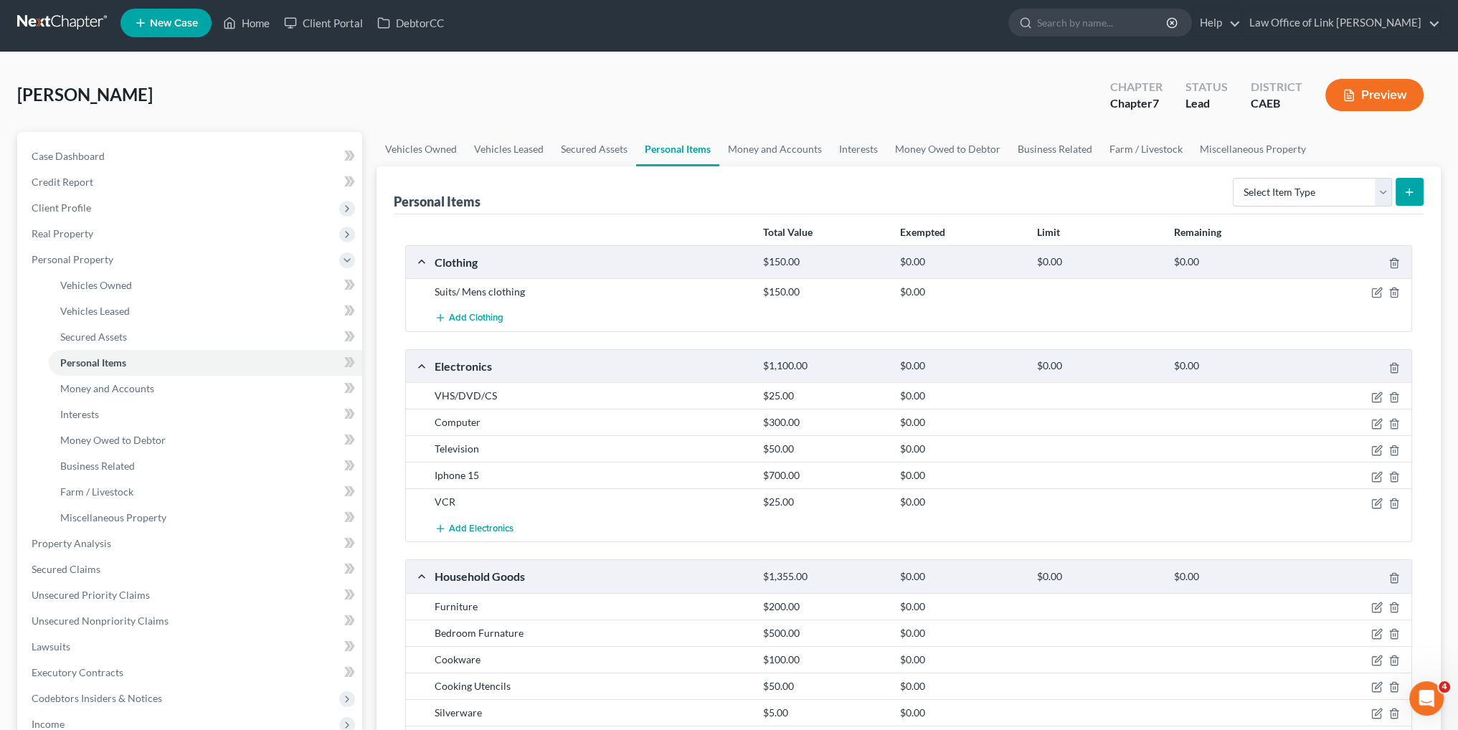
scroll to position [0, 0]
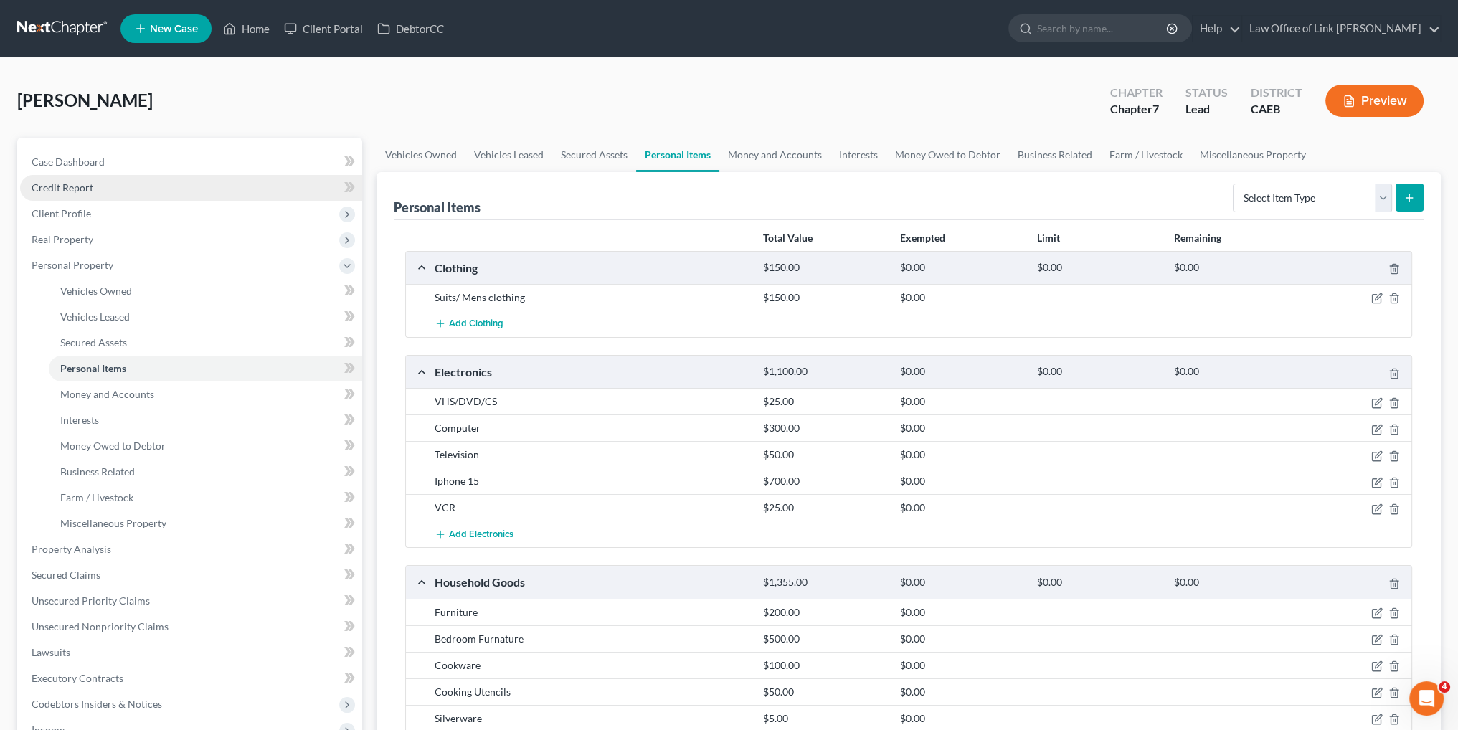
click at [118, 191] on link "Credit Report" at bounding box center [191, 188] width 342 height 26
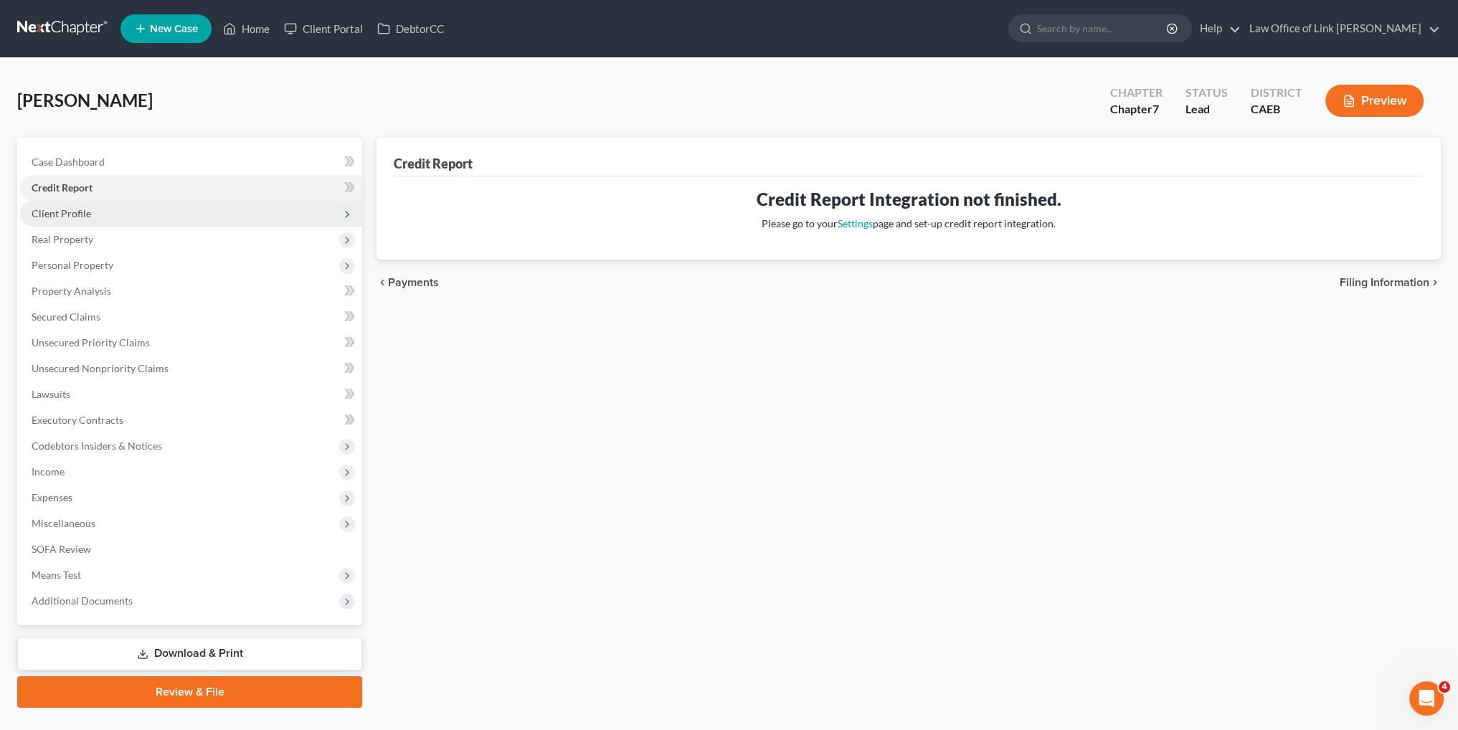
click at [103, 214] on span "Client Profile" at bounding box center [191, 214] width 342 height 26
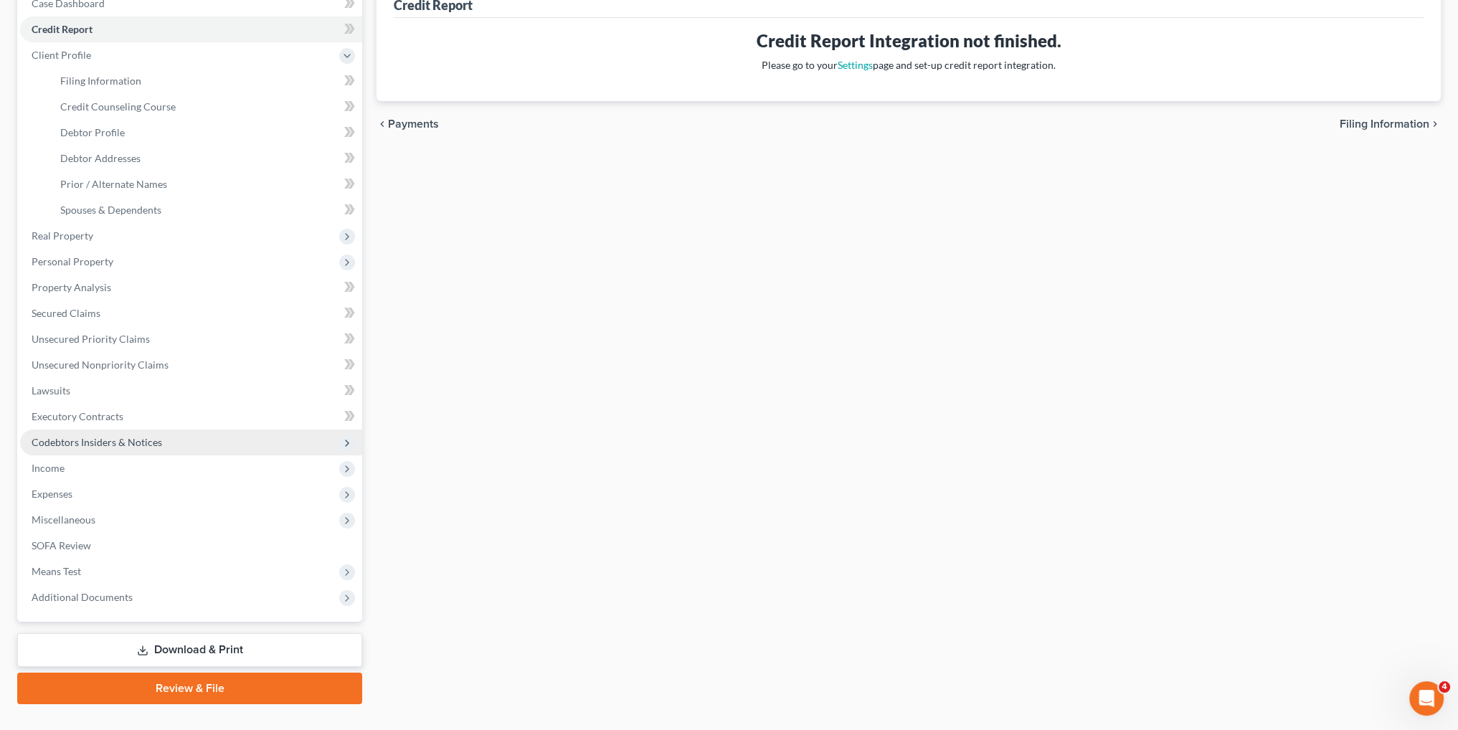
scroll to position [43, 0]
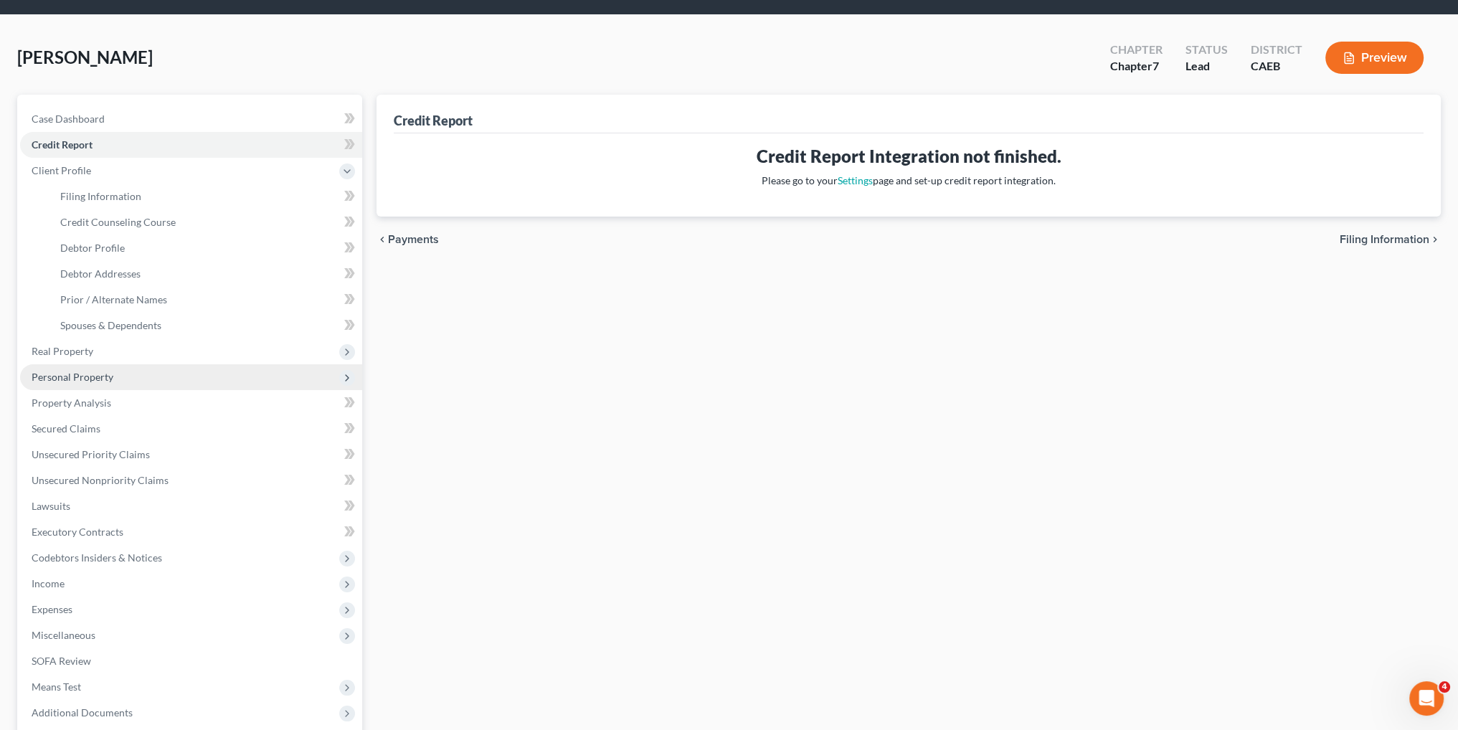
click at [80, 374] on span "Personal Property" at bounding box center [73, 377] width 82 height 12
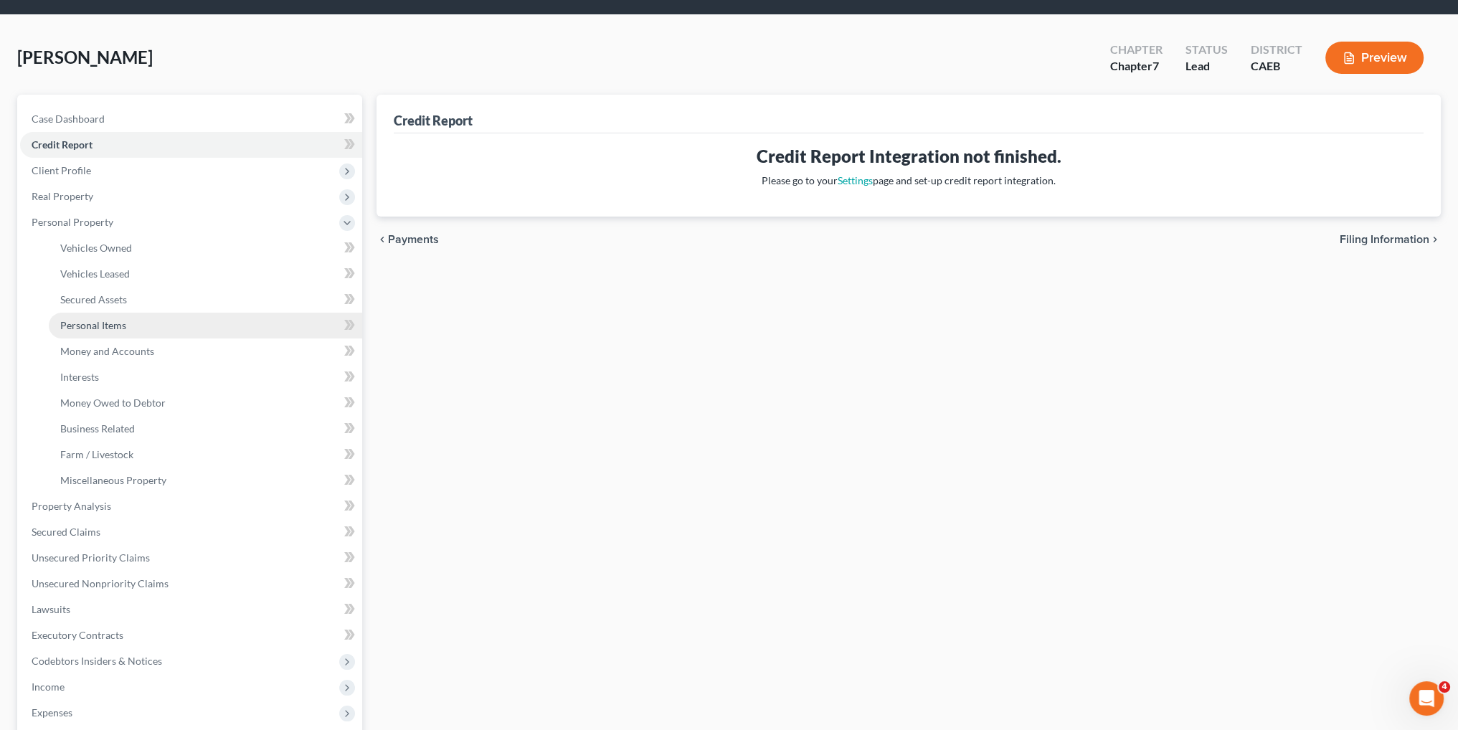
click at [148, 323] on link "Personal Items" at bounding box center [205, 326] width 313 height 26
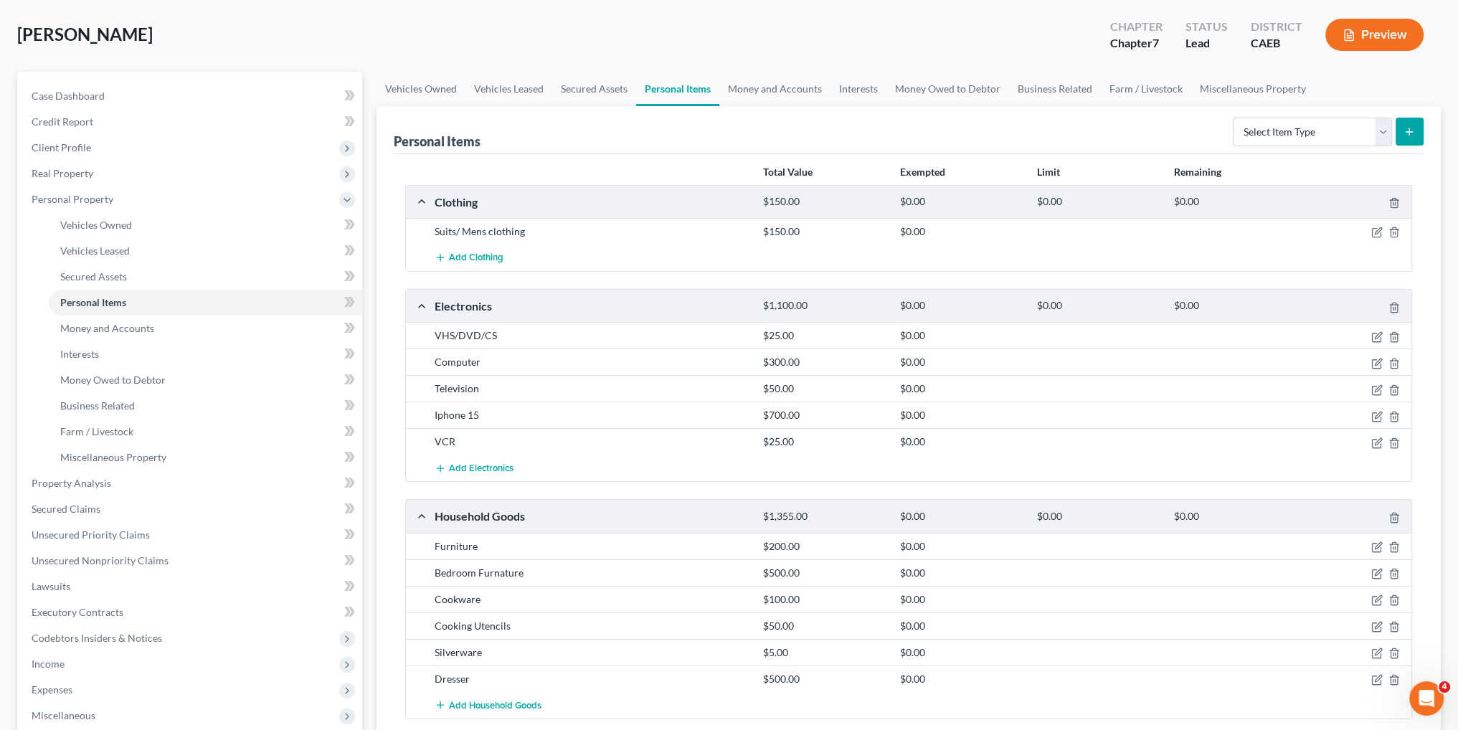
scroll to position [72, 0]
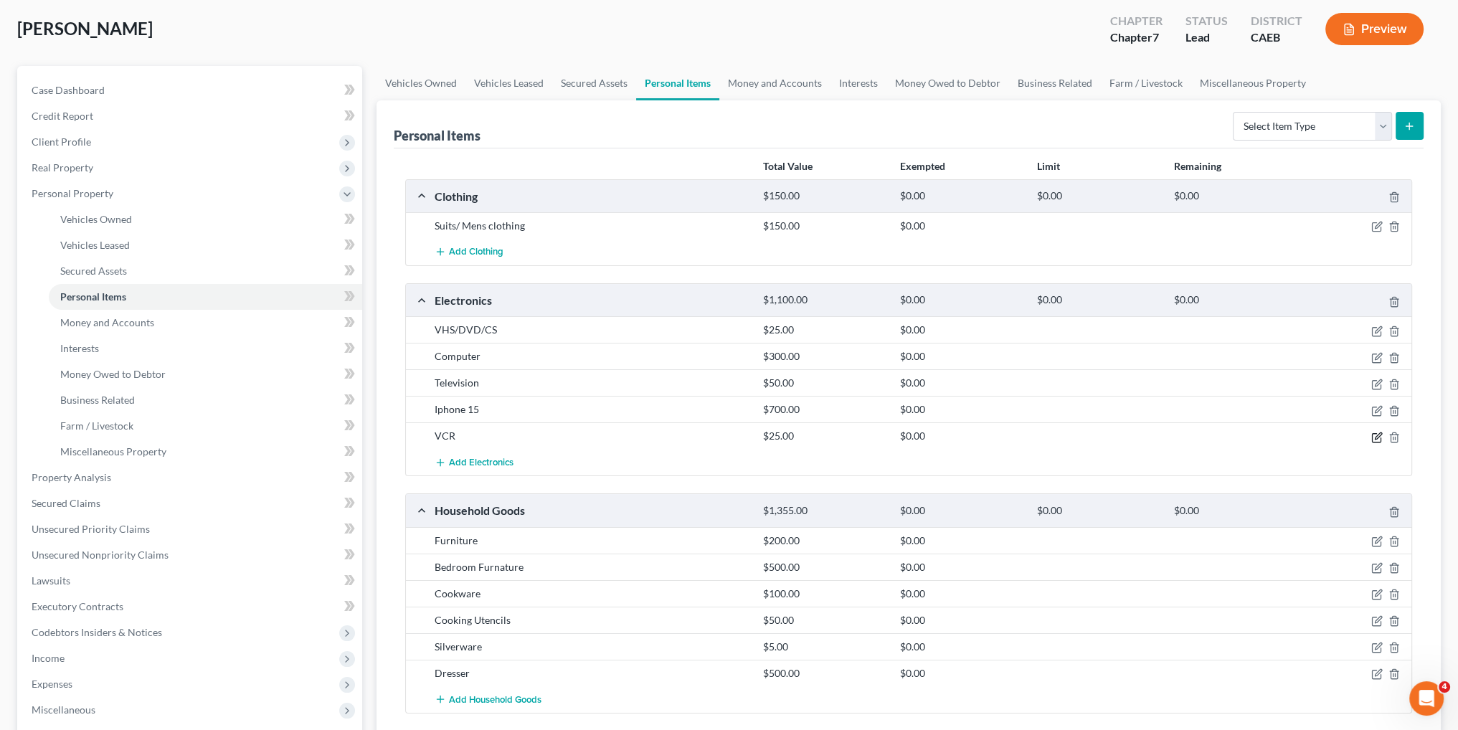
click at [1376, 438] on icon "button" at bounding box center [1376, 437] width 11 height 11
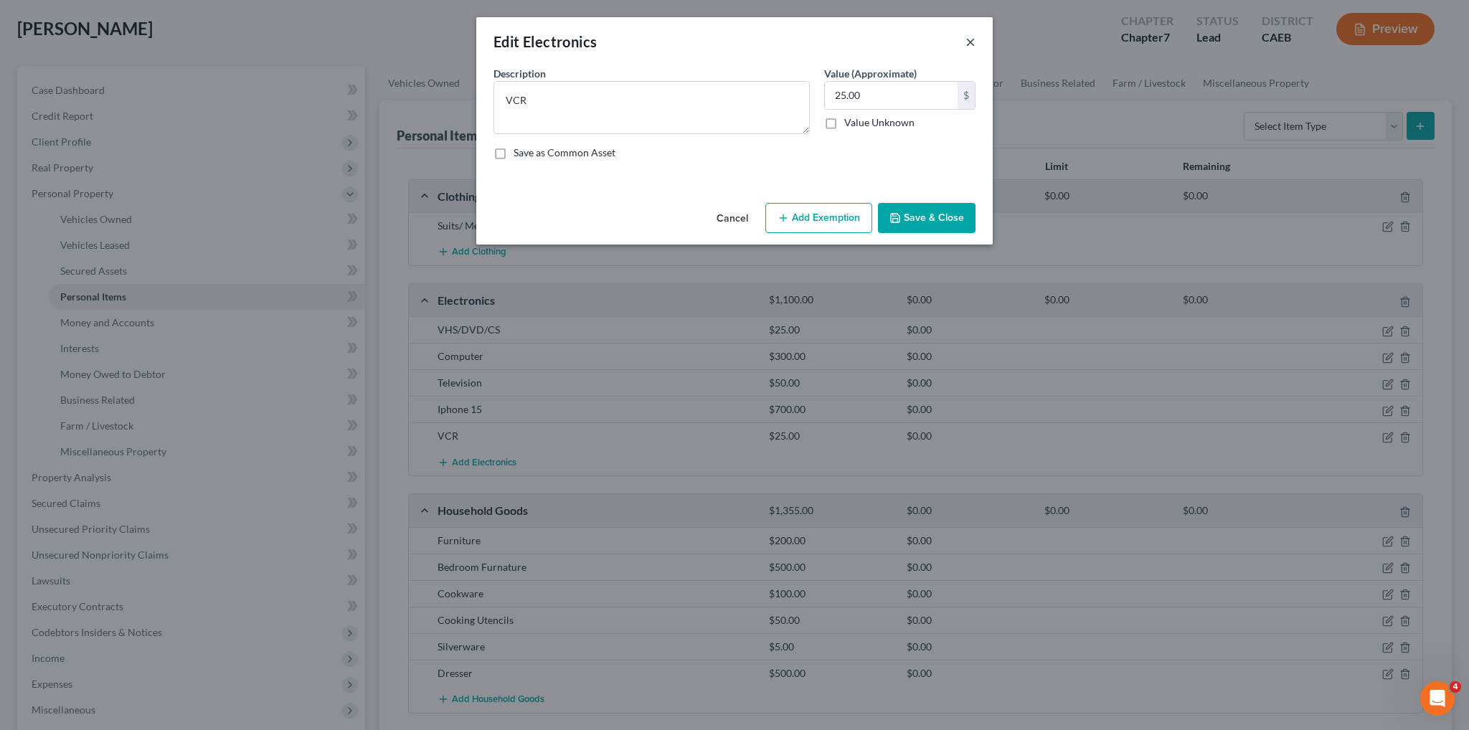
click at [969, 37] on button "×" at bounding box center [970, 41] width 10 height 17
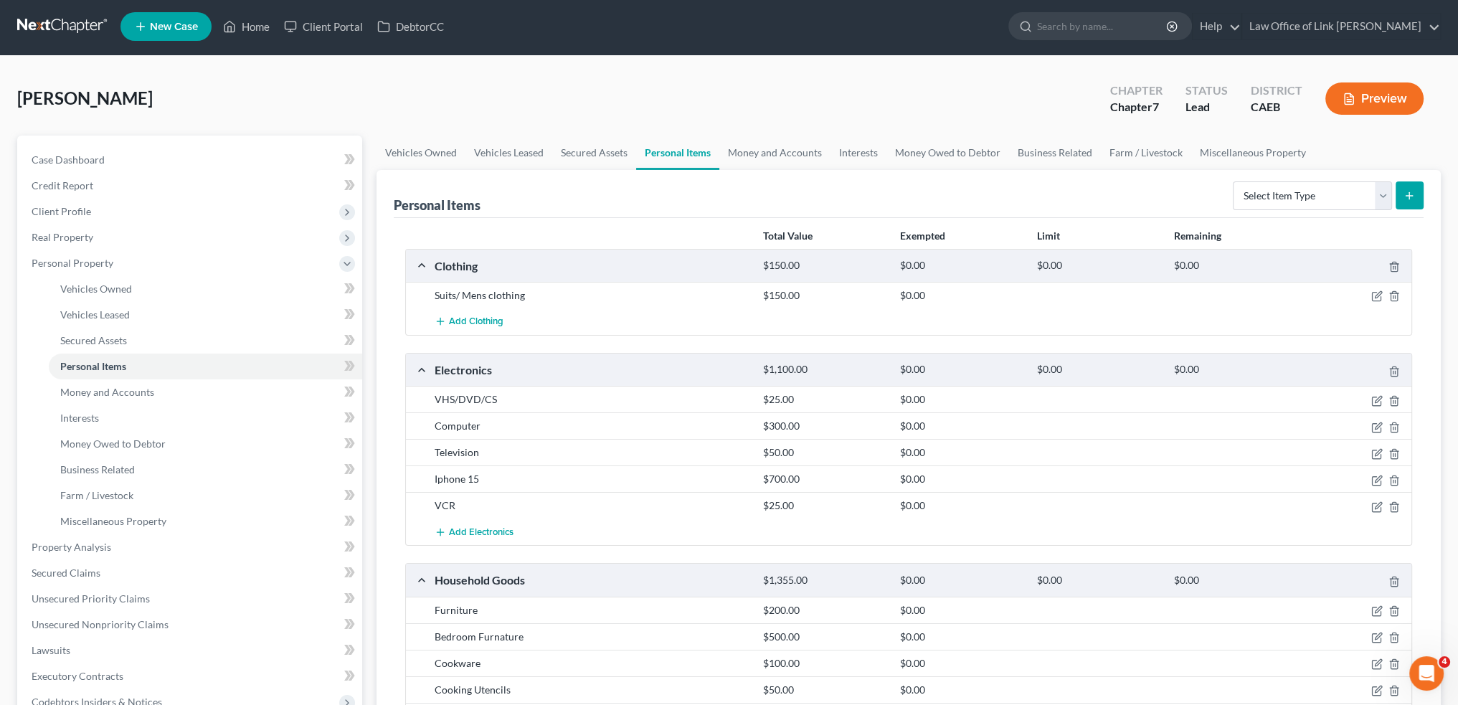
scroll to position [0, 0]
